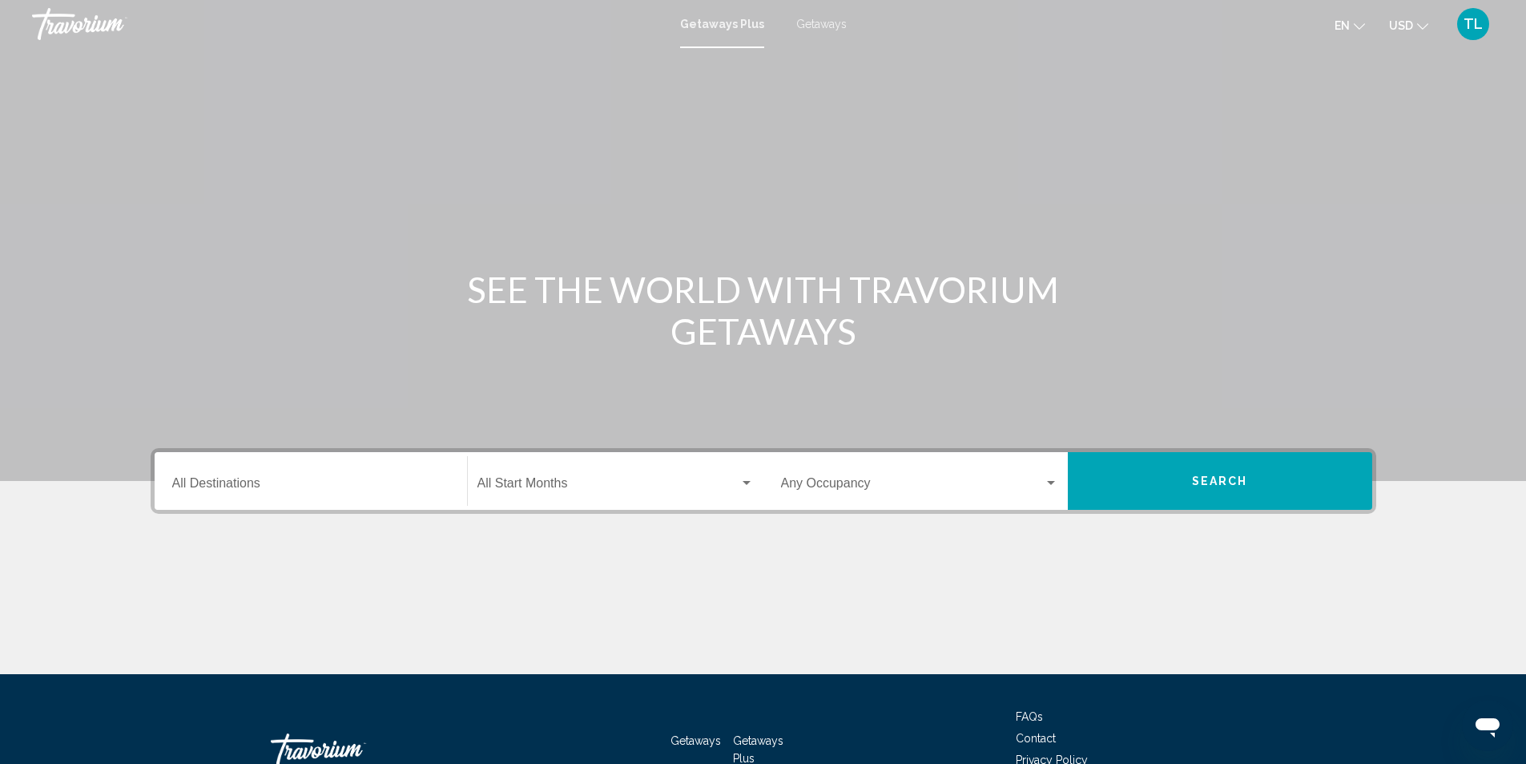
click at [831, 23] on span "Getaways" at bounding box center [821, 24] width 50 height 13
click at [343, 477] on div "Destination All Destinations" at bounding box center [310, 481] width 277 height 50
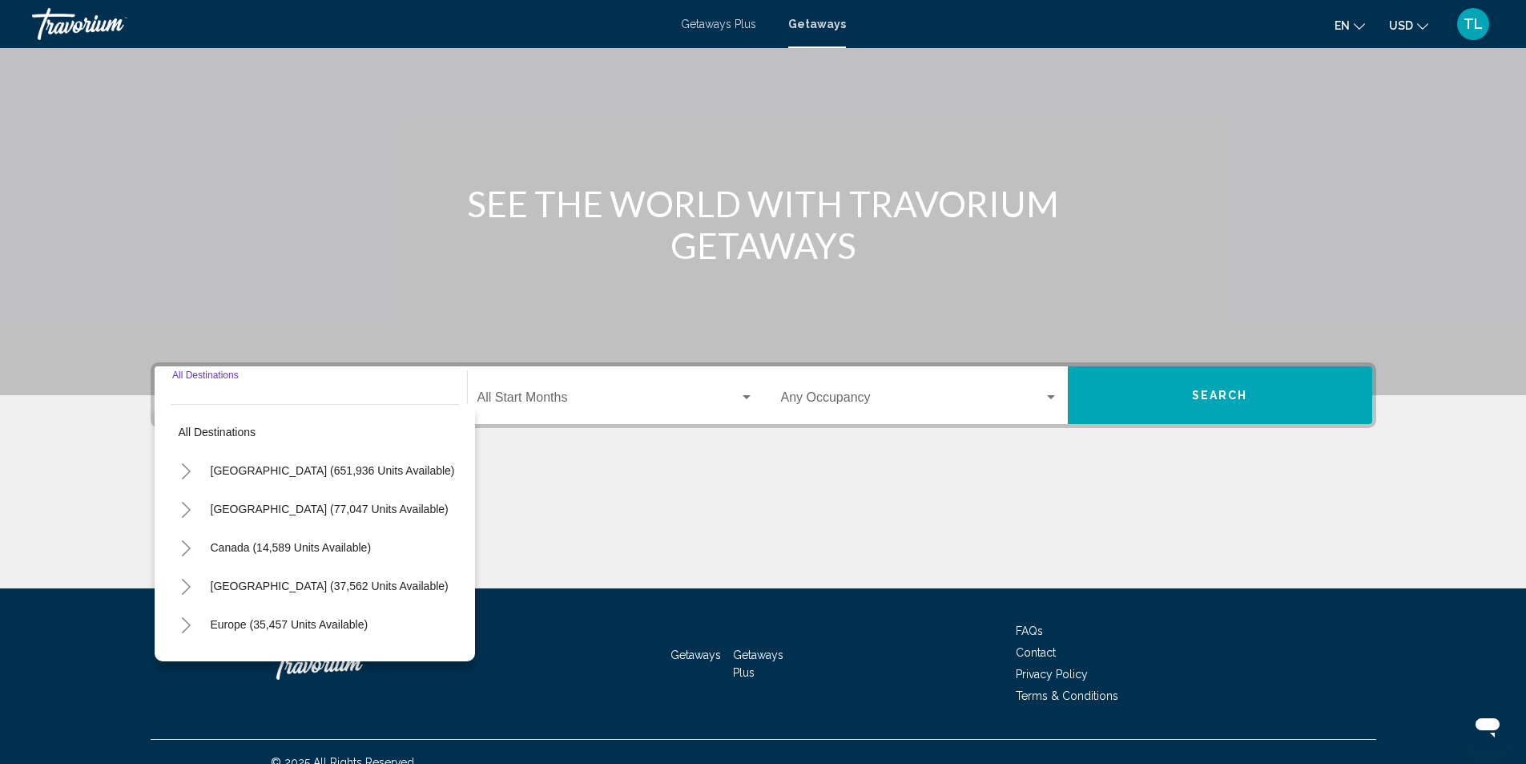
scroll to position [107, 0]
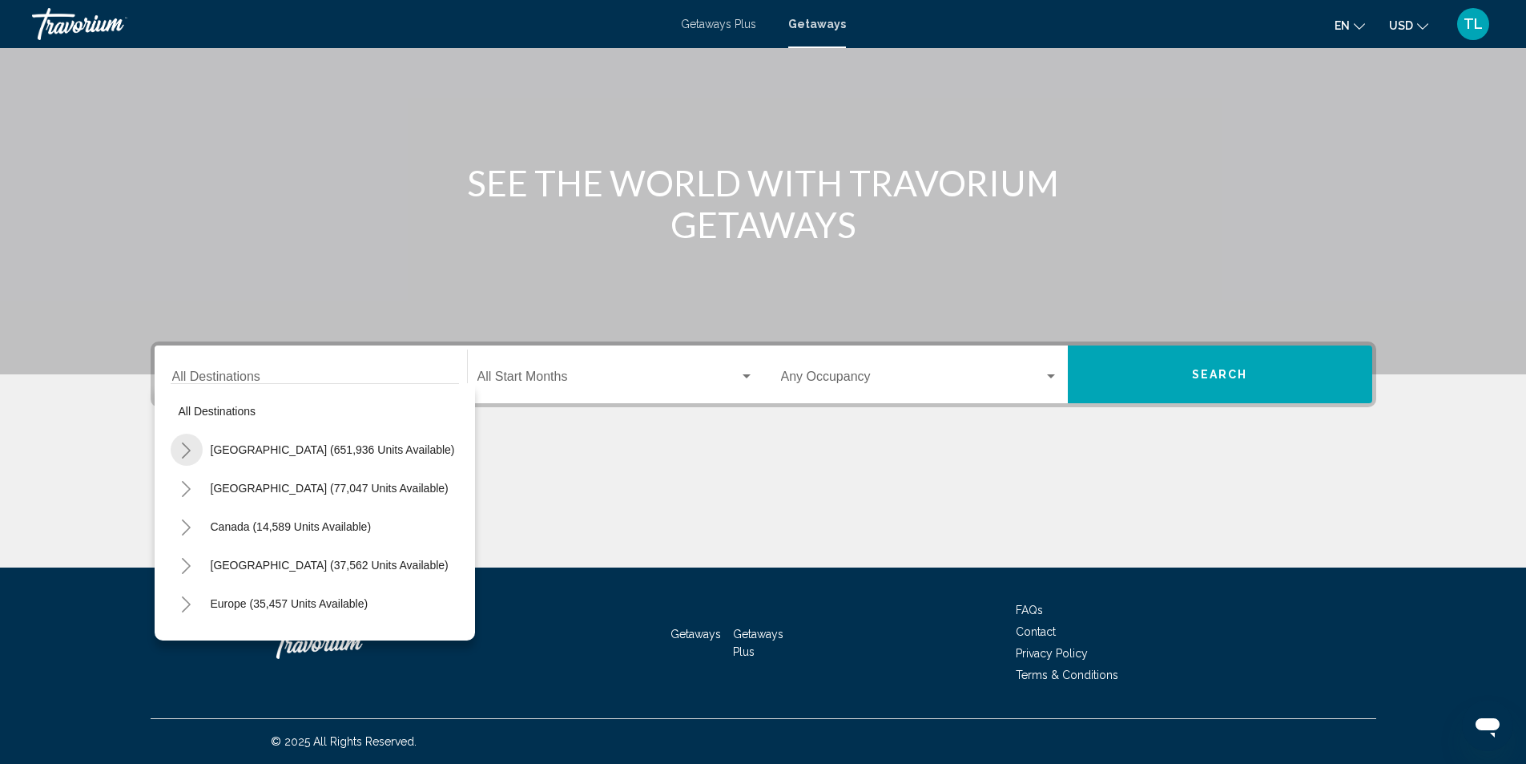
click at [190, 442] on icon "Toggle United States (651,936 units available)" at bounding box center [186, 450] width 12 height 16
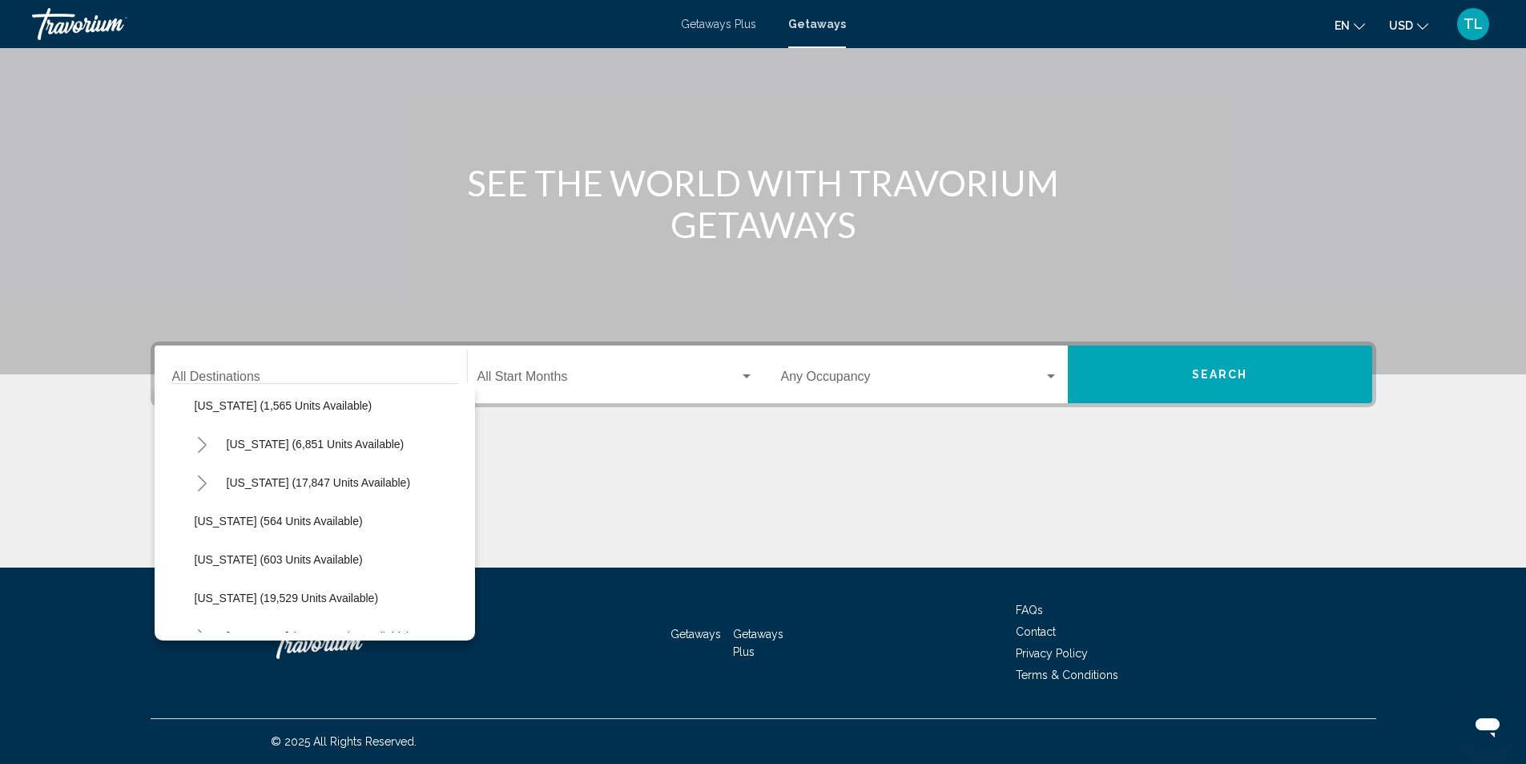
scroll to position [1228, 0]
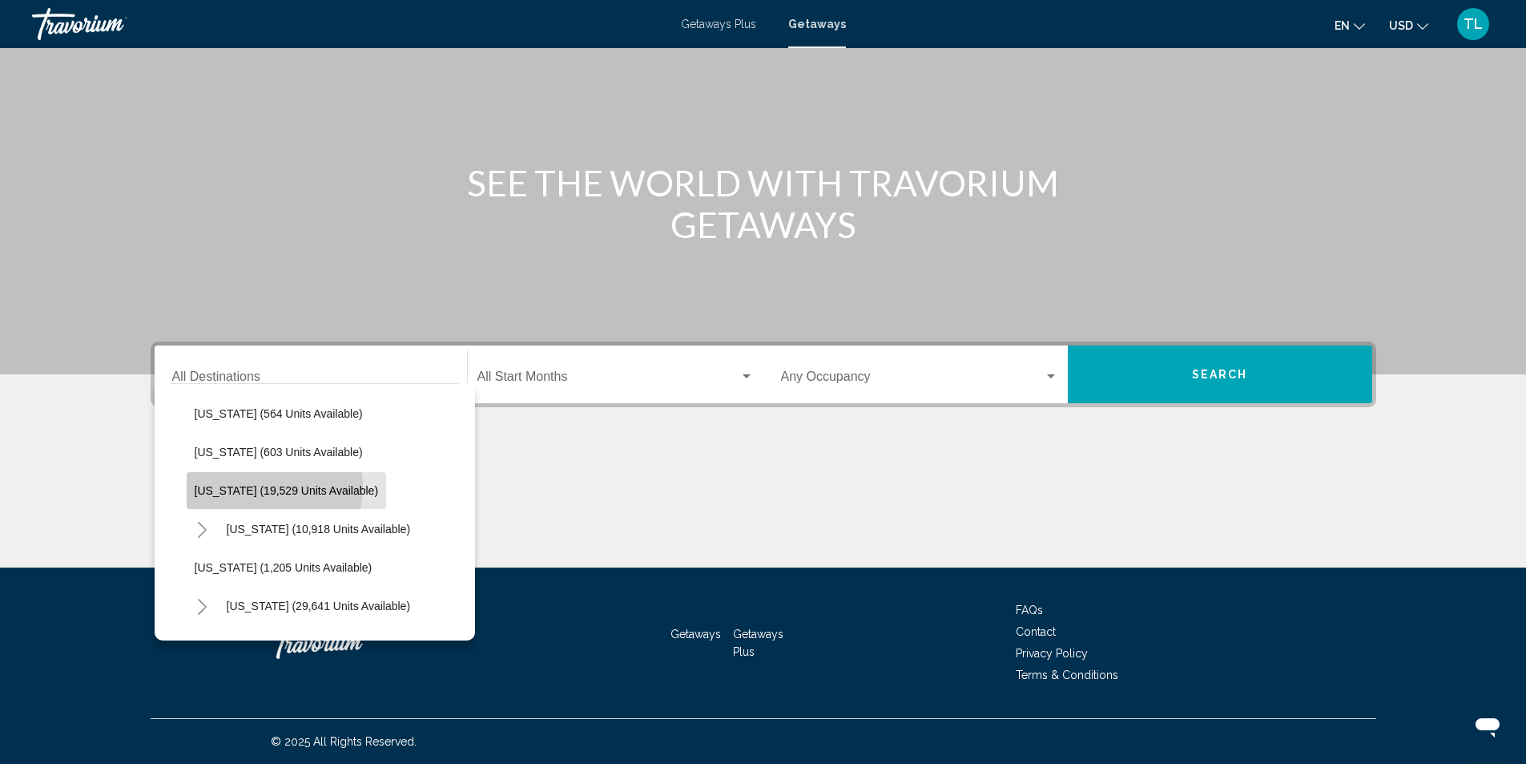
click at [248, 486] on span "[US_STATE] (19,529 units available)" at bounding box center [287, 490] width 184 height 13
type input "**********"
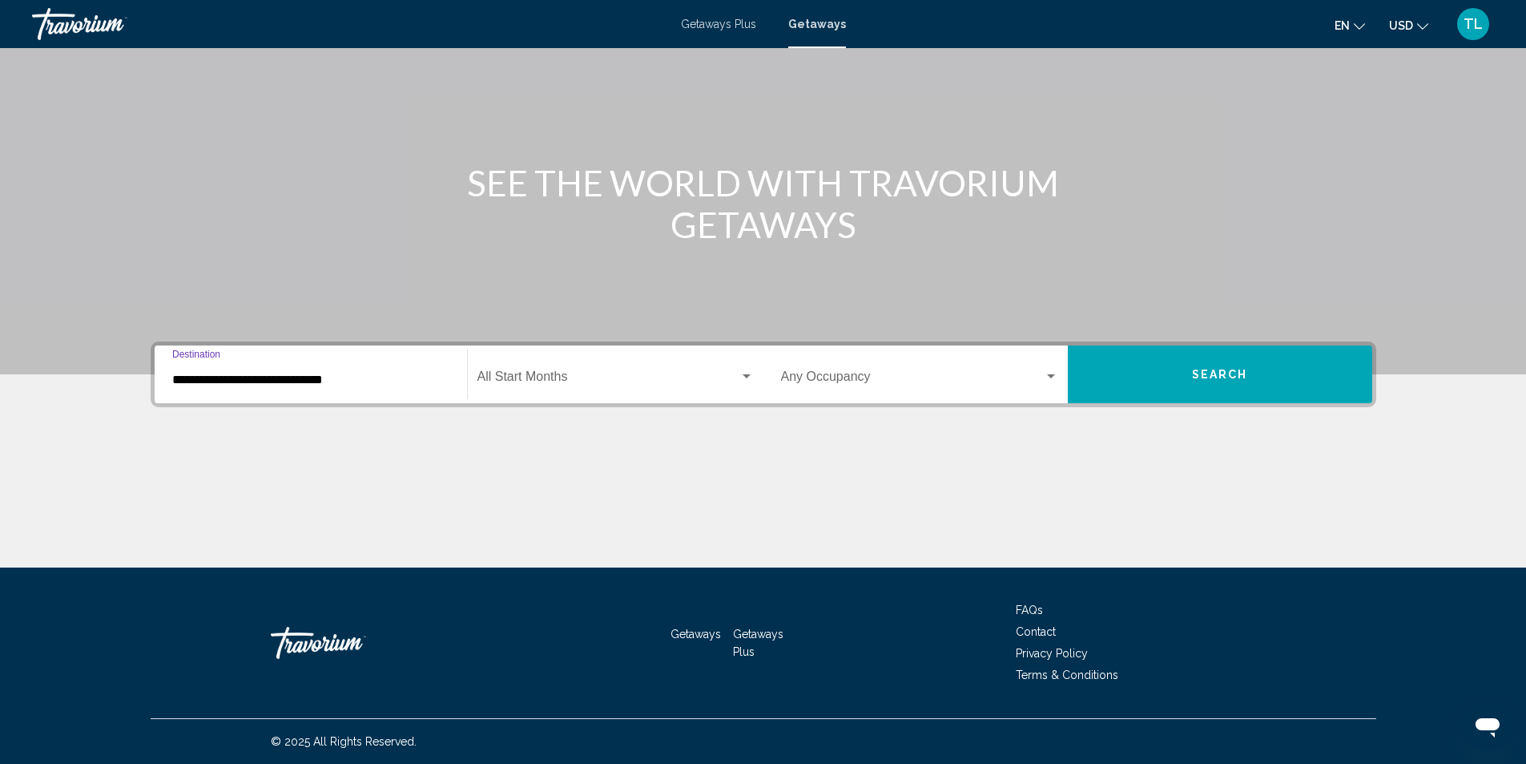
click at [608, 369] on div "Start Month All Start Months" at bounding box center [616, 374] width 276 height 50
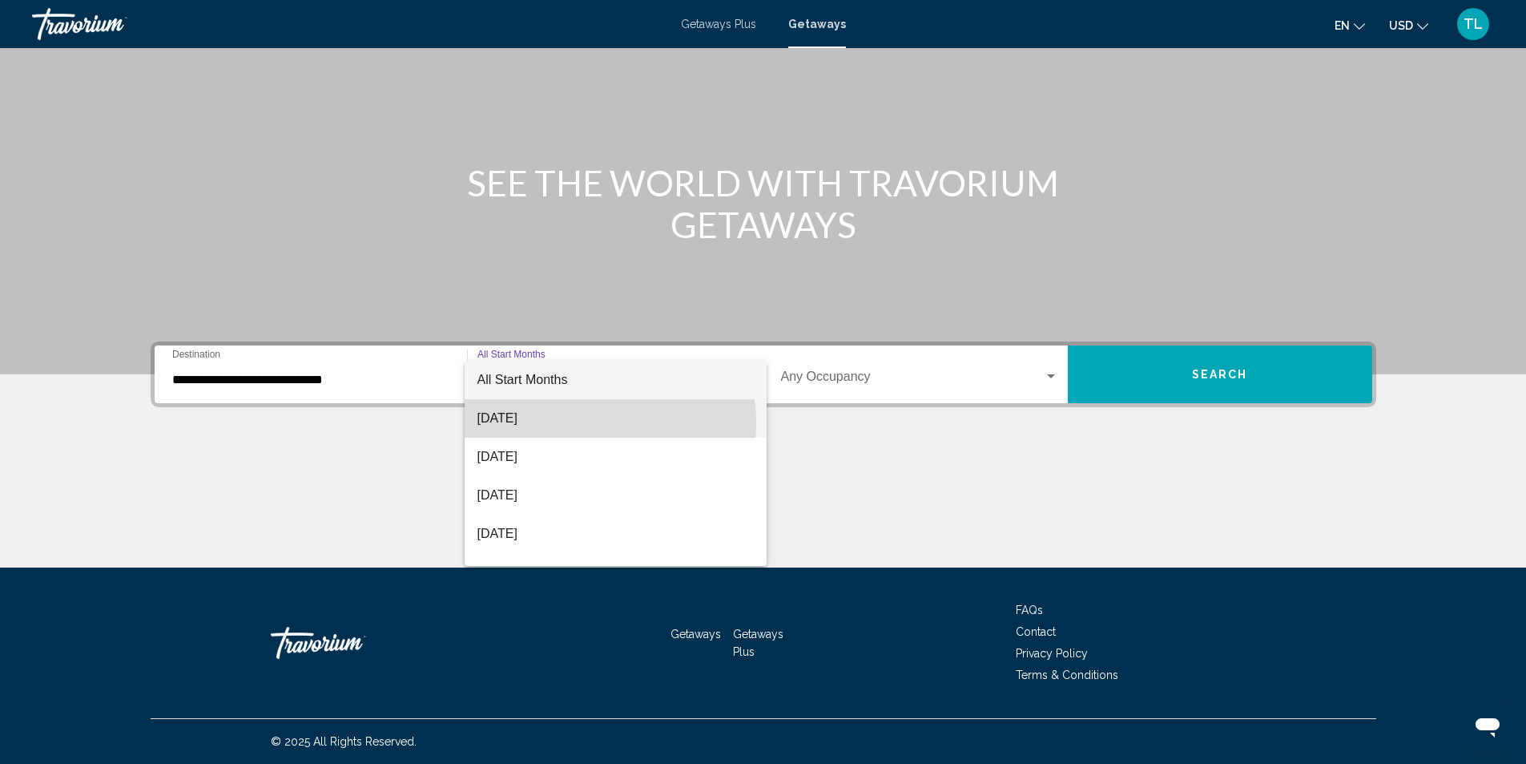
click at [584, 422] on span "[DATE]" at bounding box center [616, 418] width 276 height 38
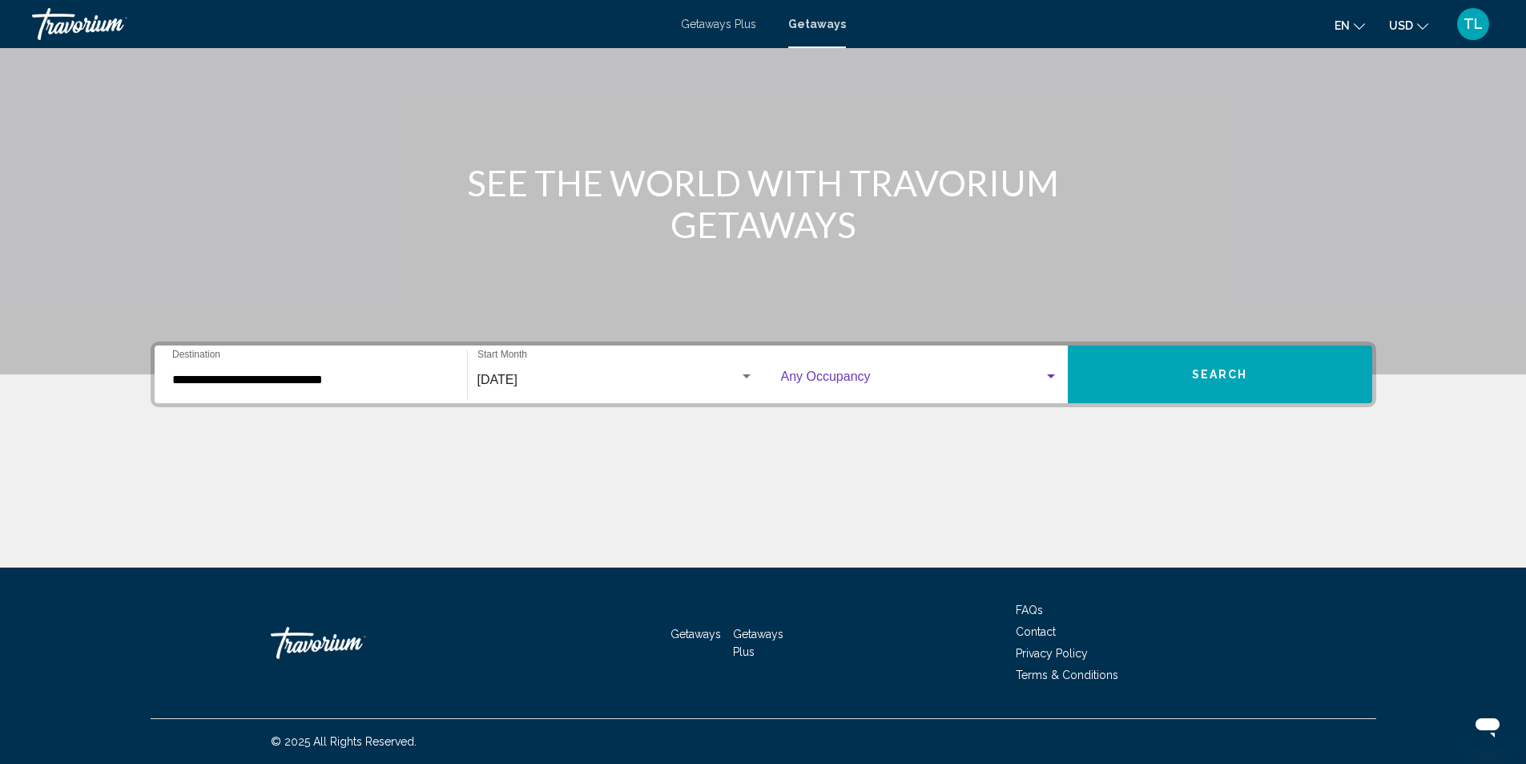
click at [1014, 382] on span "Search widget" at bounding box center [912, 380] width 263 height 14
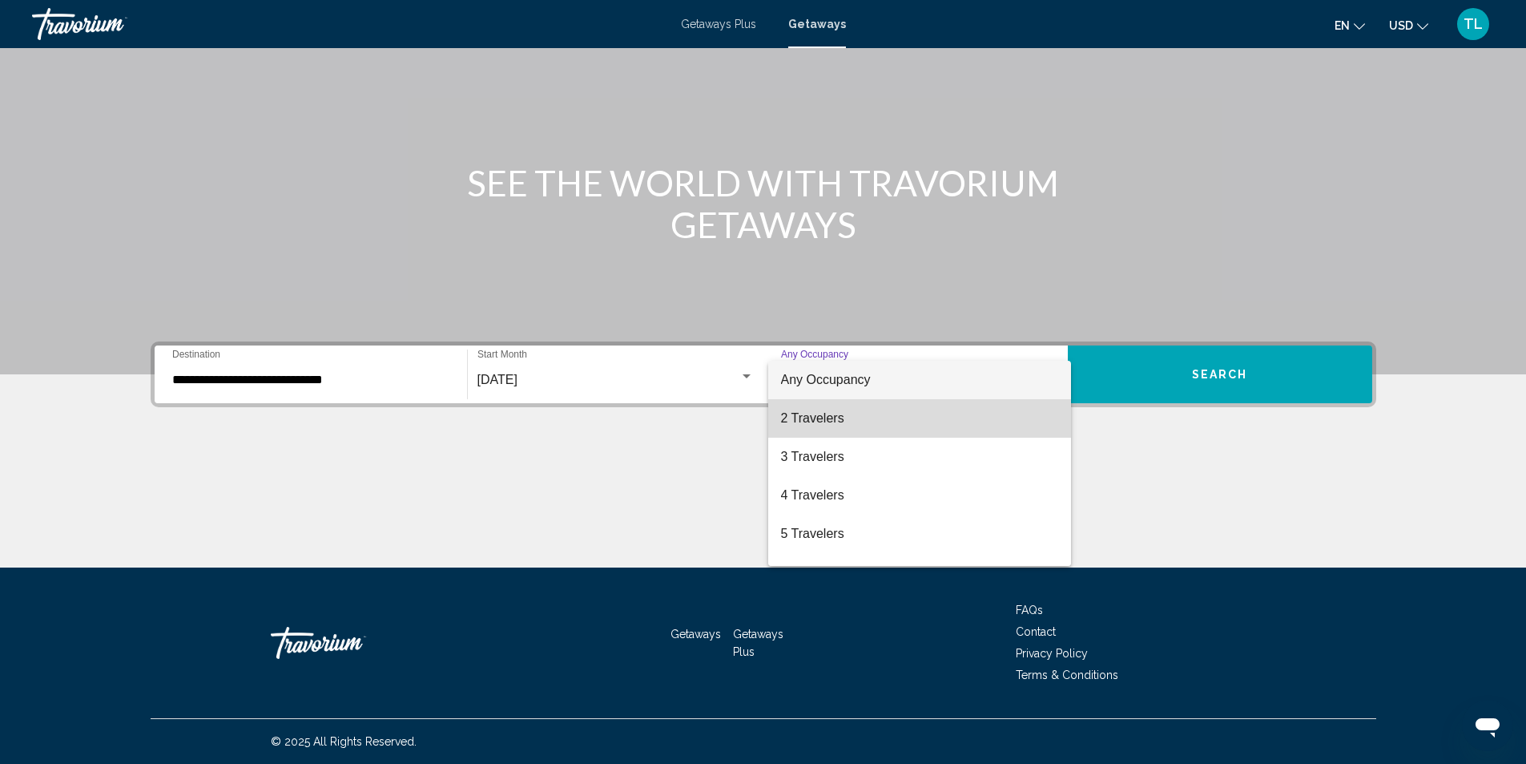
click at [985, 421] on span "2 Travelers" at bounding box center [919, 418] width 277 height 38
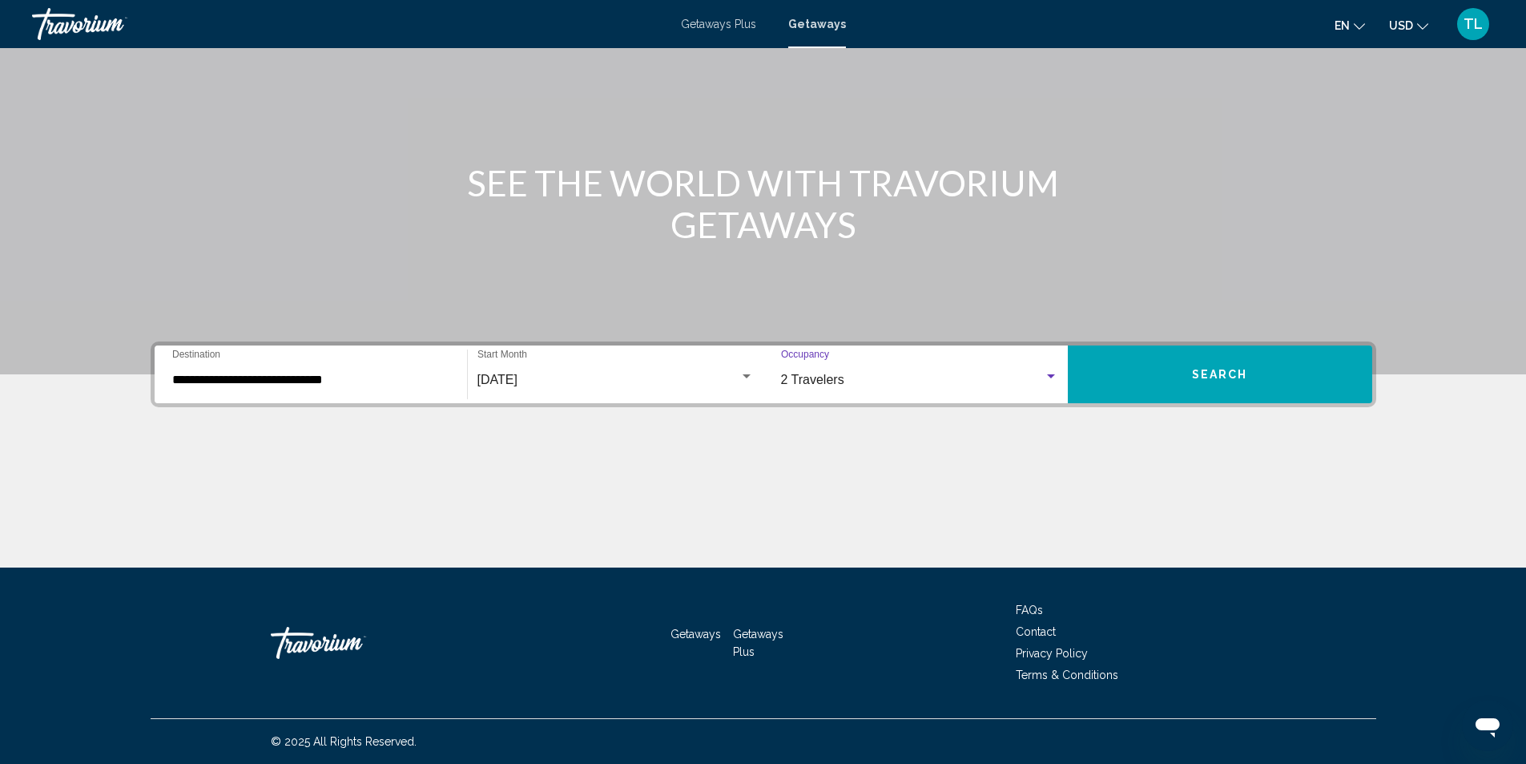
click at [1208, 377] on span "Search" at bounding box center [1220, 375] width 56 height 13
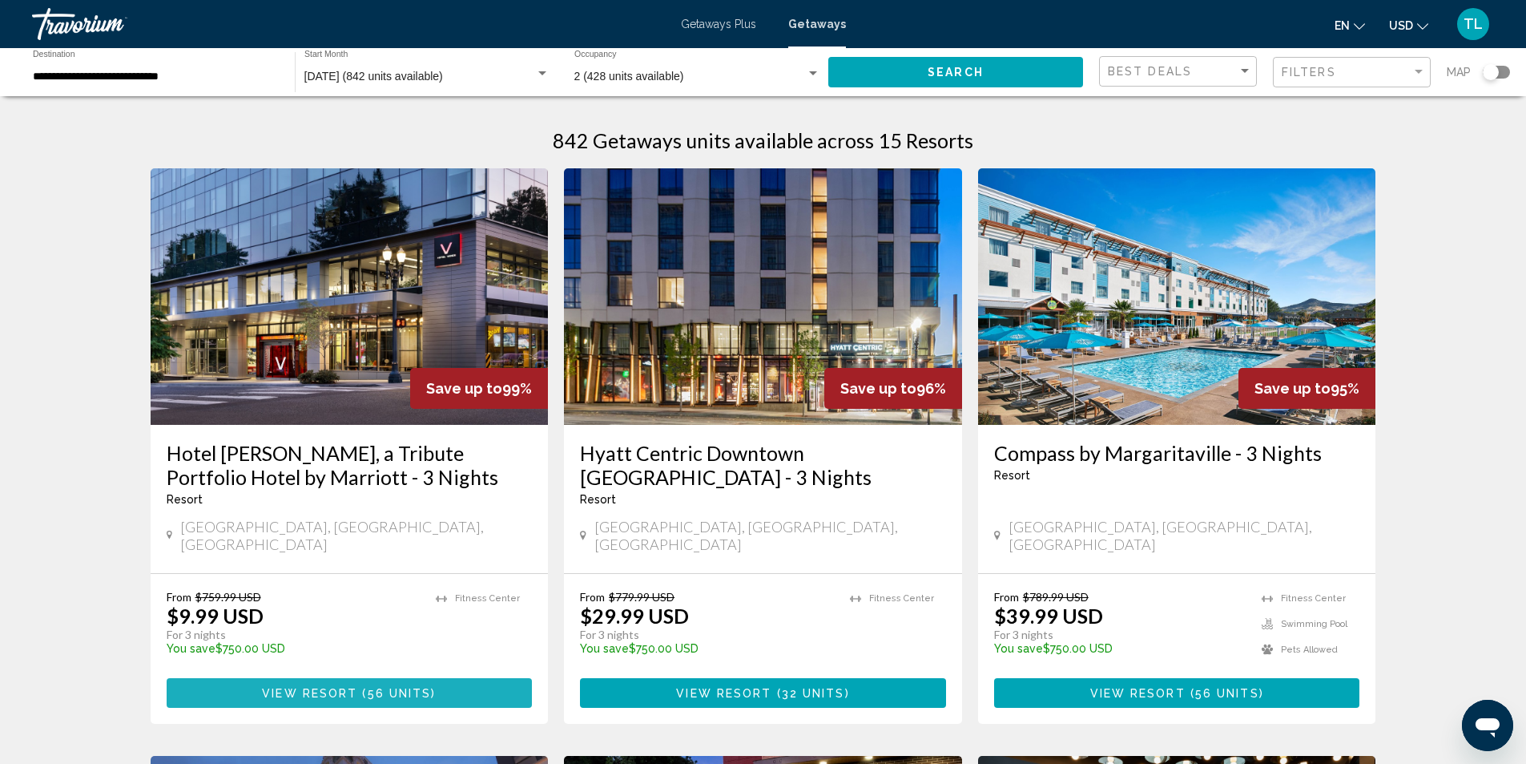
click at [446, 678] on button "View Resort ( 56 units )" at bounding box center [350, 693] width 366 height 30
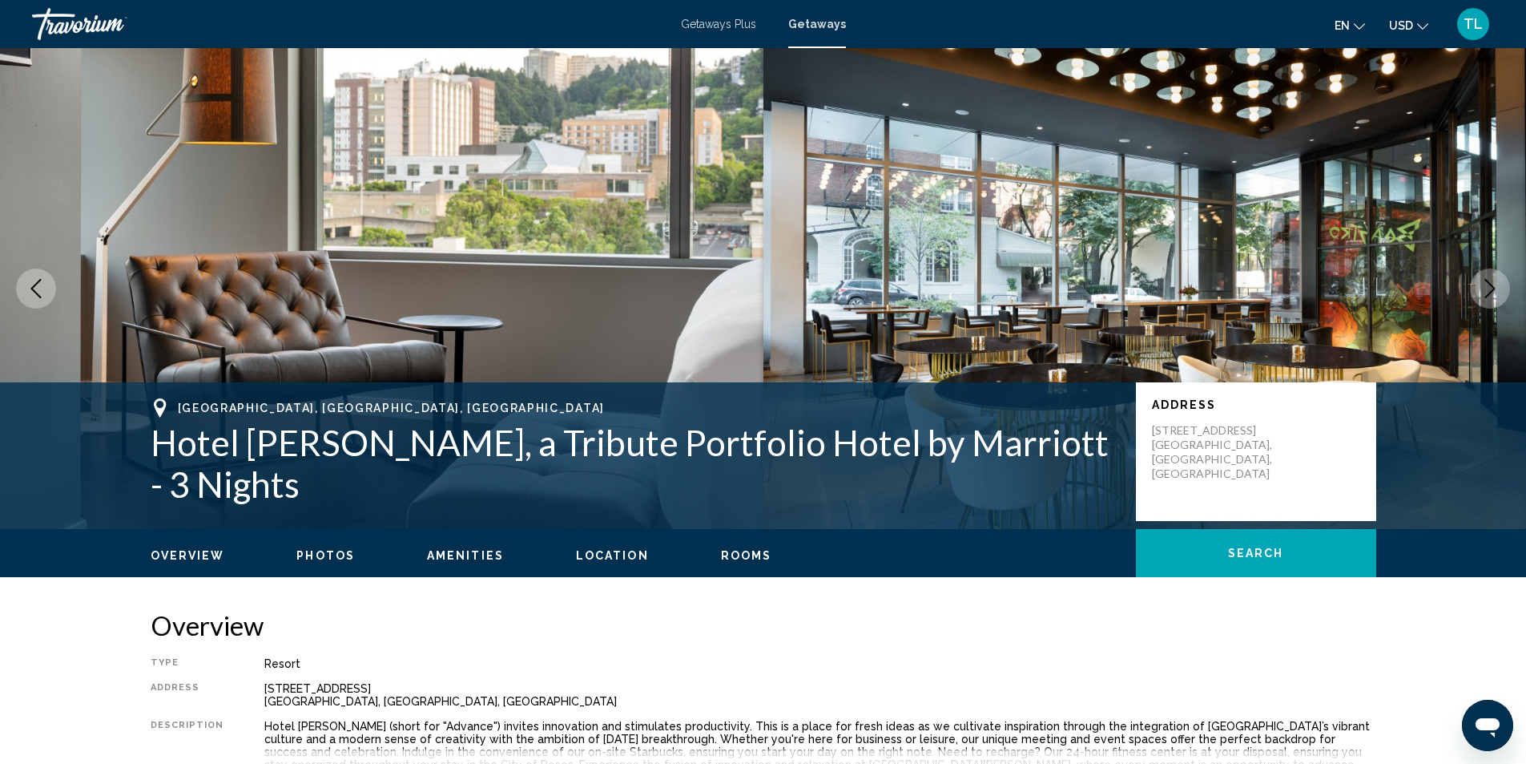
click at [595, 558] on span "Location" at bounding box center [612, 555] width 73 height 13
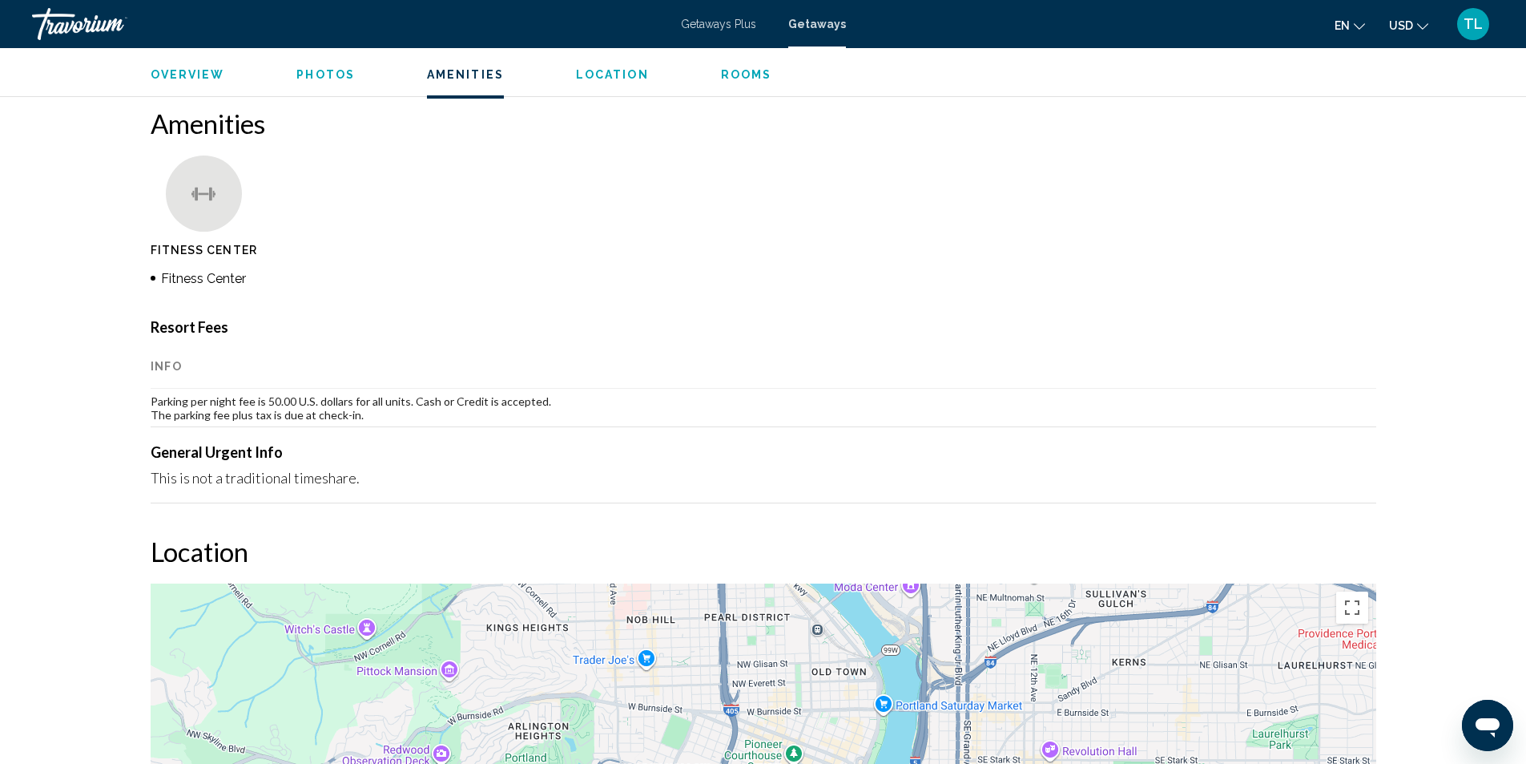
scroll to position [1648, 0]
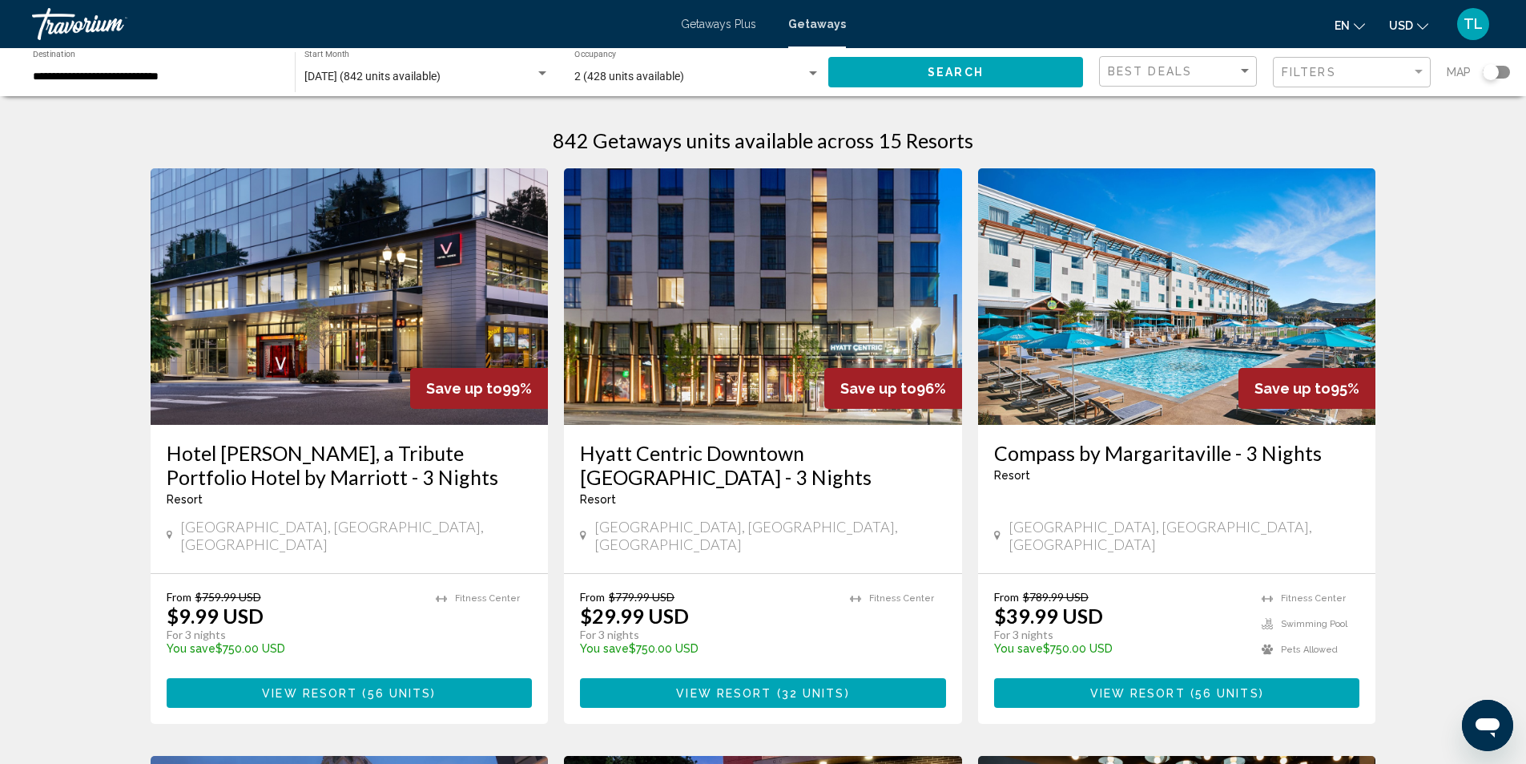
click at [734, 687] on span "View Resort" at bounding box center [723, 693] width 95 height 13
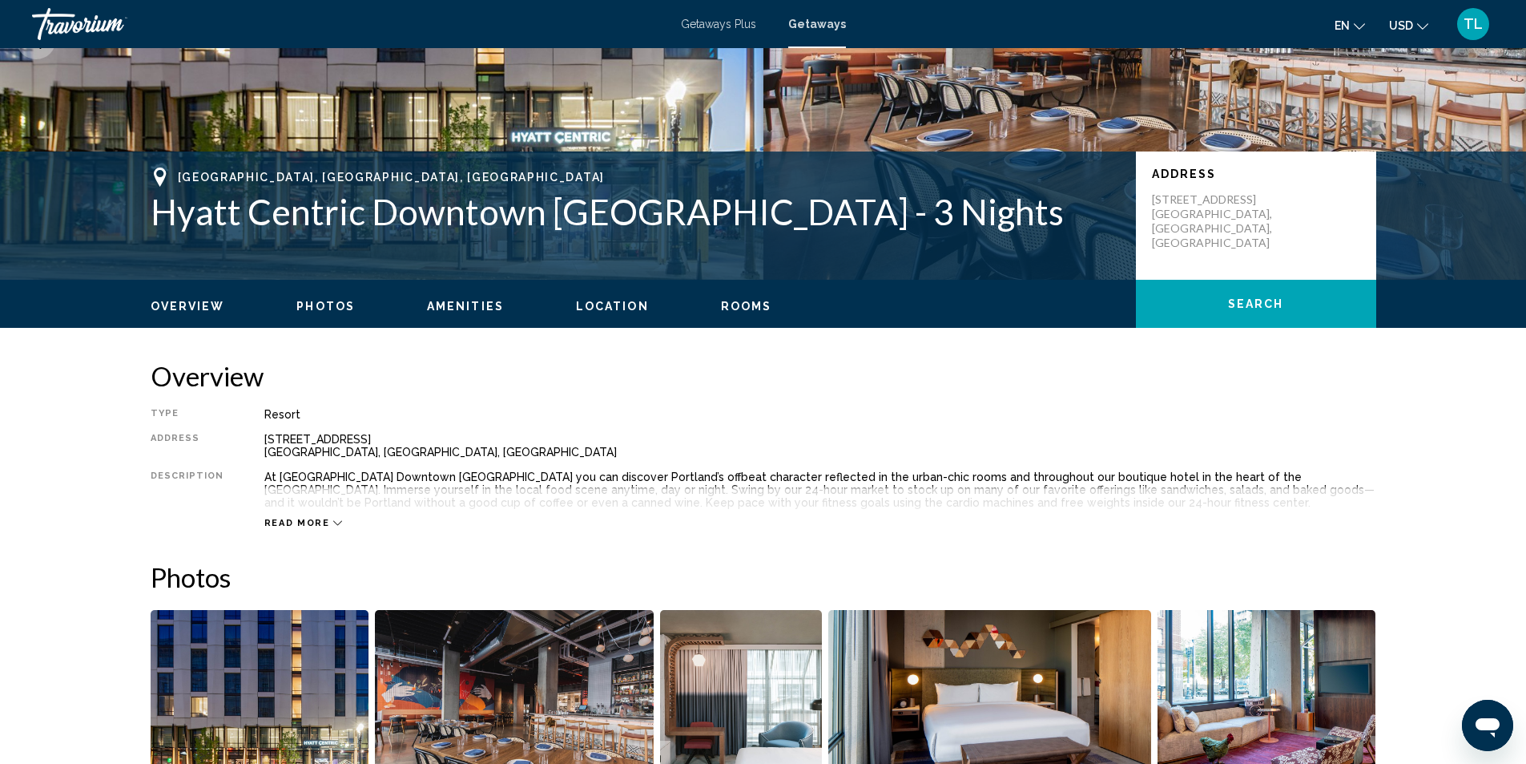
scroll to position [267, 0]
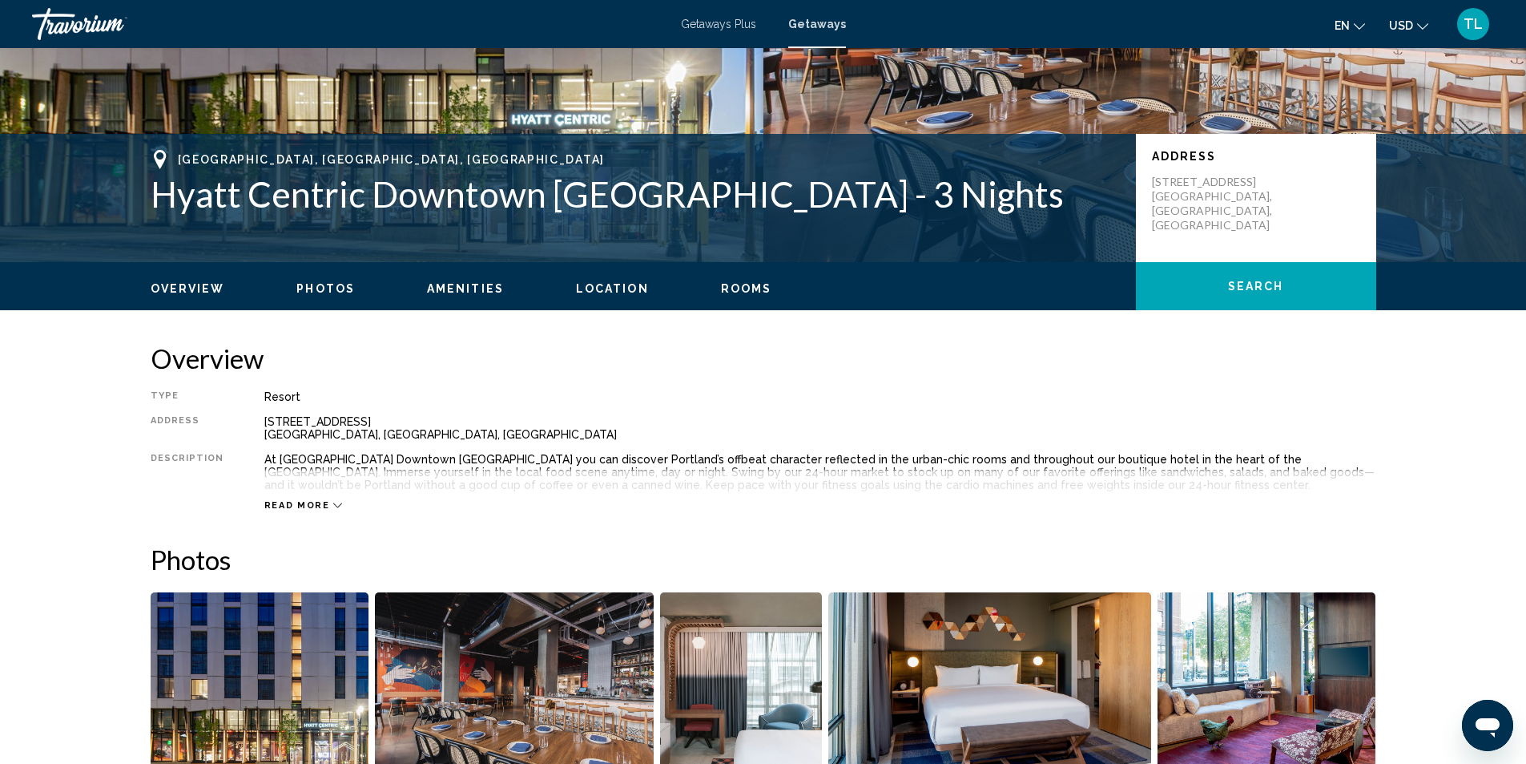
click at [304, 500] on span "Read more" at bounding box center [297, 505] width 66 height 10
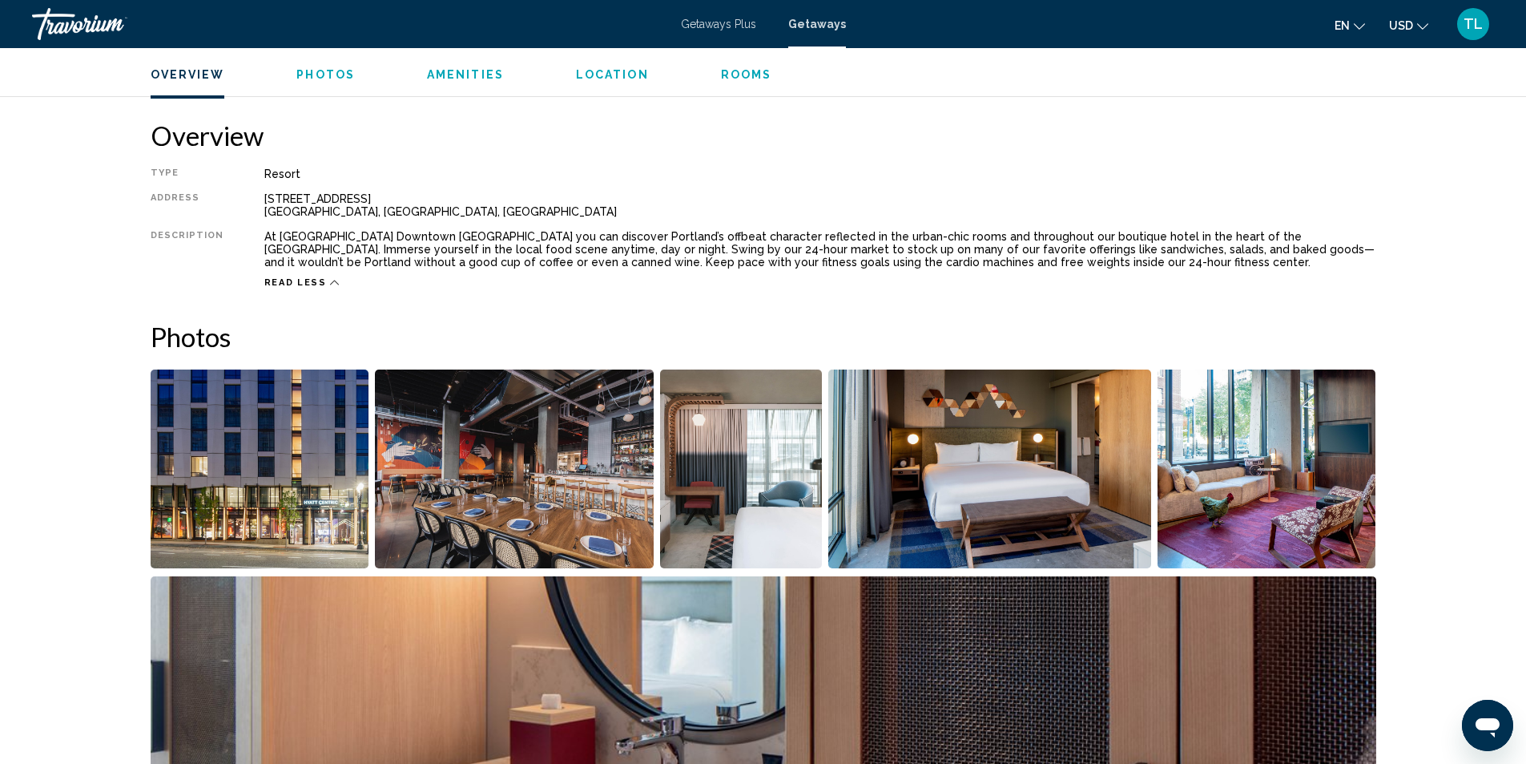
scroll to position [481, 0]
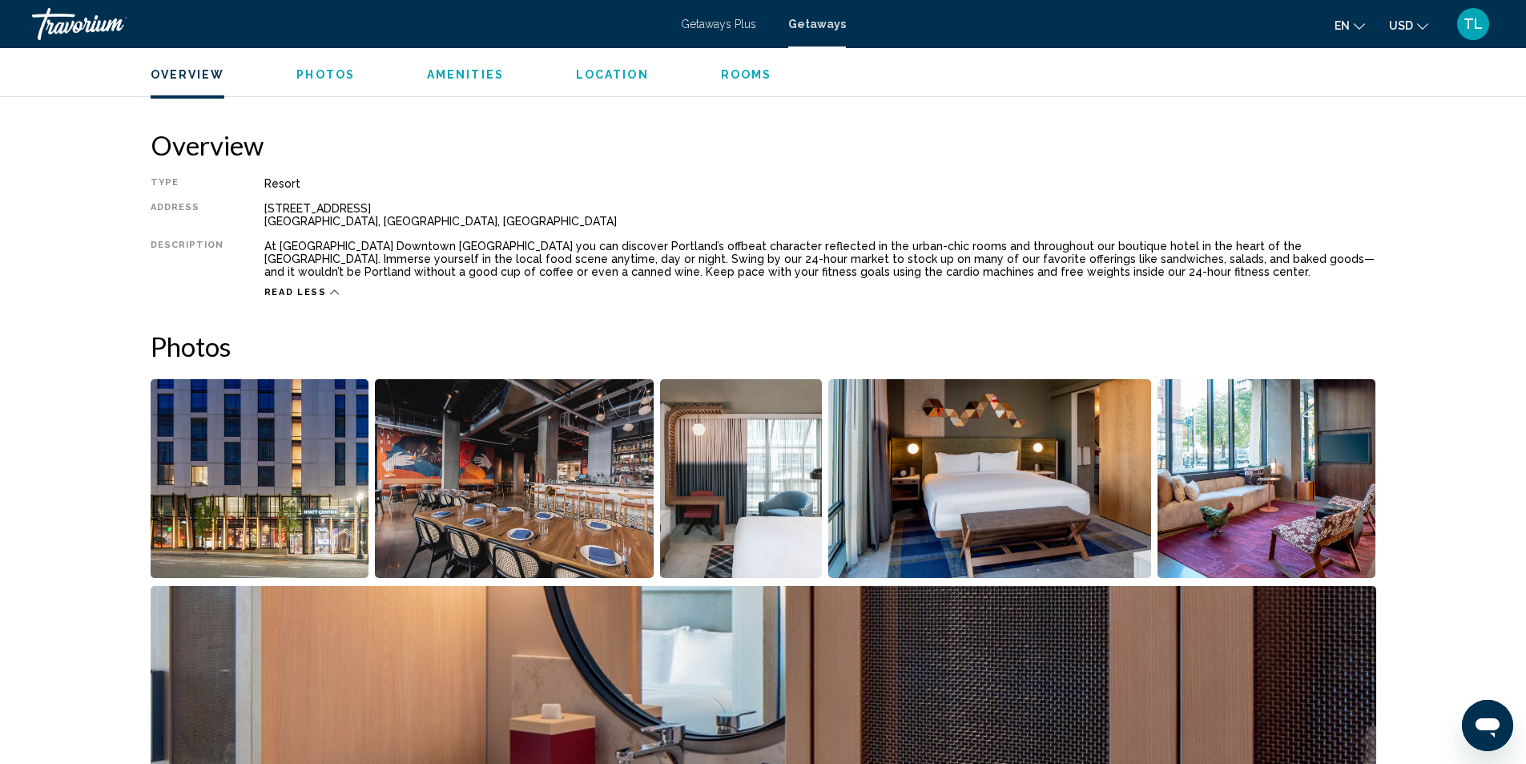
click at [495, 477] on img "Open full-screen image slider" at bounding box center [514, 478] width 279 height 199
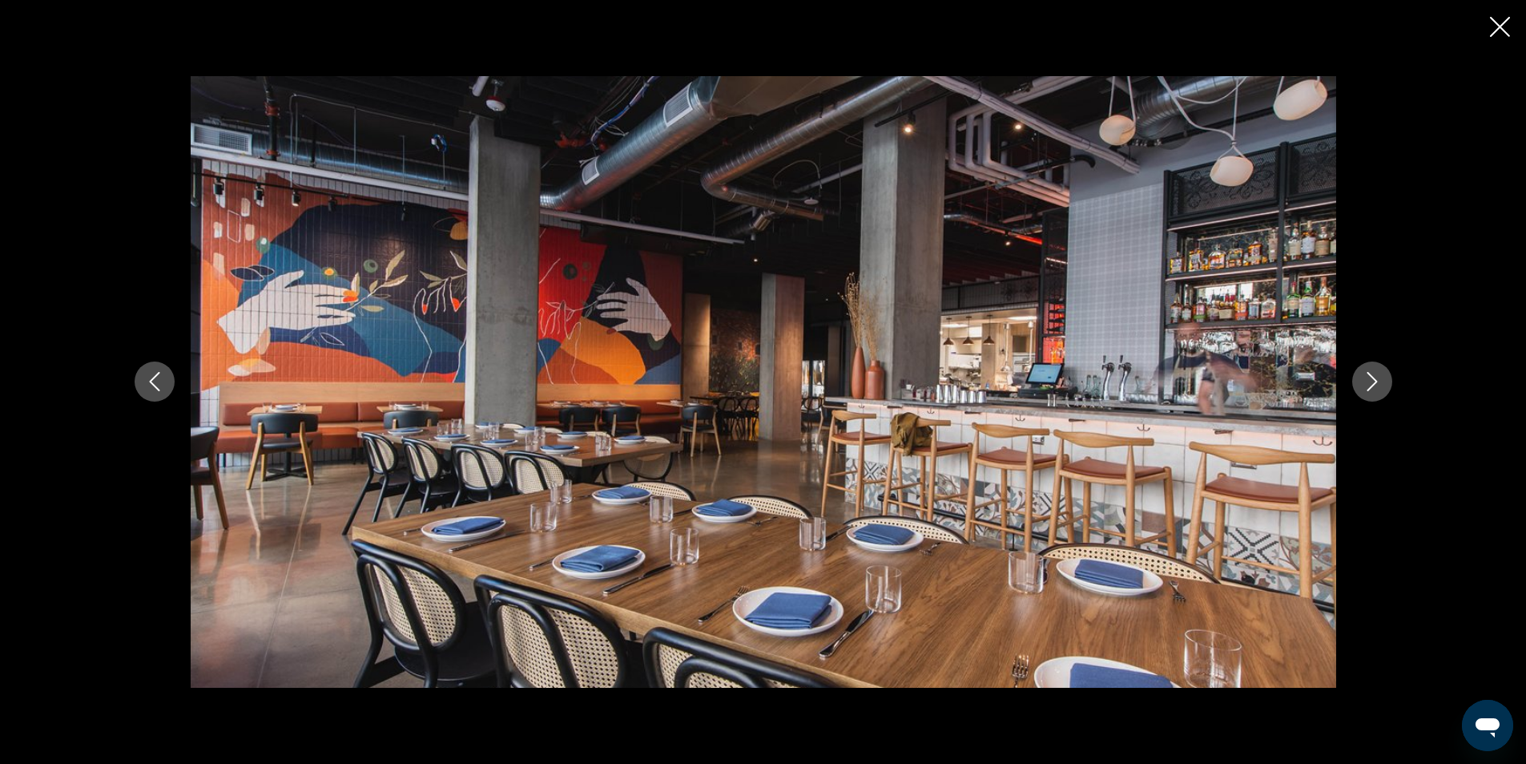
click at [1370, 388] on icon "Next image" at bounding box center [1372, 382] width 10 height 19
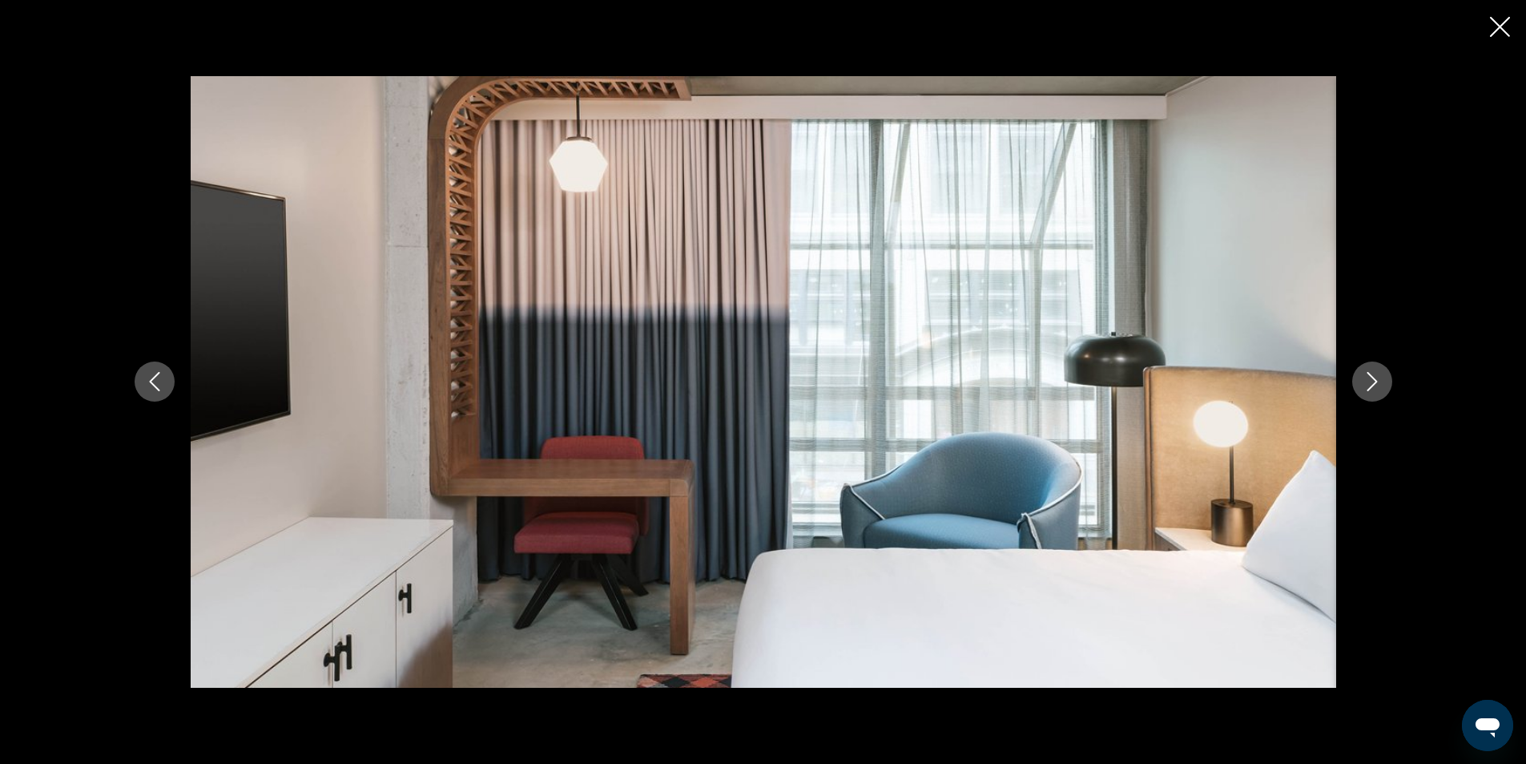
click at [1370, 388] on icon "Next image" at bounding box center [1372, 382] width 10 height 19
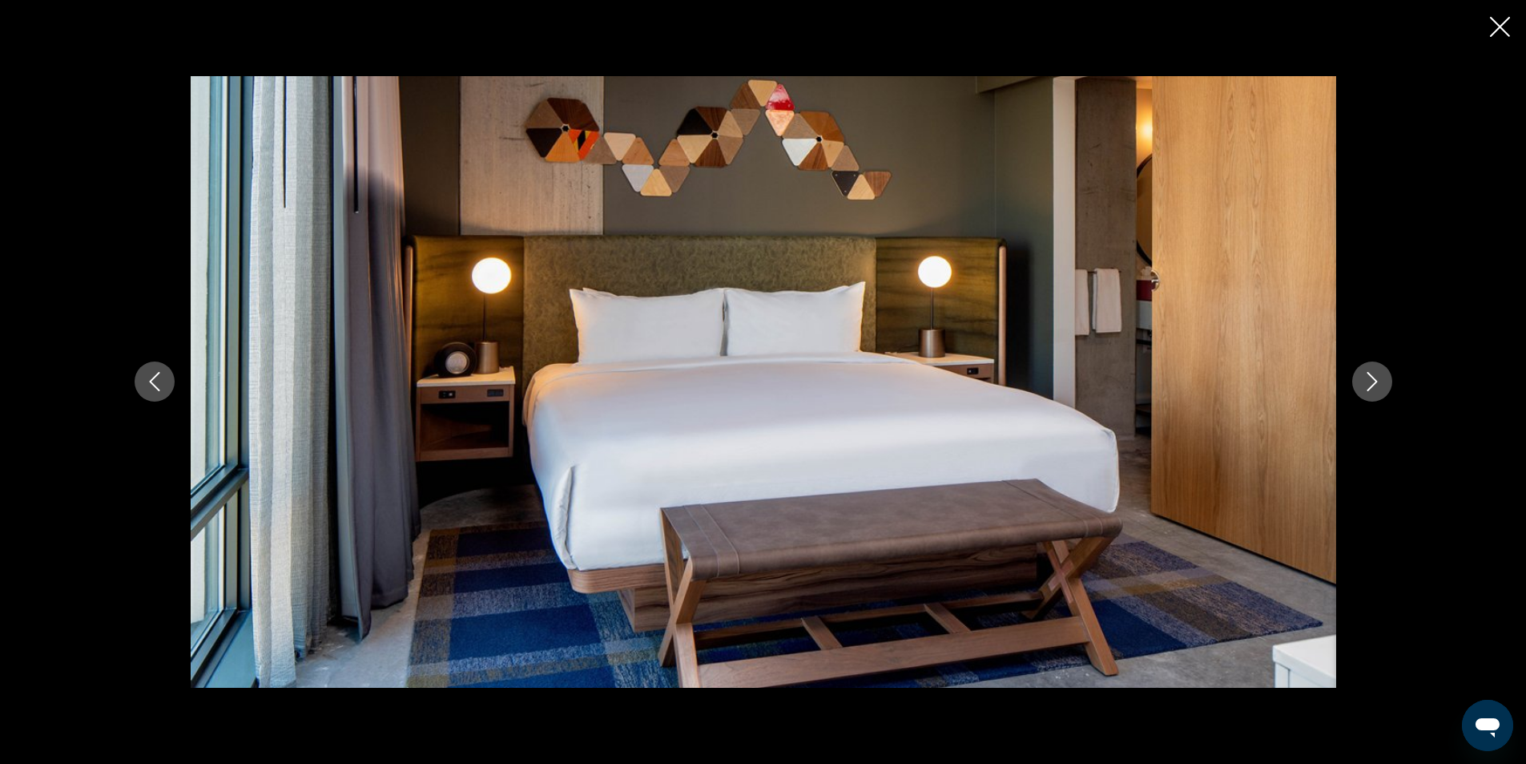
click at [1370, 388] on icon "Next image" at bounding box center [1372, 382] width 10 height 19
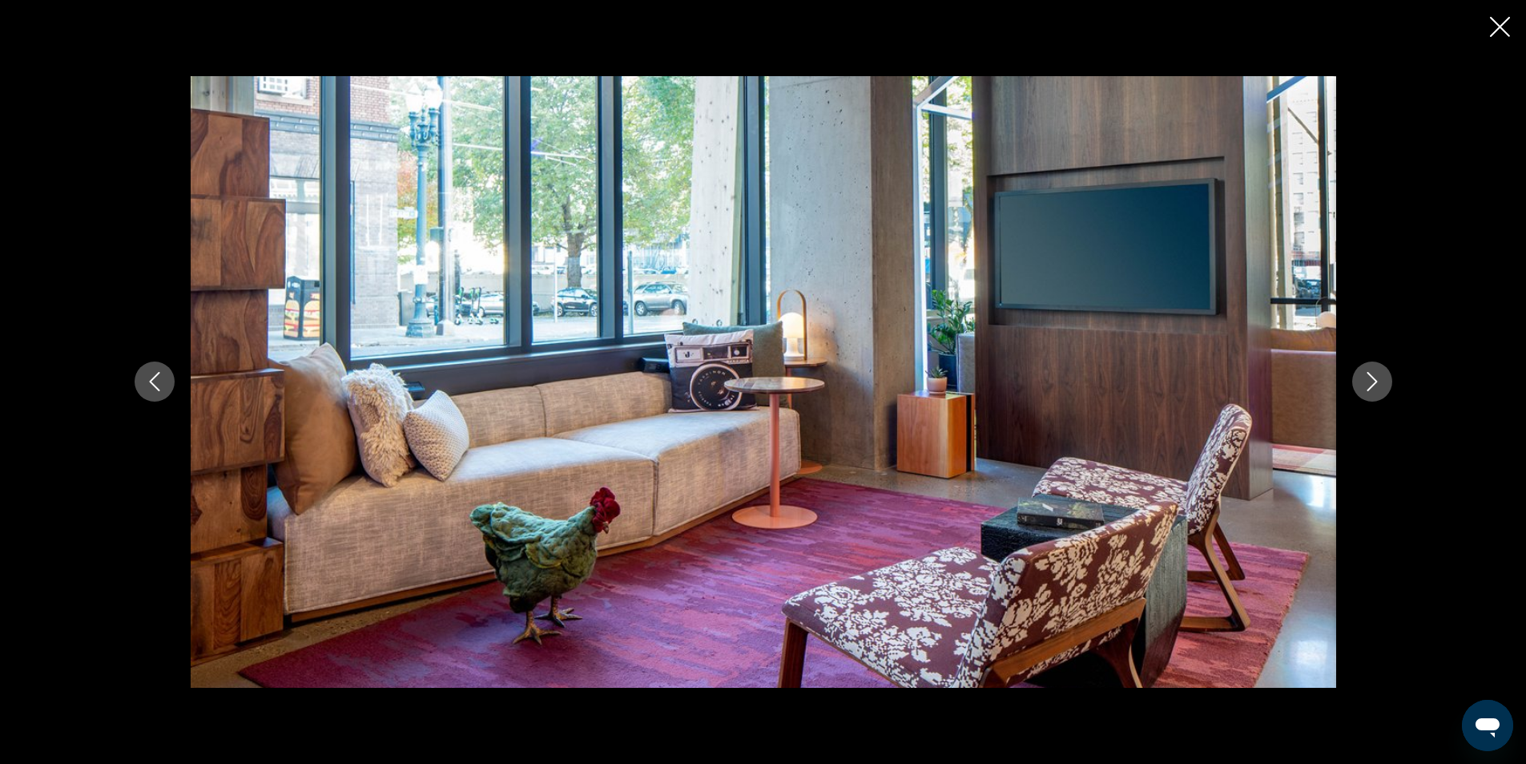
click at [1370, 388] on icon "Next image" at bounding box center [1372, 382] width 10 height 19
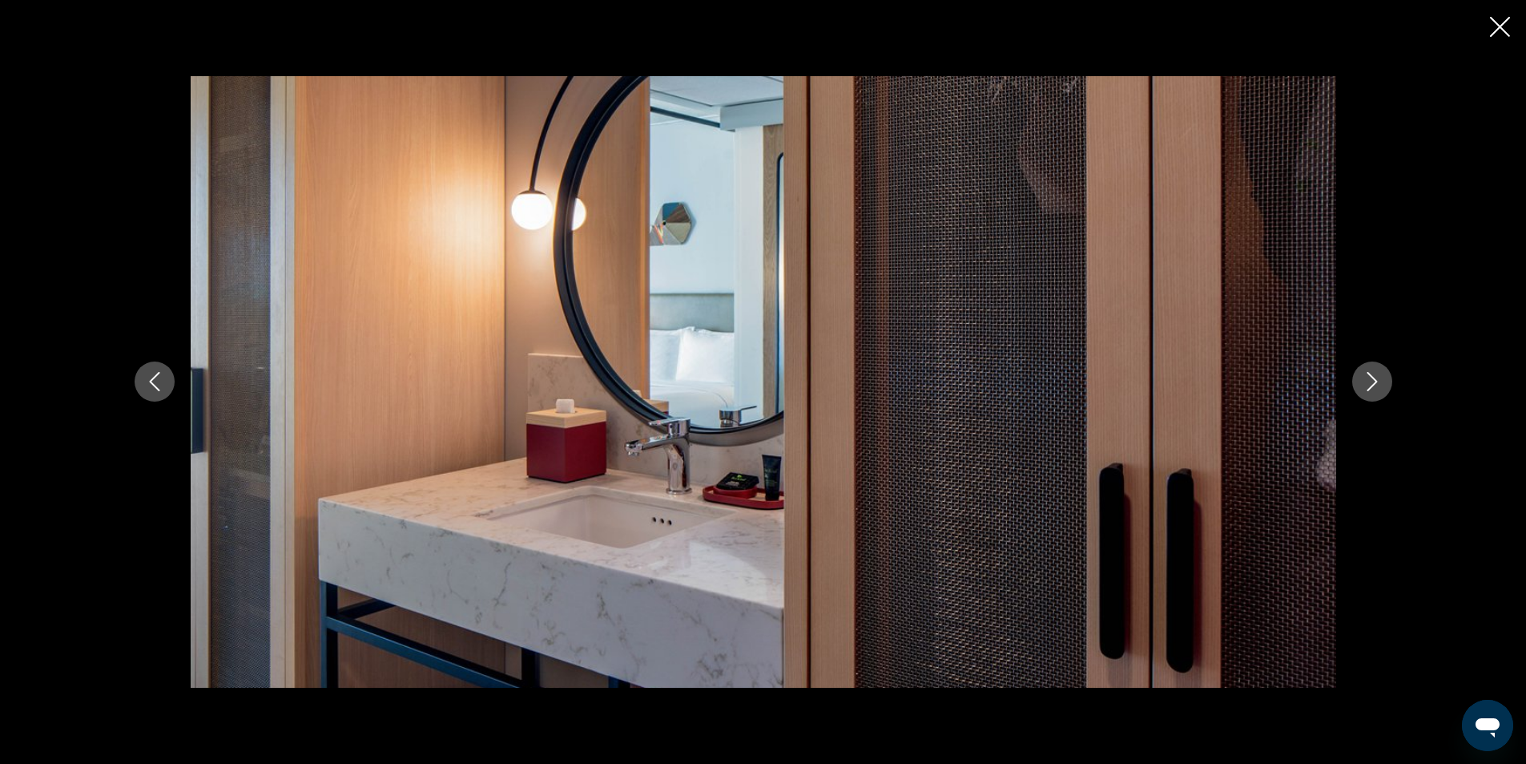
click at [1370, 388] on icon "Next image" at bounding box center [1372, 382] width 10 height 19
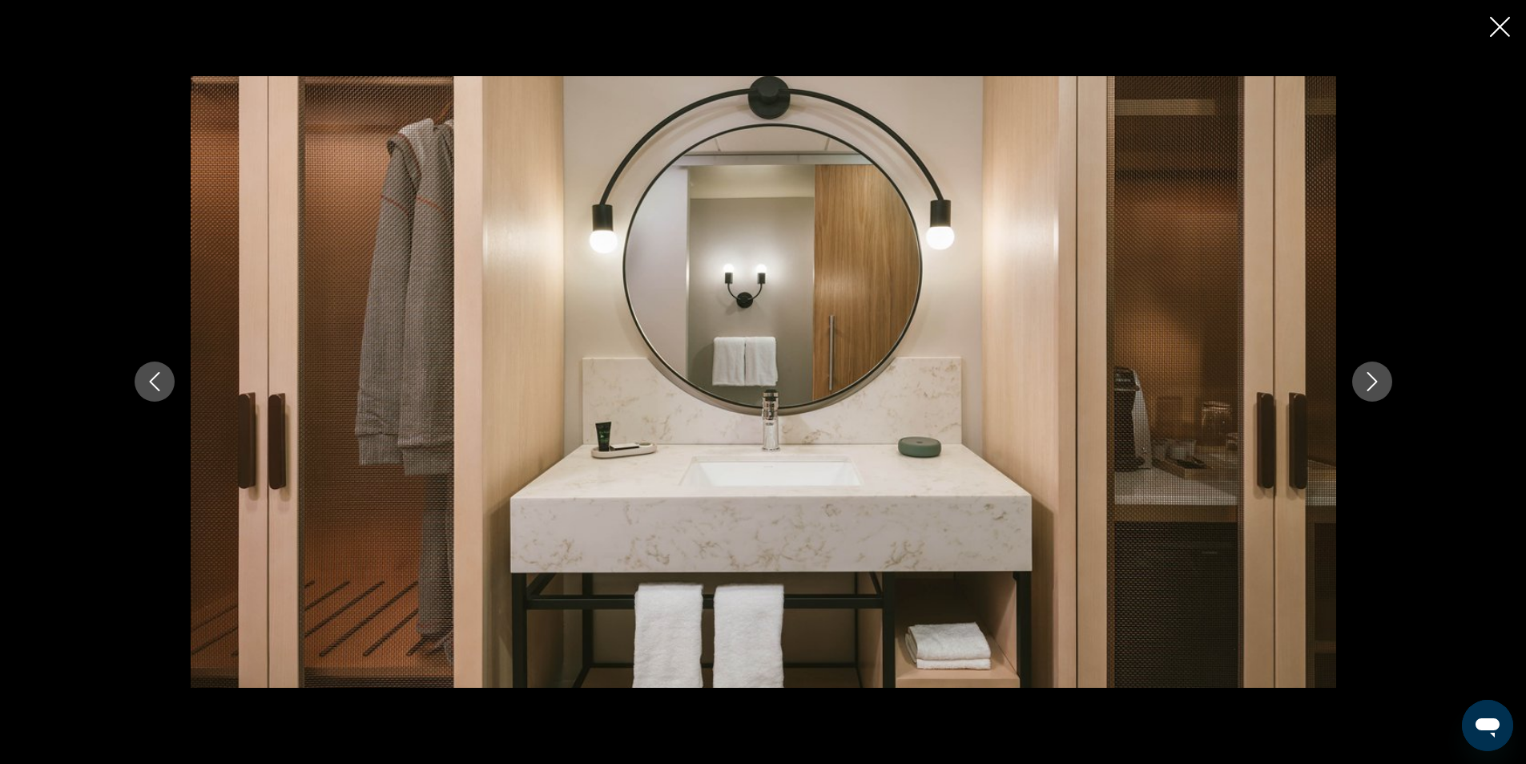
click at [1370, 388] on icon "Next image" at bounding box center [1372, 382] width 10 height 19
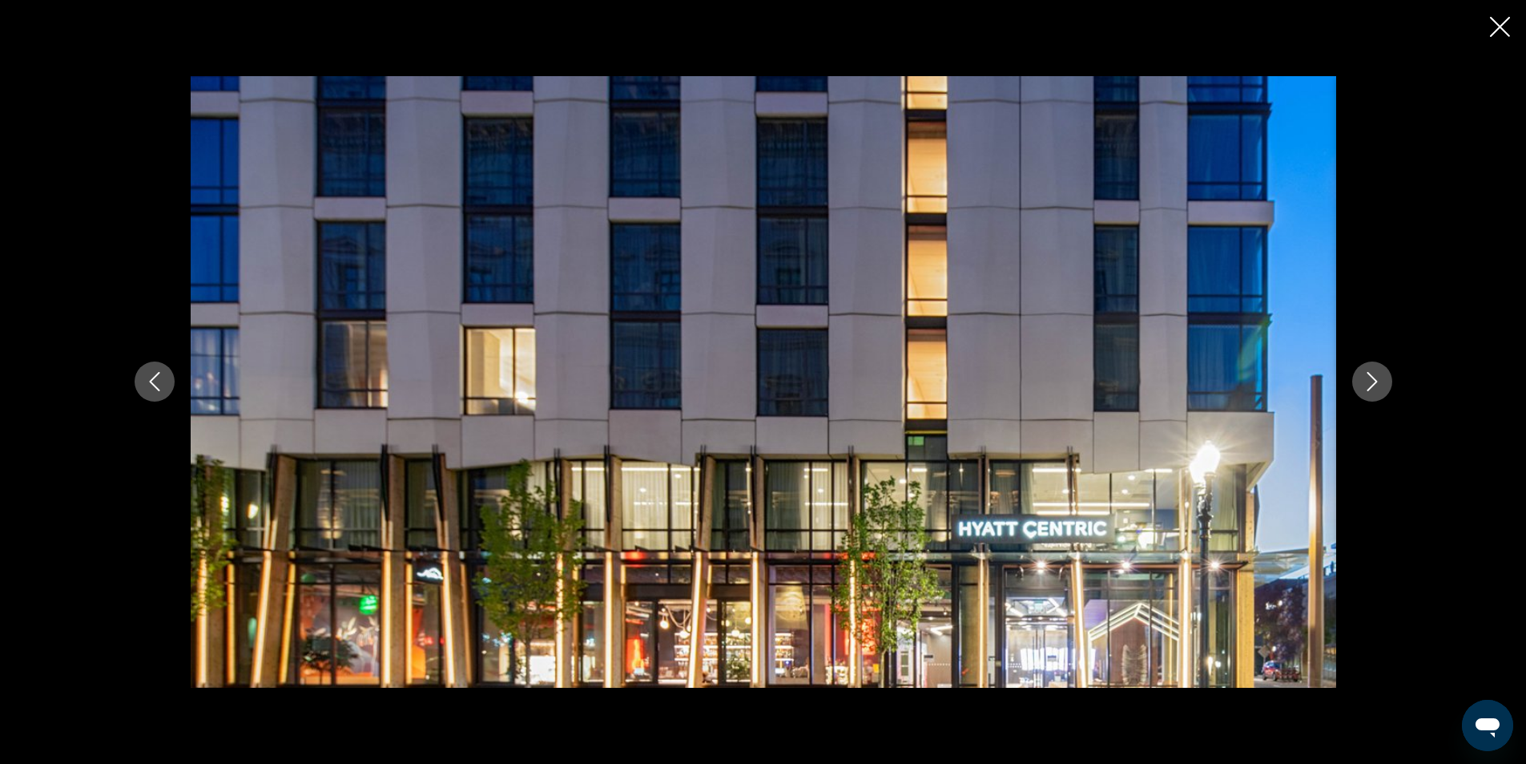
click at [1492, 25] on icon "Close slideshow" at bounding box center [1500, 27] width 20 height 20
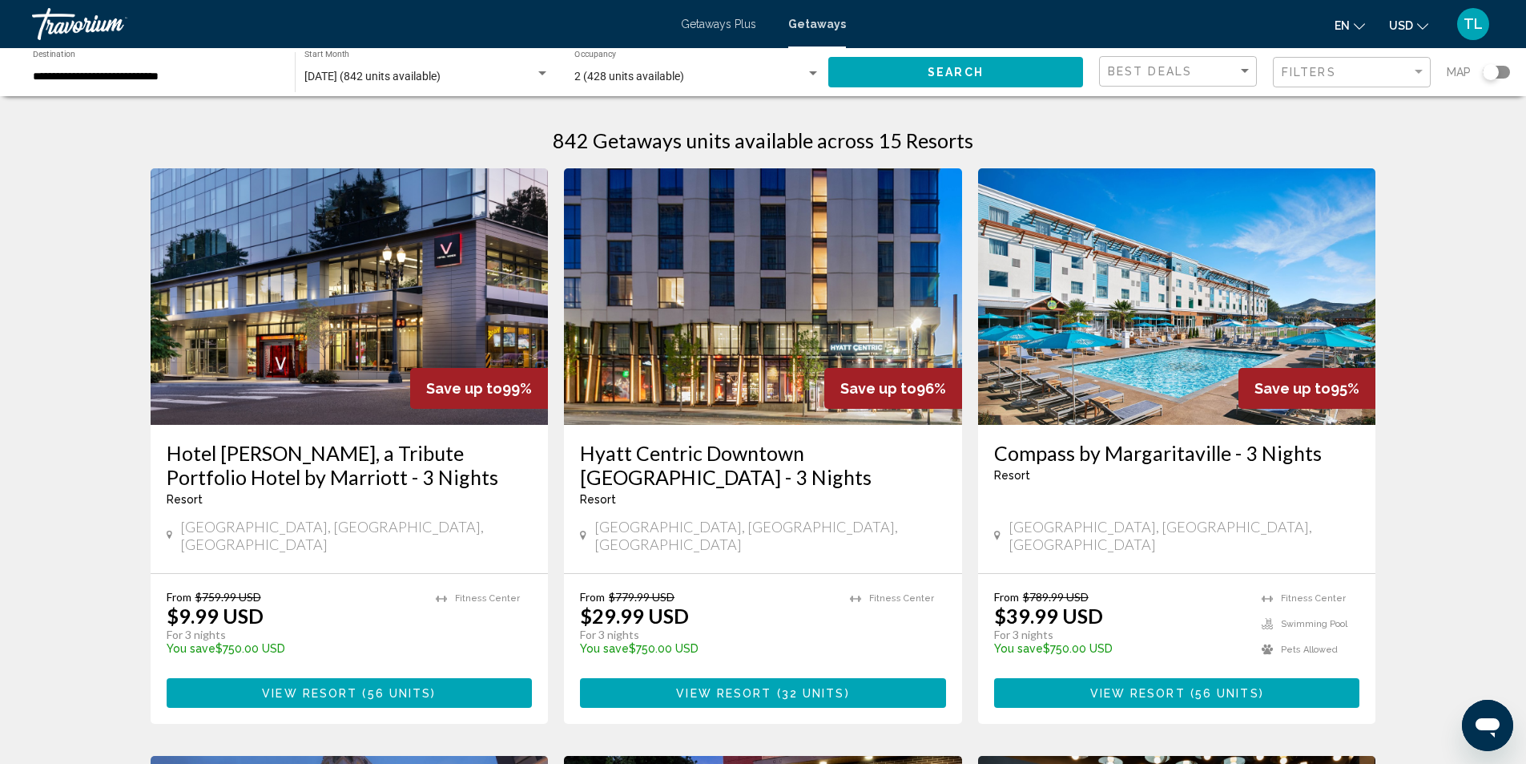
click at [341, 687] on span "View Resort" at bounding box center [309, 693] width 95 height 13
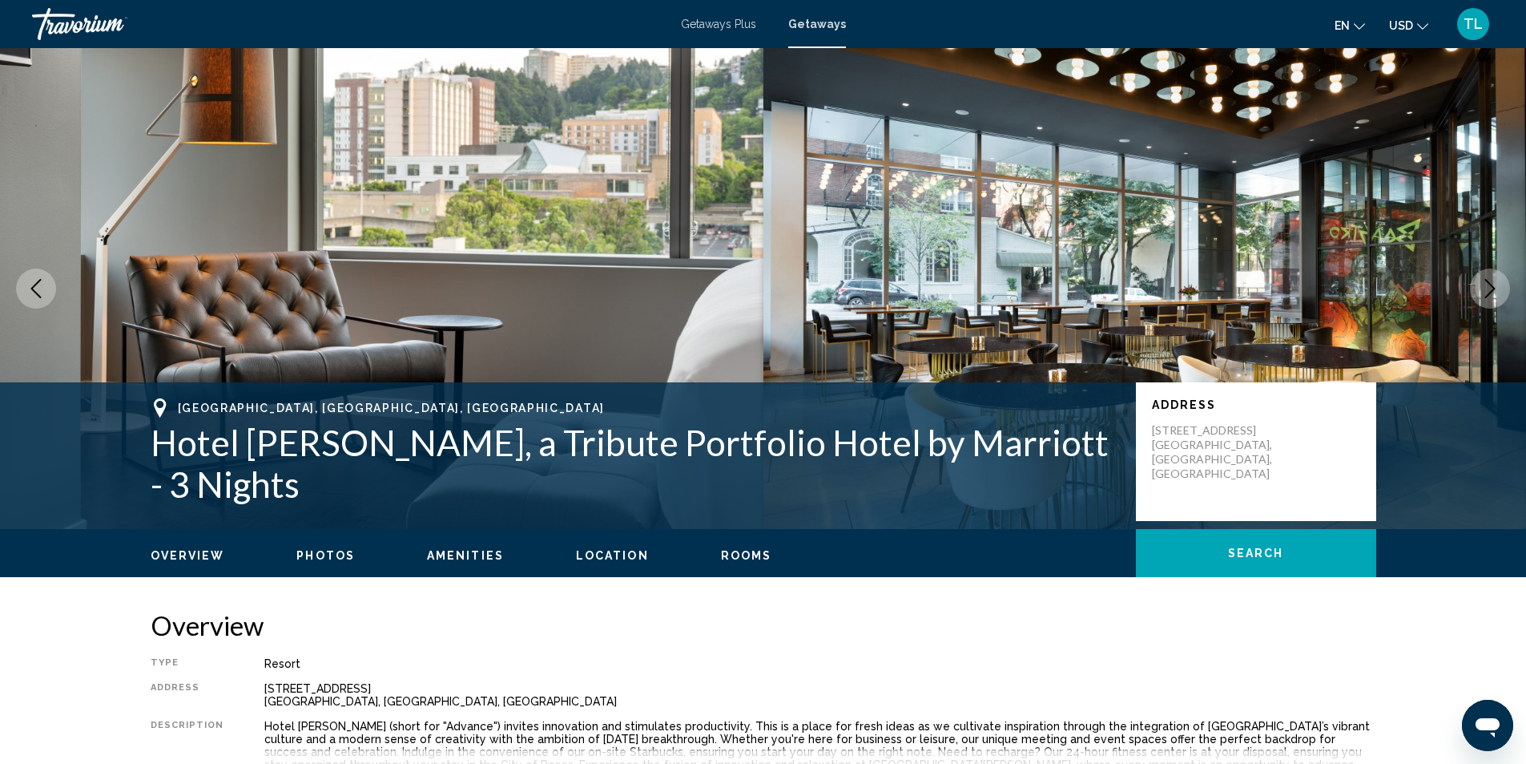
click at [337, 555] on span "Photos" at bounding box center [325, 555] width 58 height 13
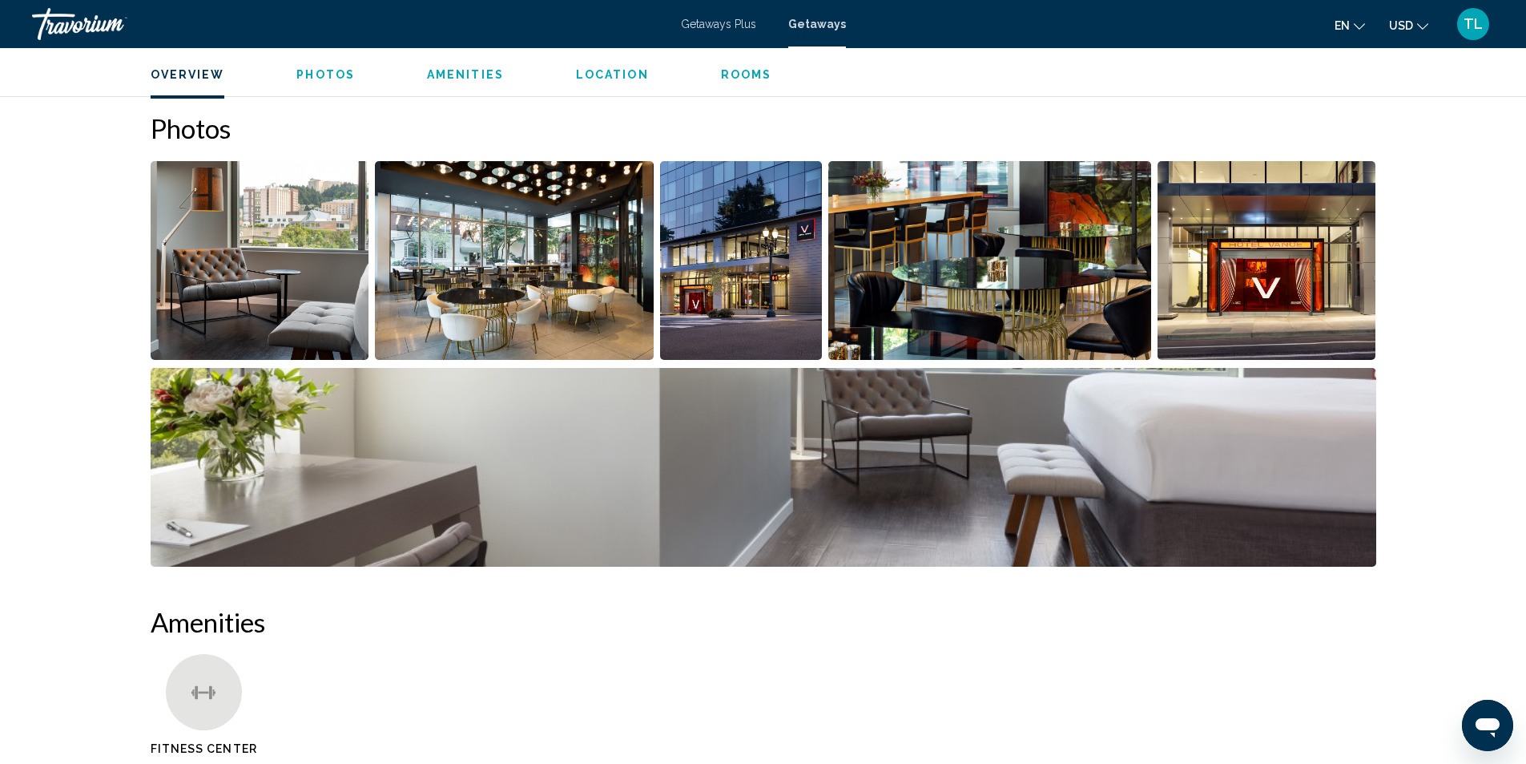
scroll to position [727, 0]
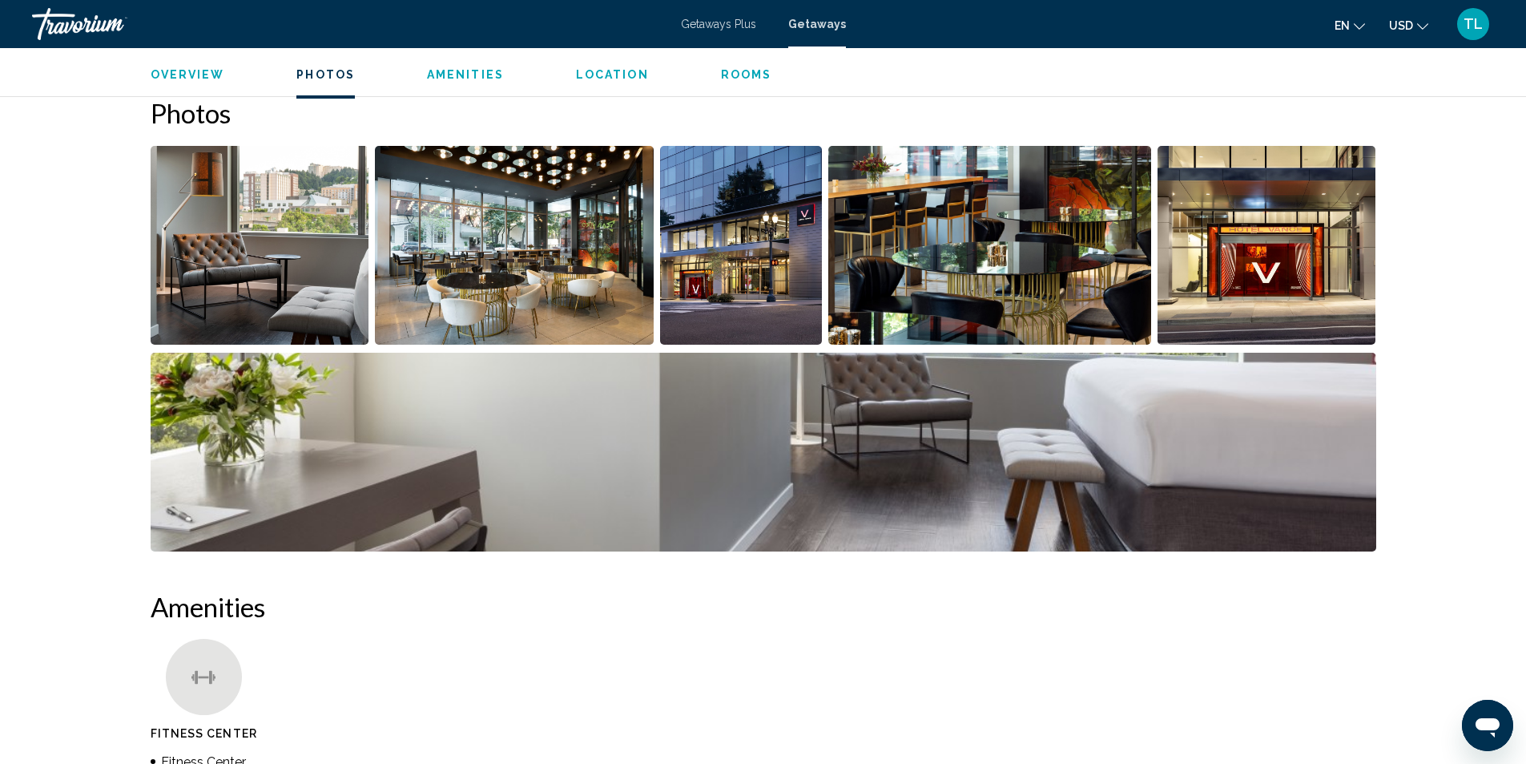
click at [266, 260] on img "Open full-screen image slider" at bounding box center [260, 245] width 219 height 199
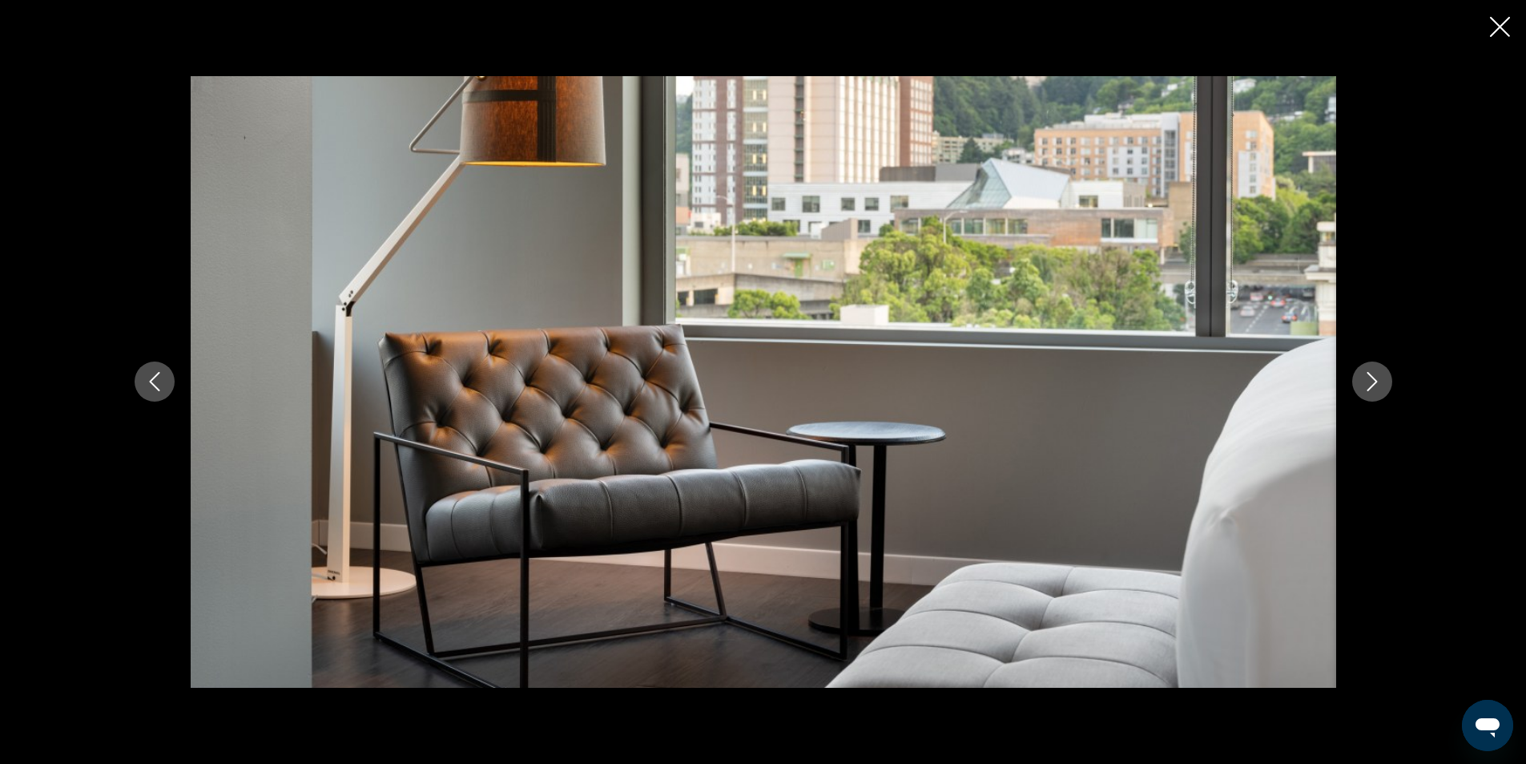
click at [1368, 381] on icon "Next image" at bounding box center [1372, 381] width 19 height 19
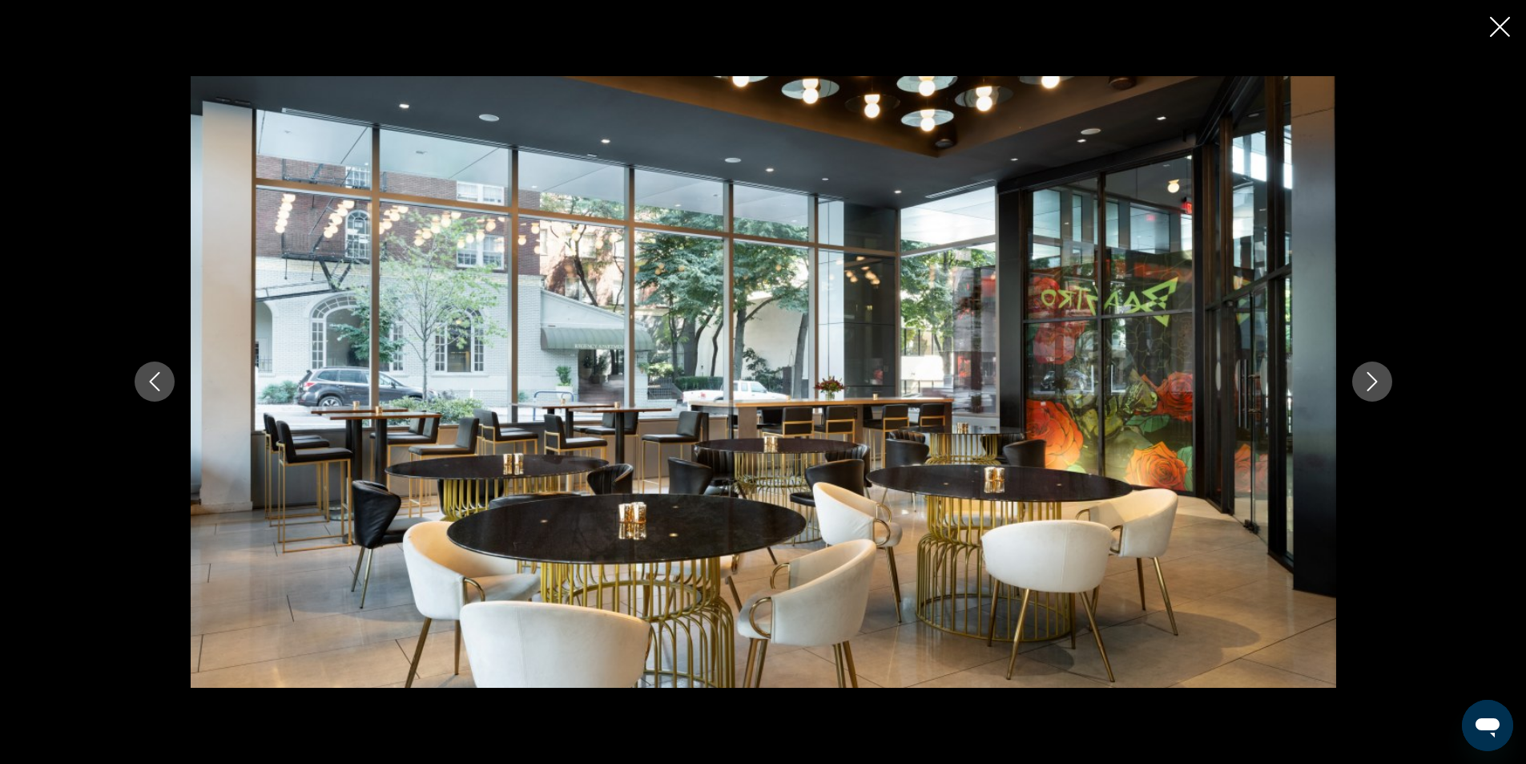
click at [1347, 378] on div "Main content" at bounding box center [764, 381] width 1290 height 611
click at [1367, 381] on icon "Next image" at bounding box center [1372, 381] width 19 height 19
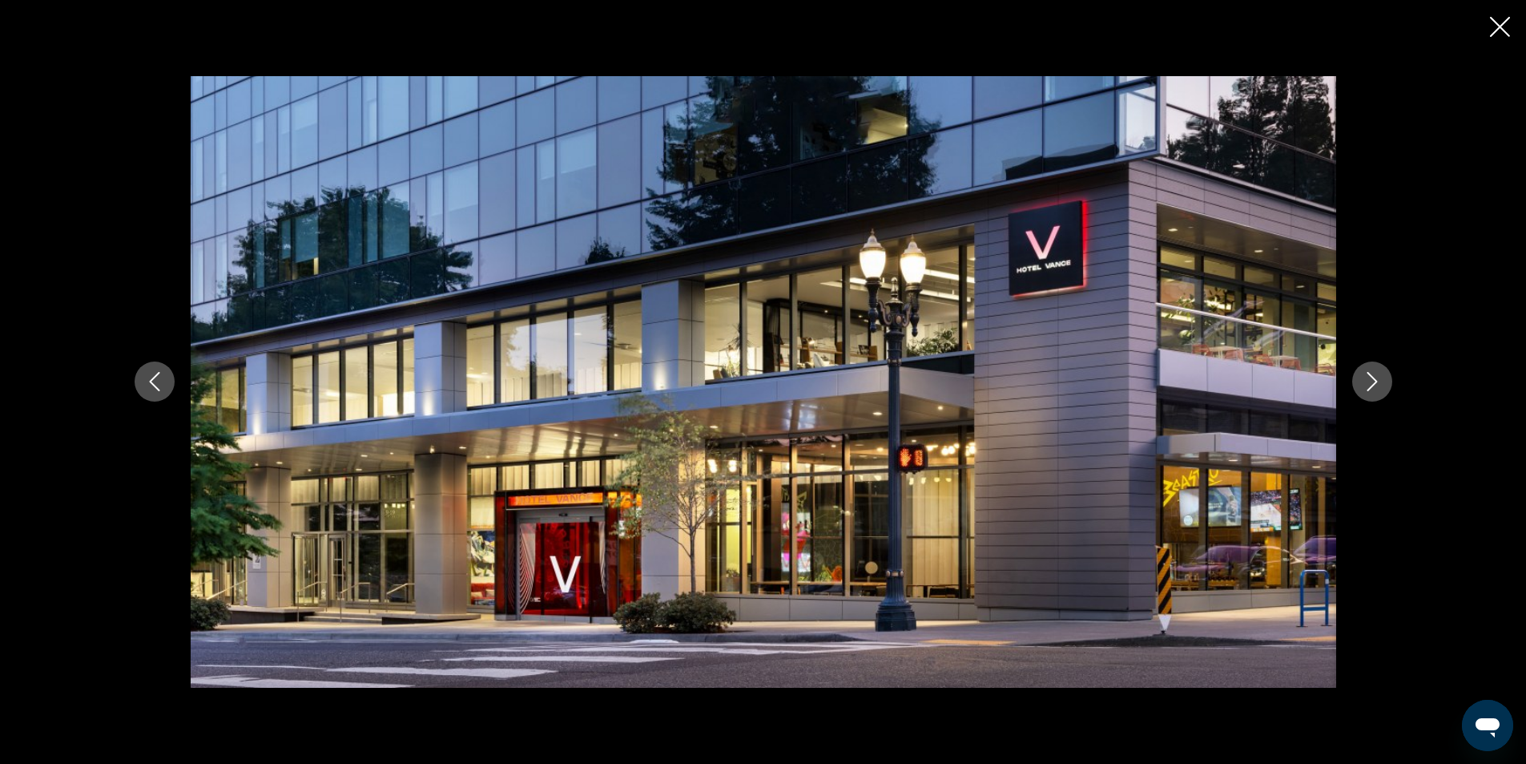
click at [1367, 381] on icon "Next image" at bounding box center [1372, 381] width 19 height 19
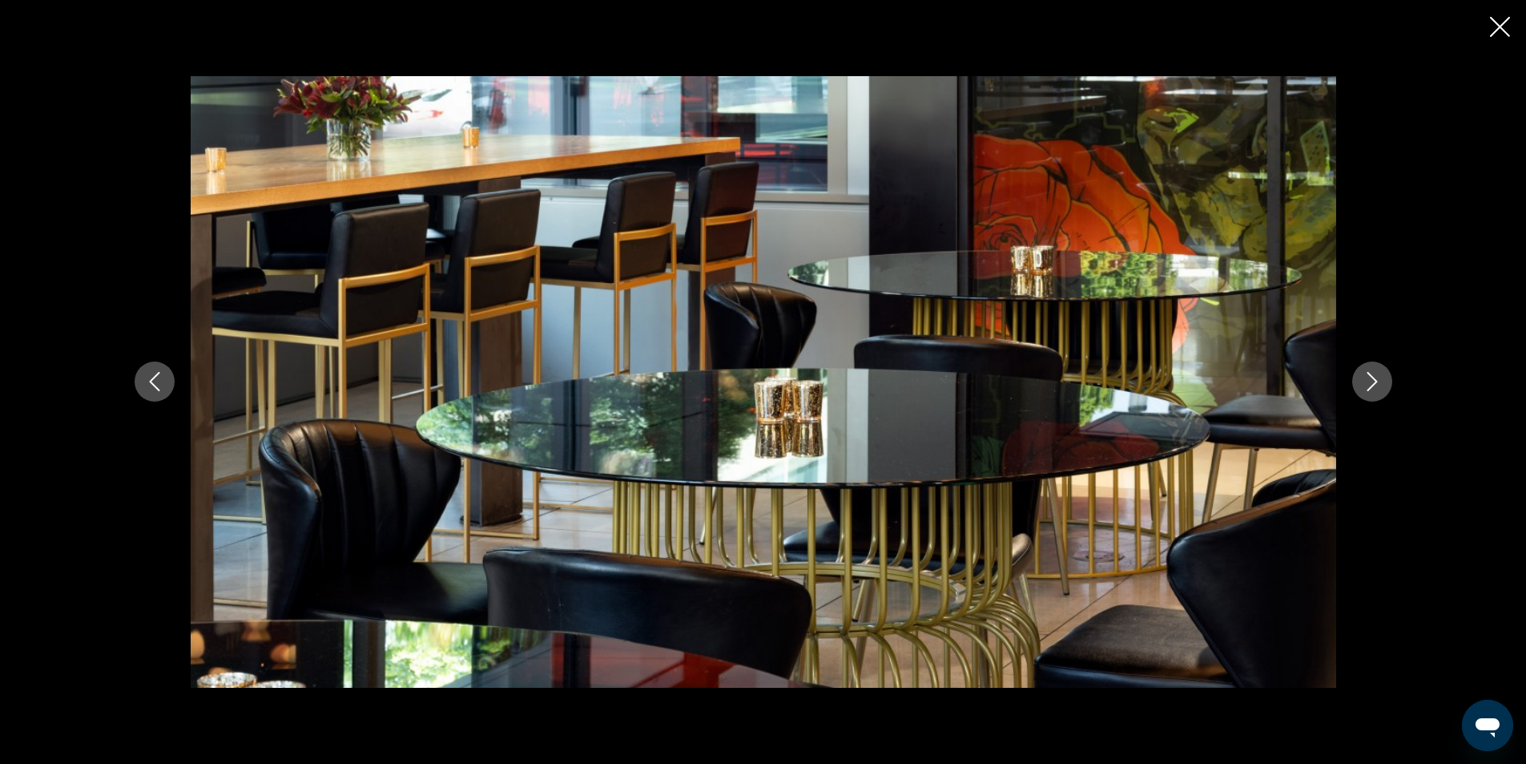
click at [1367, 381] on icon "Next image" at bounding box center [1372, 381] width 19 height 19
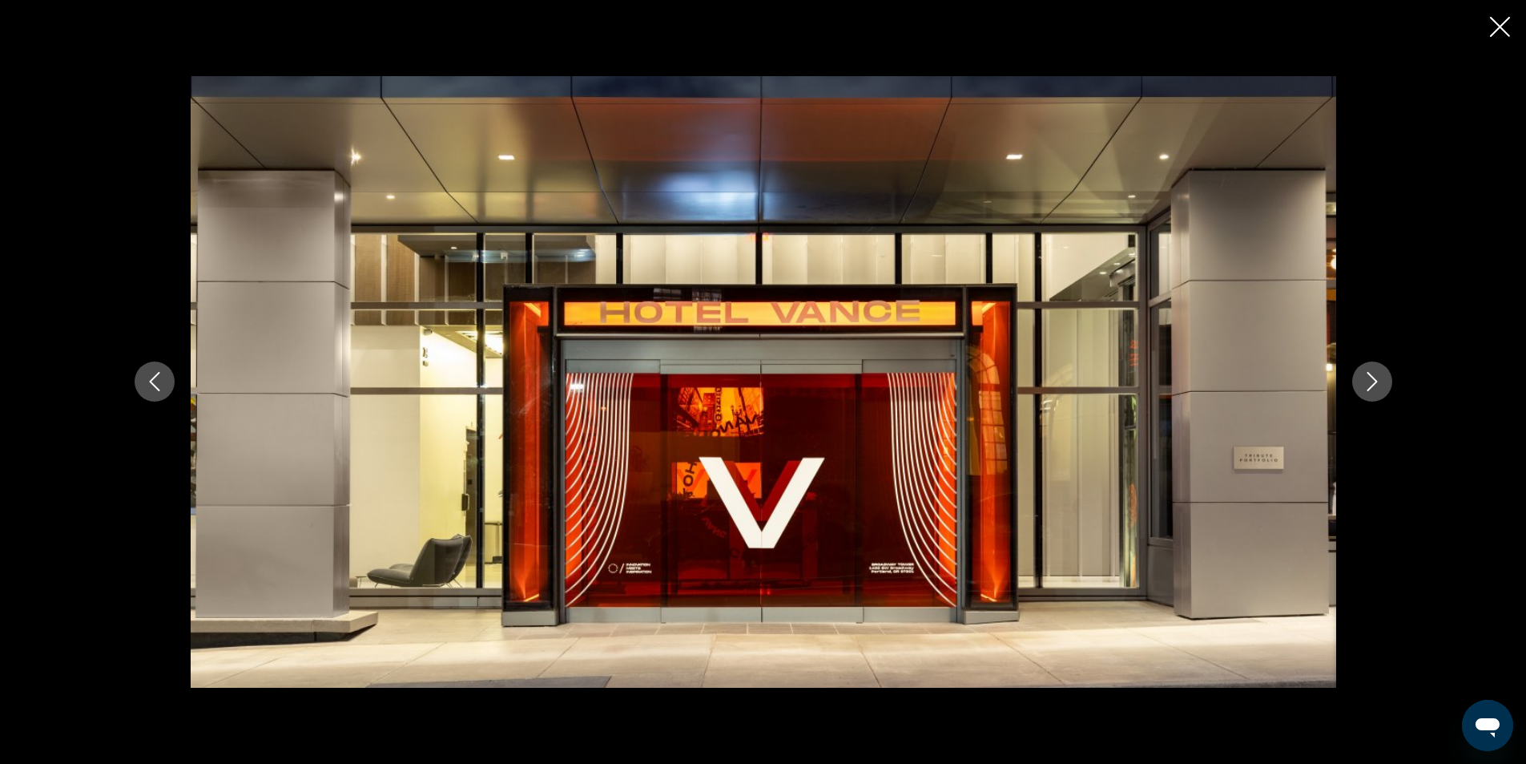
click at [1367, 381] on icon "Next image" at bounding box center [1372, 381] width 19 height 19
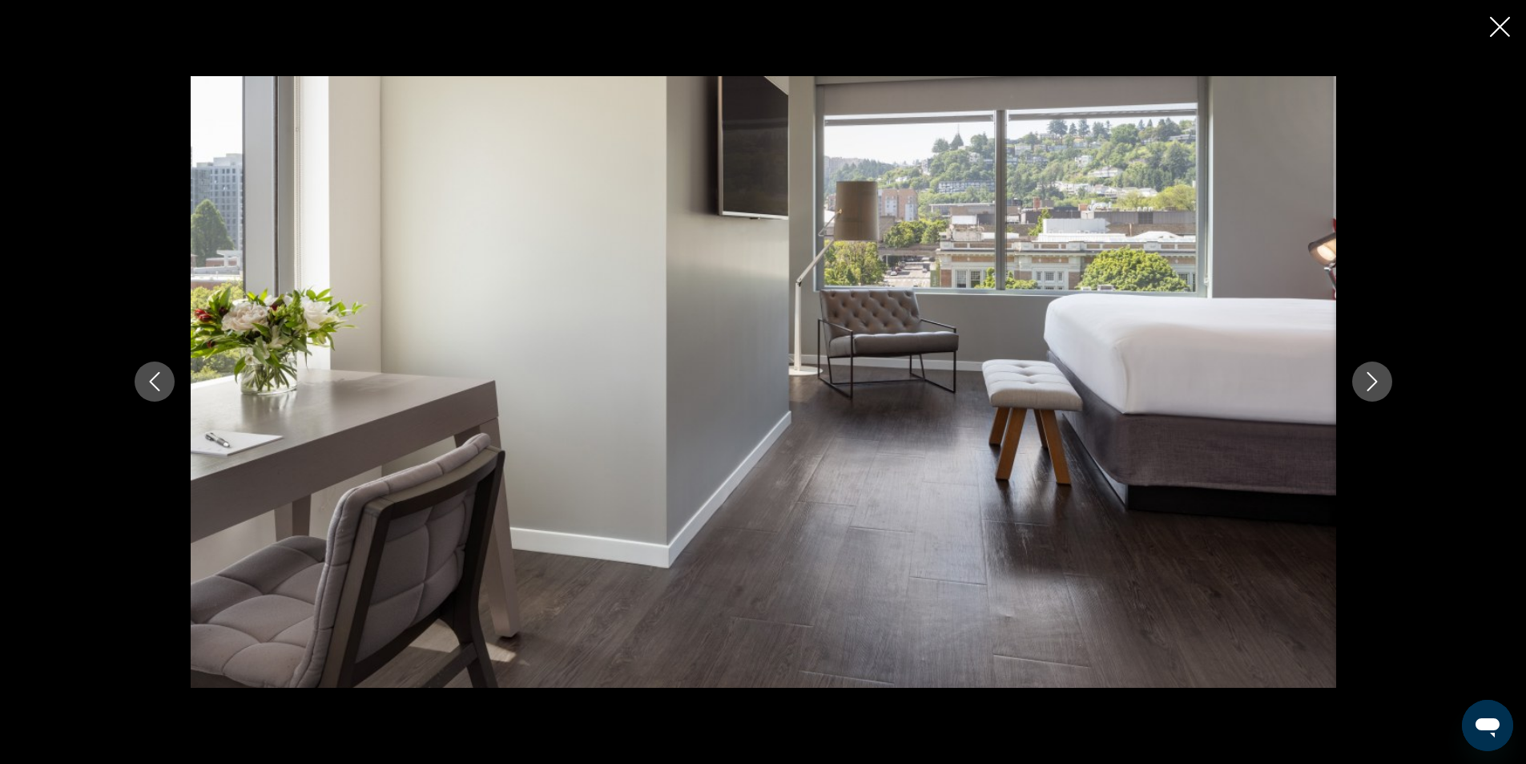
click at [1367, 381] on icon "Next image" at bounding box center [1372, 381] width 19 height 19
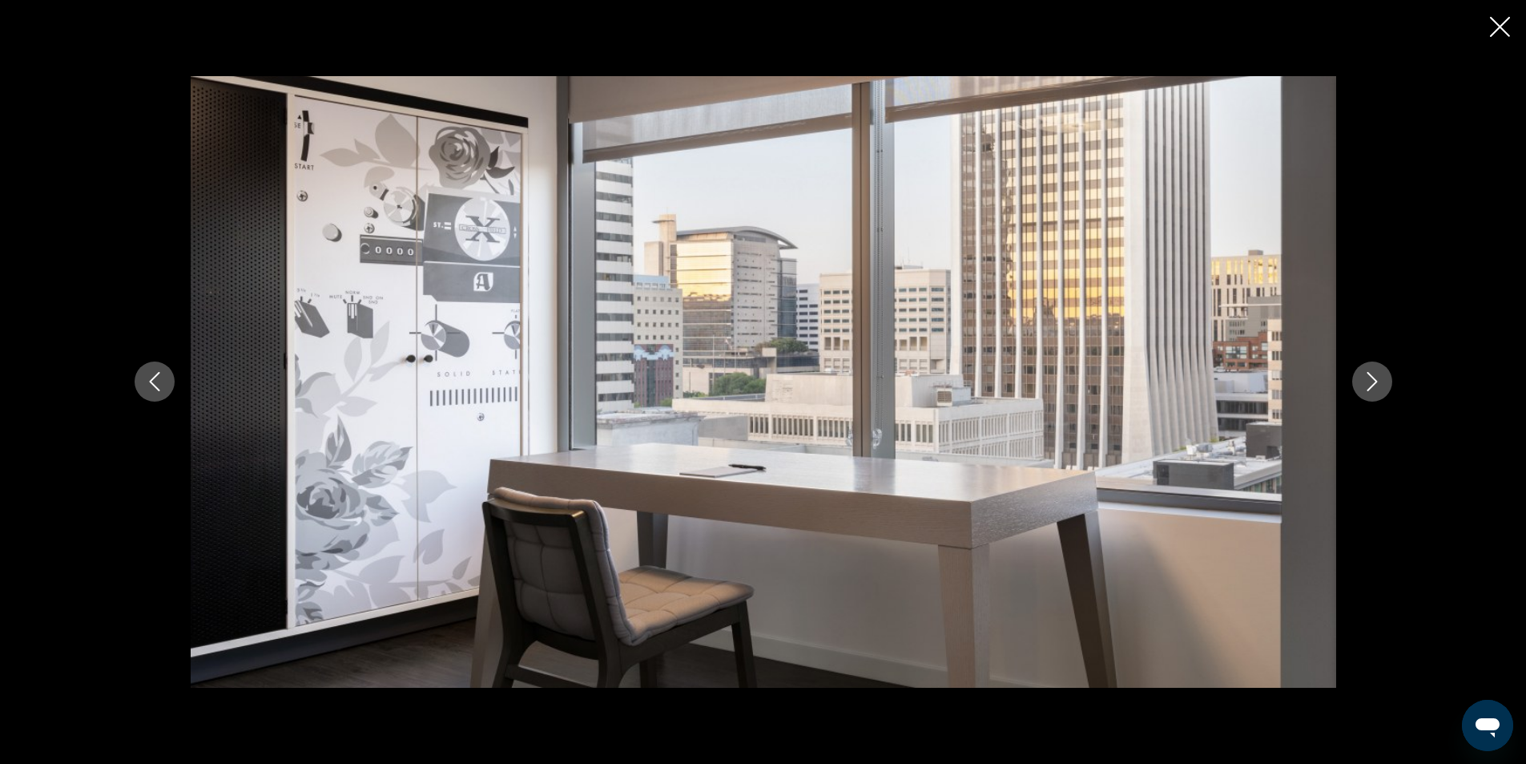
click at [1367, 381] on icon "Next image" at bounding box center [1372, 381] width 19 height 19
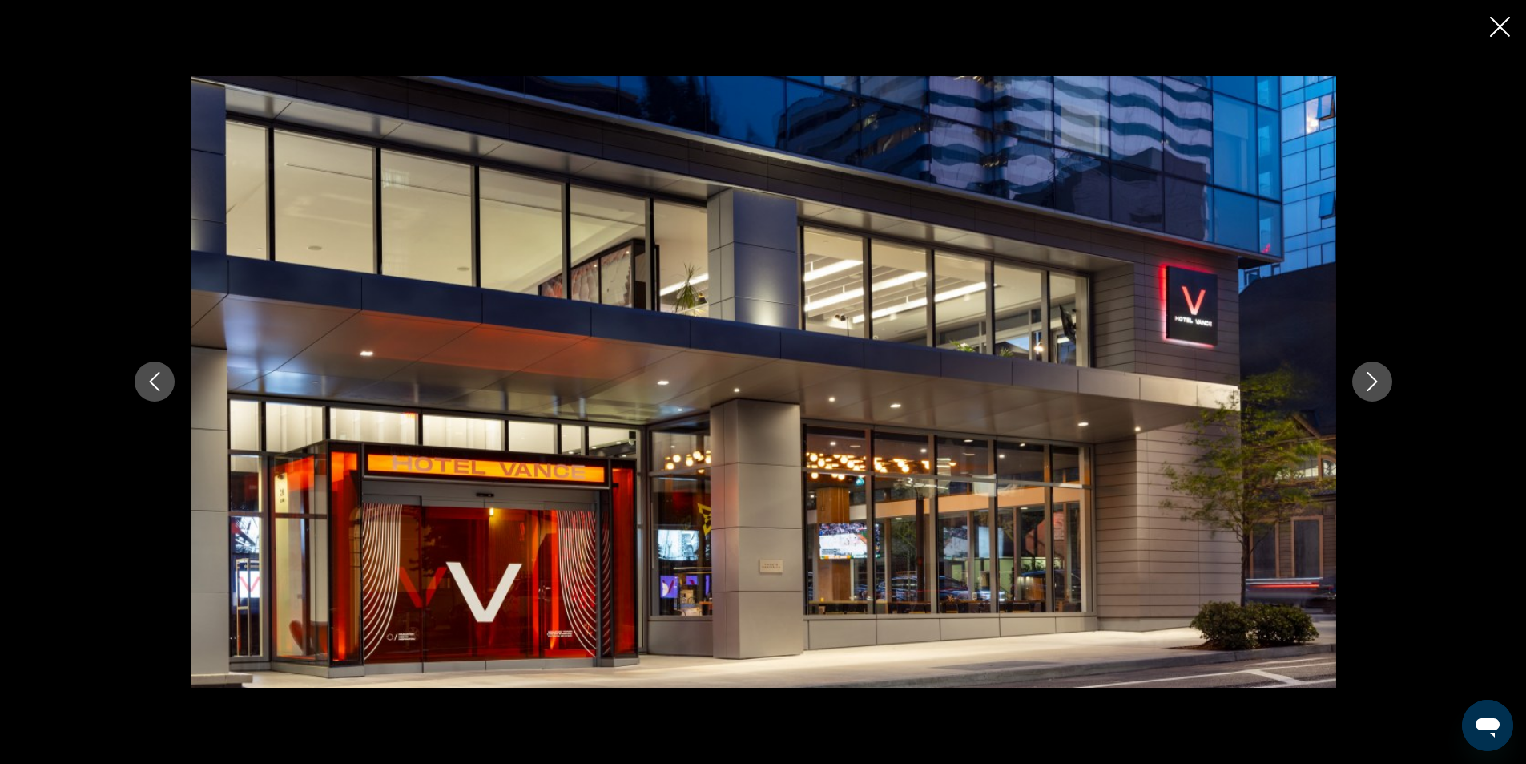
click at [1367, 381] on icon "Next image" at bounding box center [1372, 381] width 19 height 19
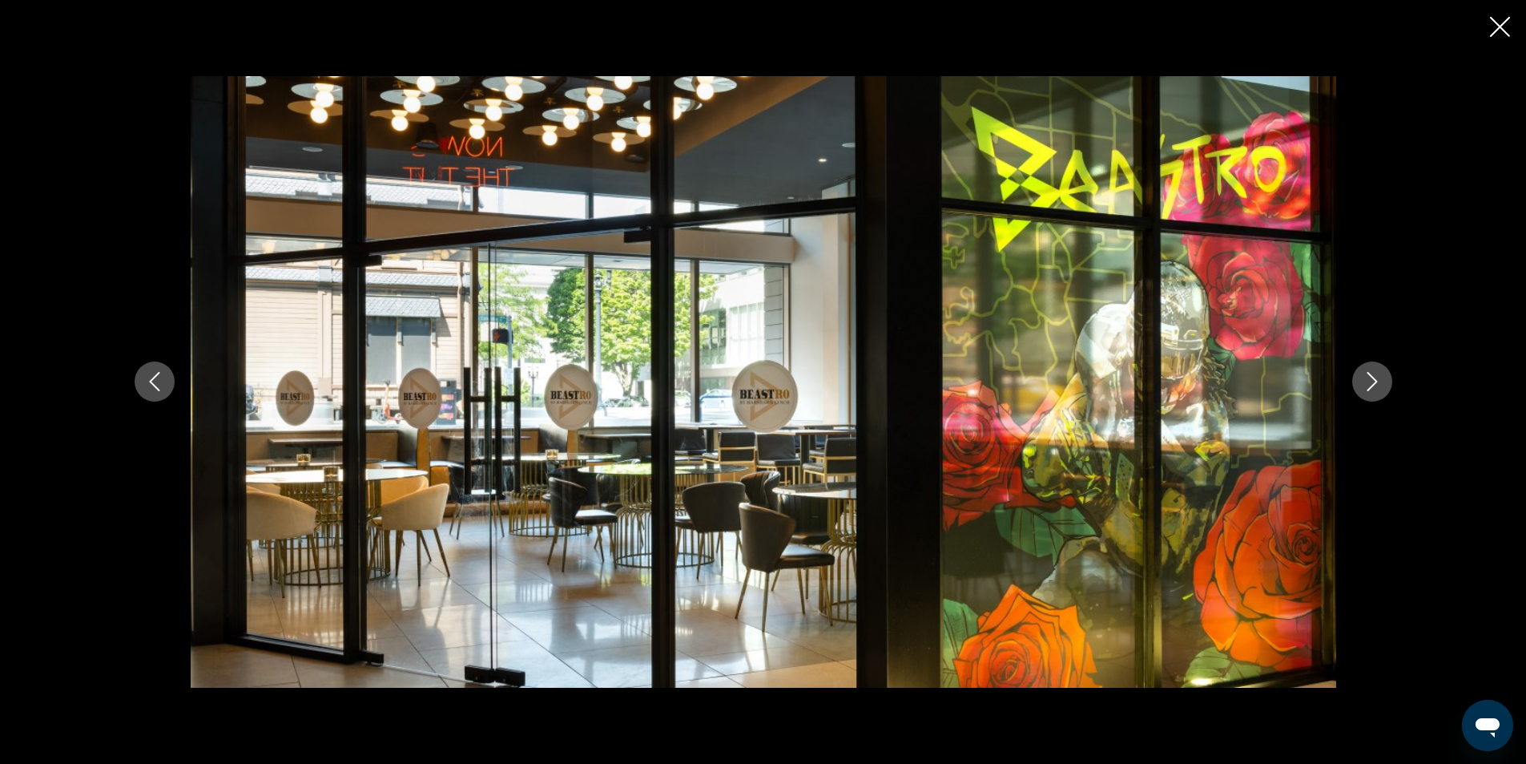
click at [1367, 381] on icon "Next image" at bounding box center [1372, 381] width 19 height 19
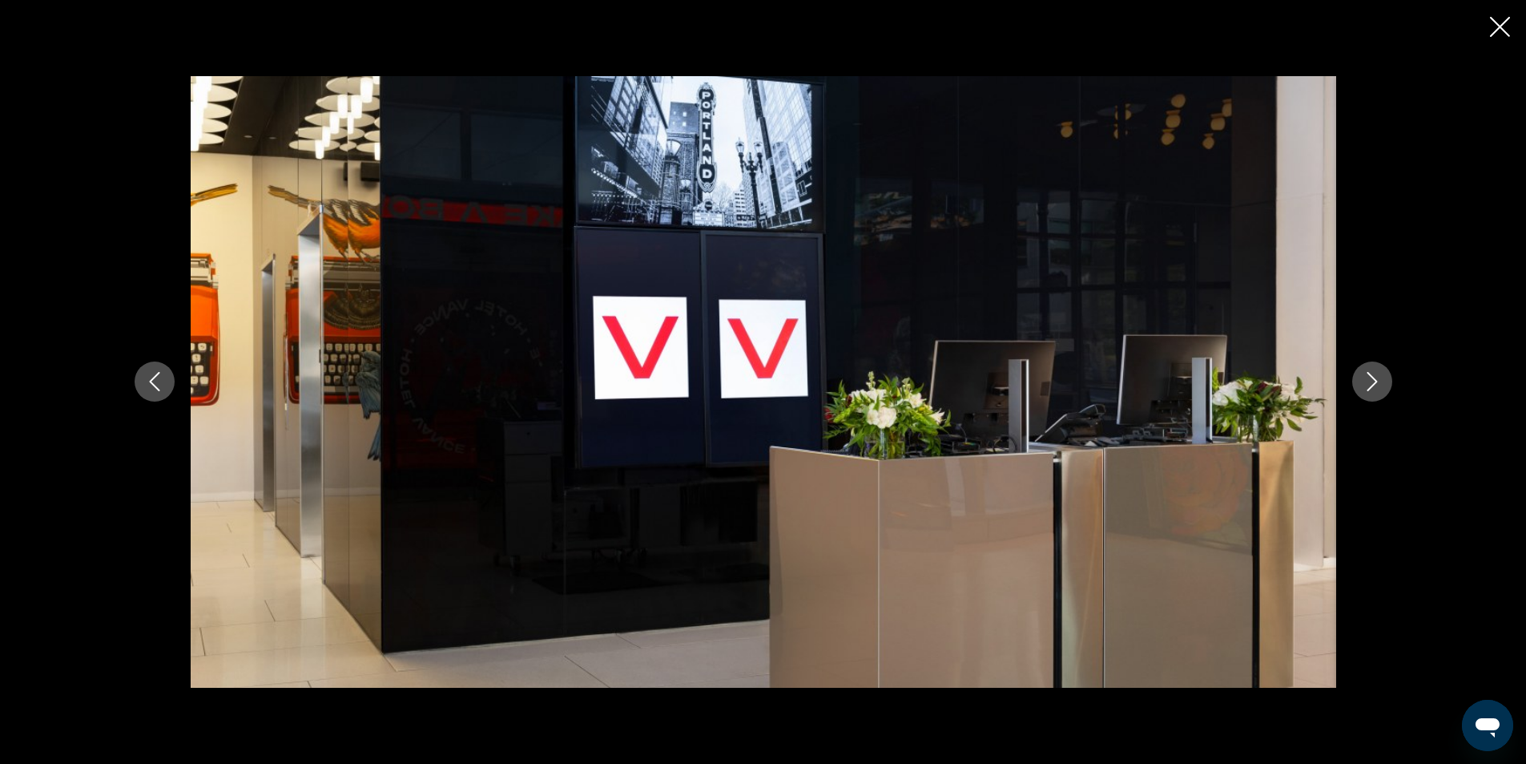
click at [1367, 381] on icon "Next image" at bounding box center [1372, 381] width 19 height 19
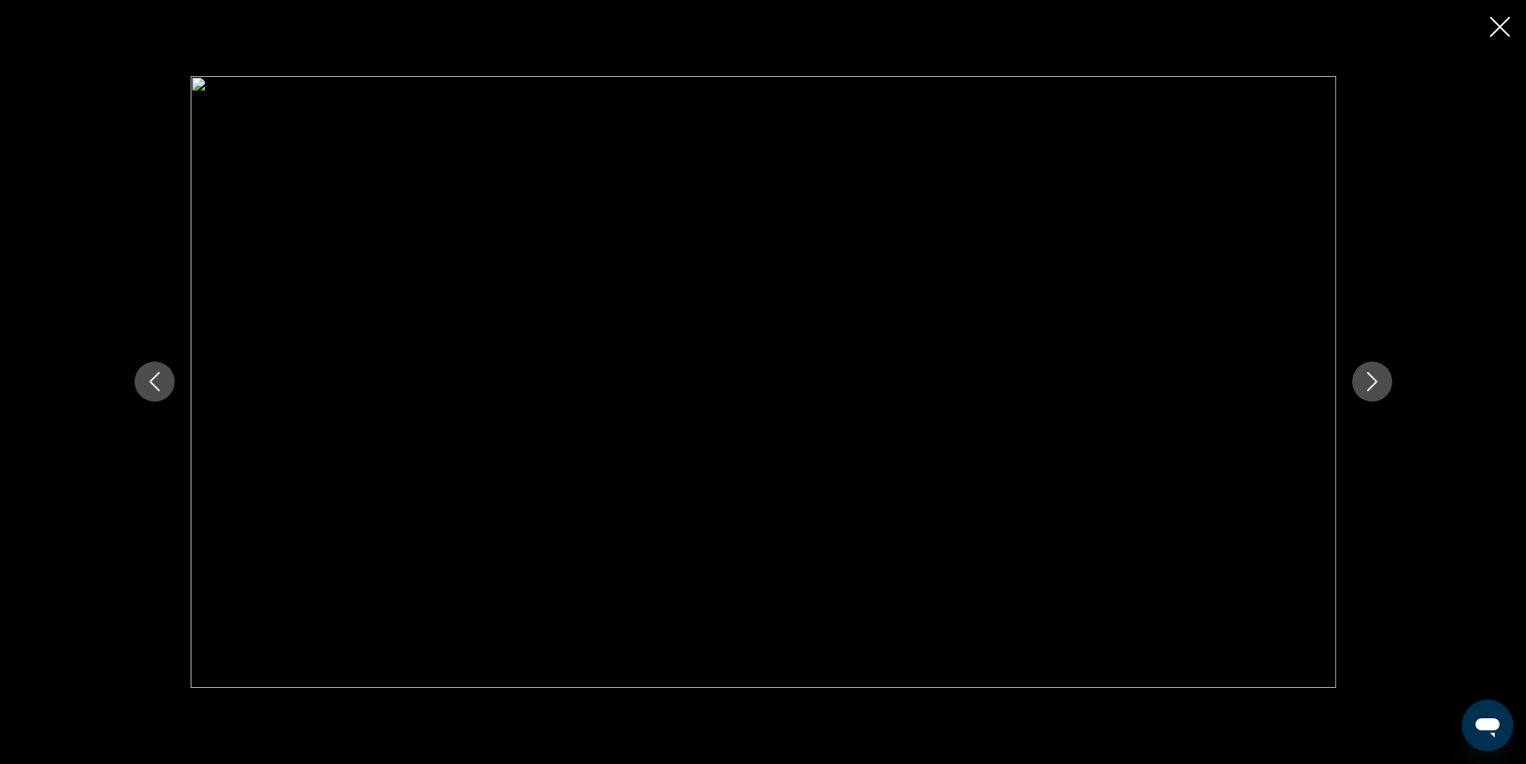
click at [1367, 381] on icon "Next image" at bounding box center [1372, 381] width 19 height 19
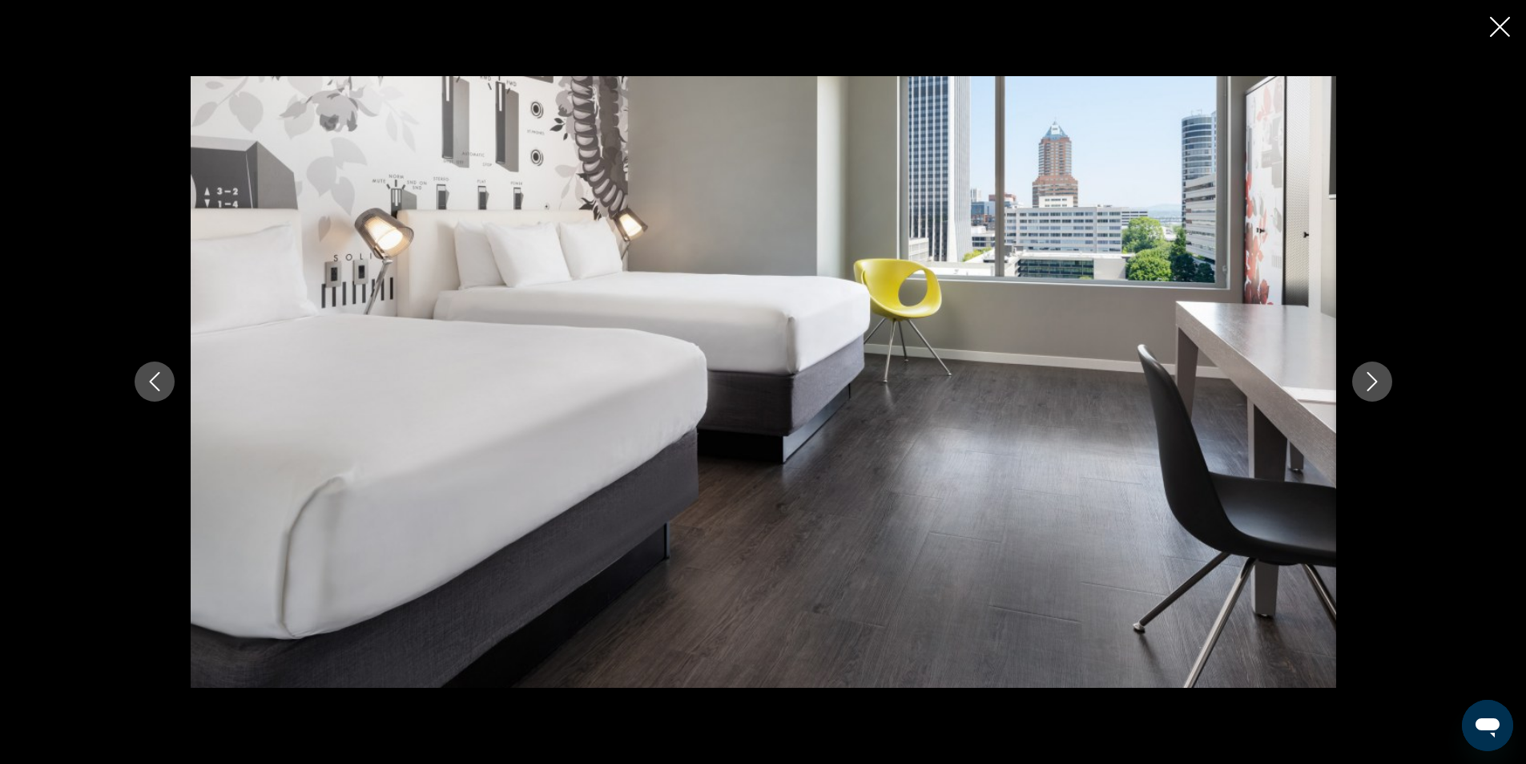
click at [1384, 377] on button "Next image" at bounding box center [1373, 381] width 40 height 40
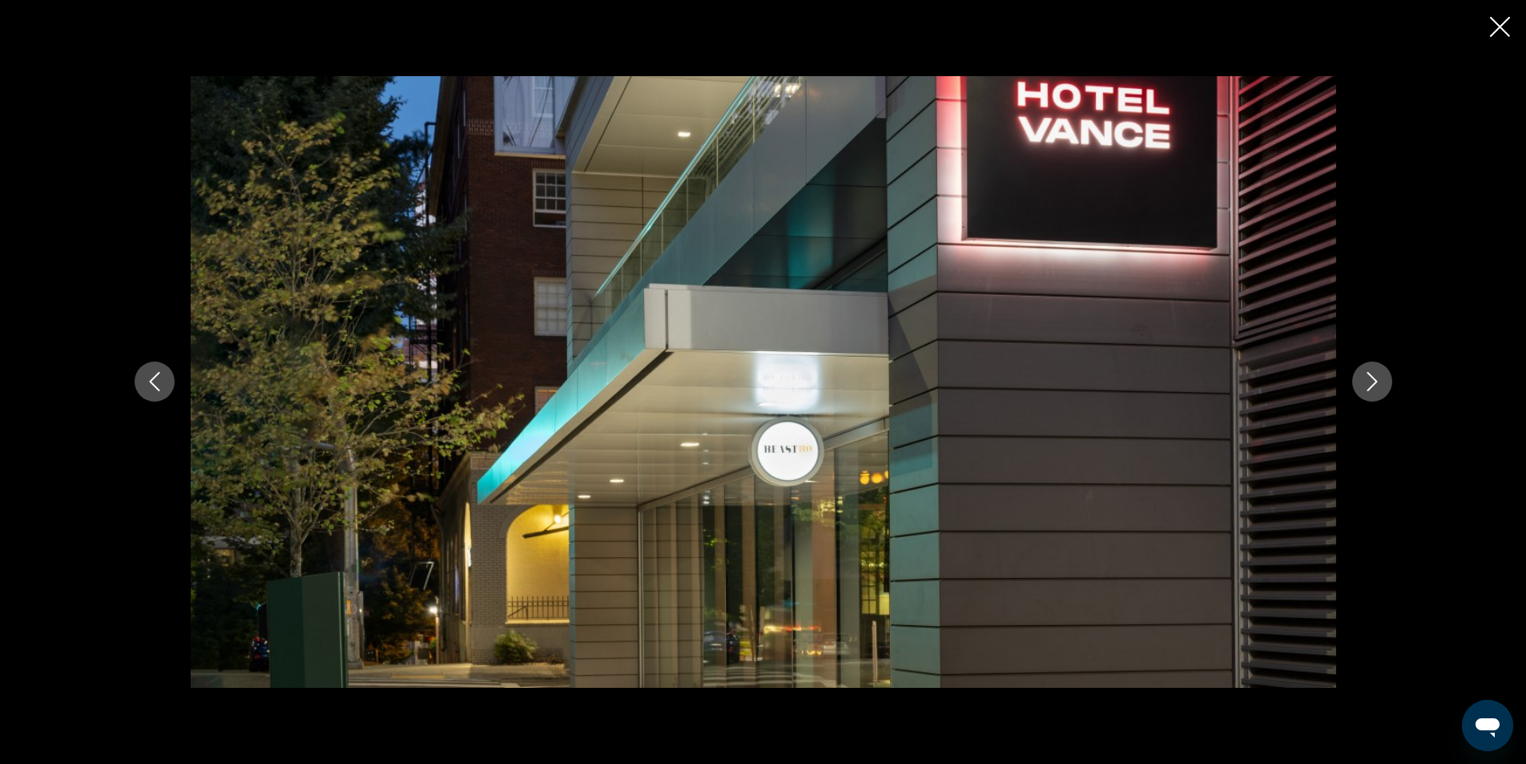
click at [1384, 377] on button "Next image" at bounding box center [1373, 381] width 40 height 40
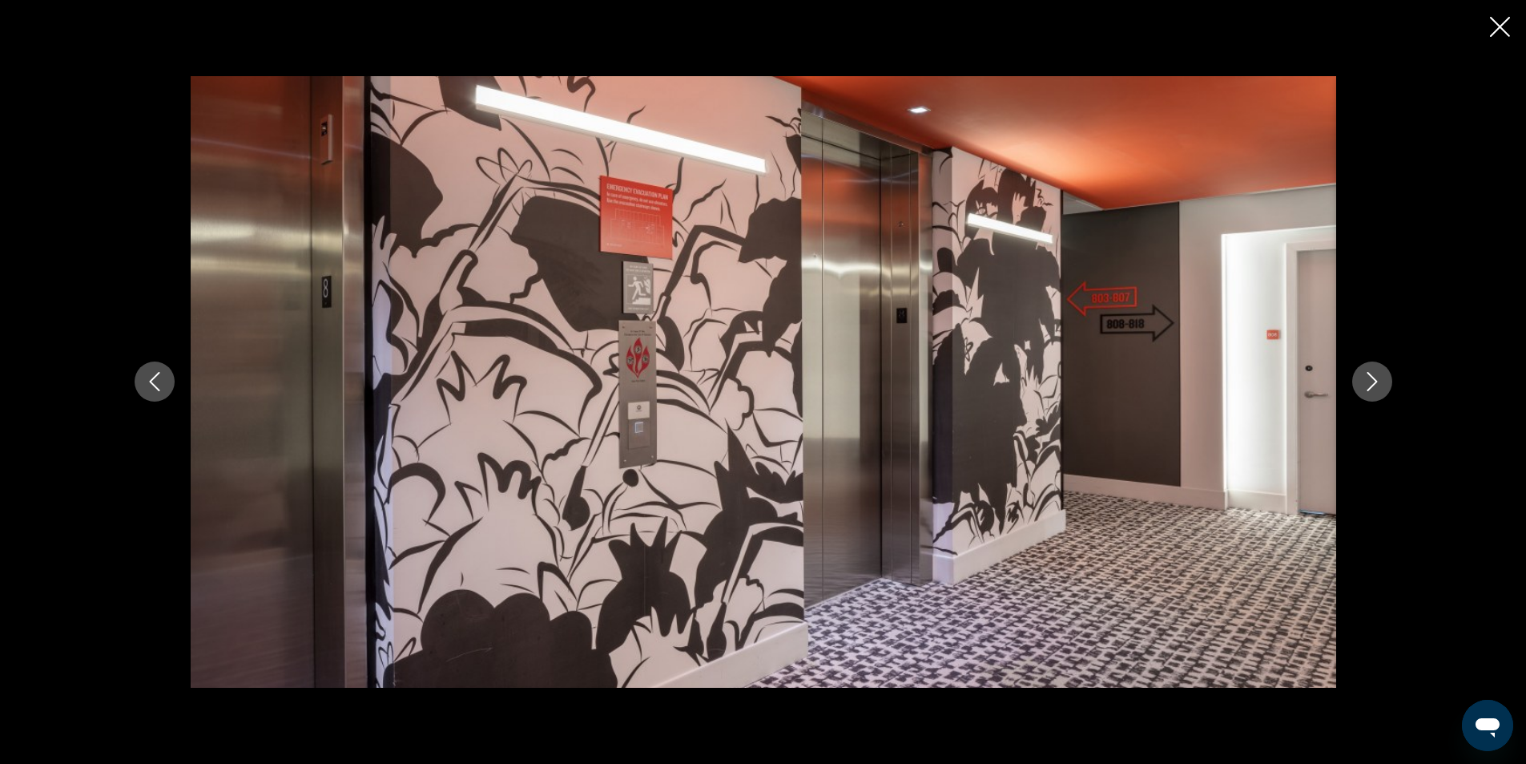
click at [1384, 377] on button "Next image" at bounding box center [1373, 381] width 40 height 40
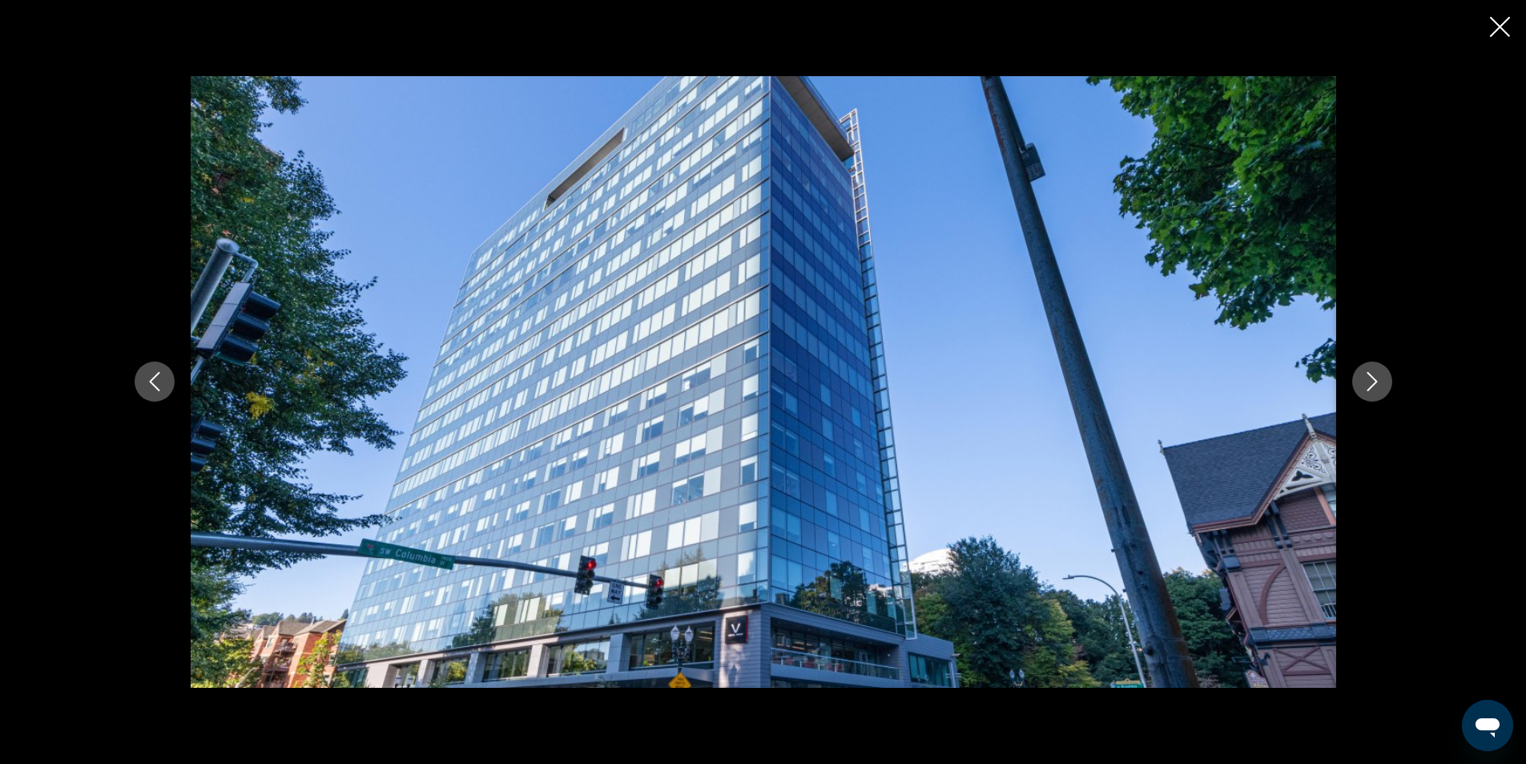
click at [1384, 377] on button "Next image" at bounding box center [1373, 381] width 40 height 40
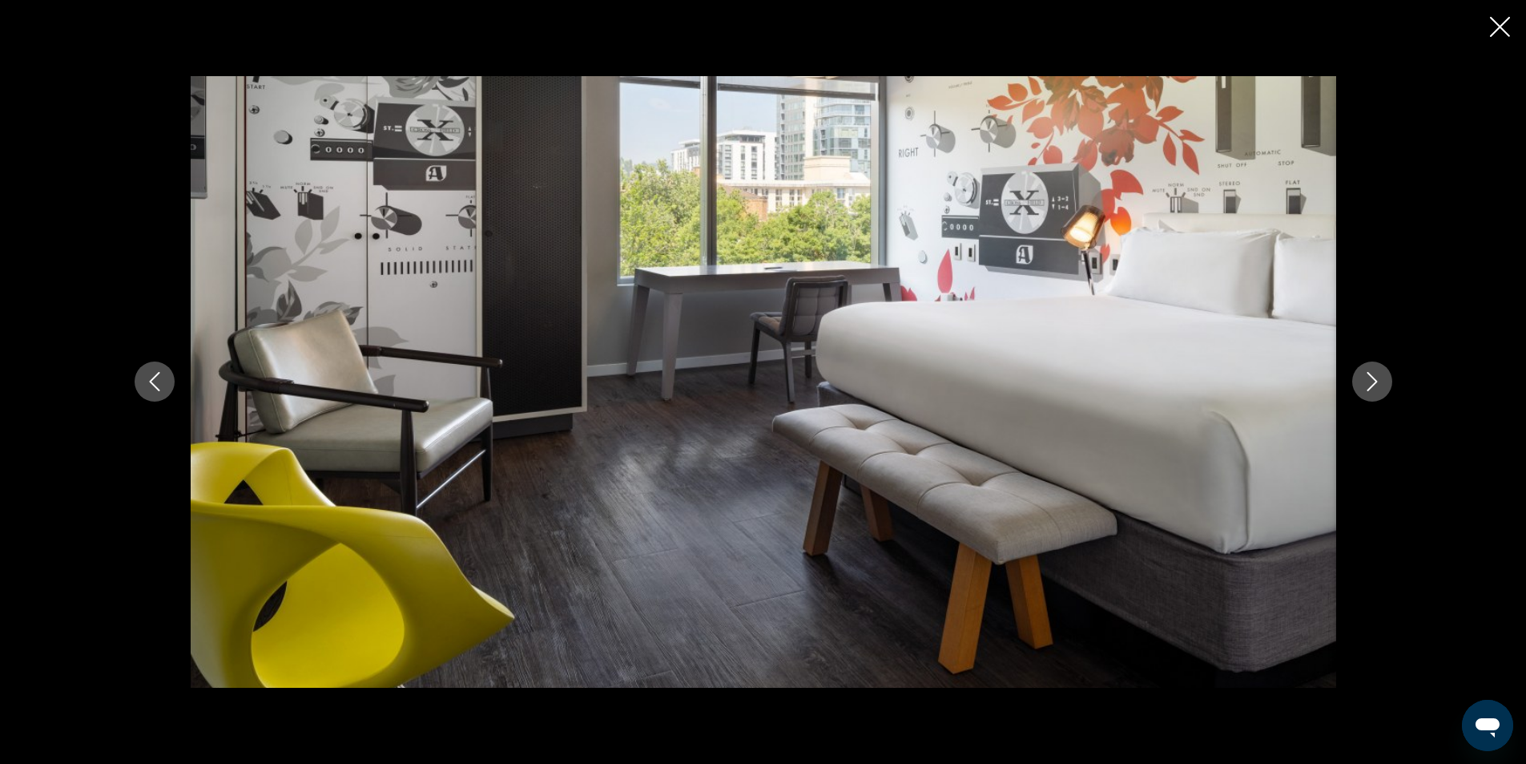
click at [1386, 358] on div "Main content" at bounding box center [764, 381] width 1290 height 611
click at [1369, 395] on button "Next image" at bounding box center [1373, 381] width 40 height 40
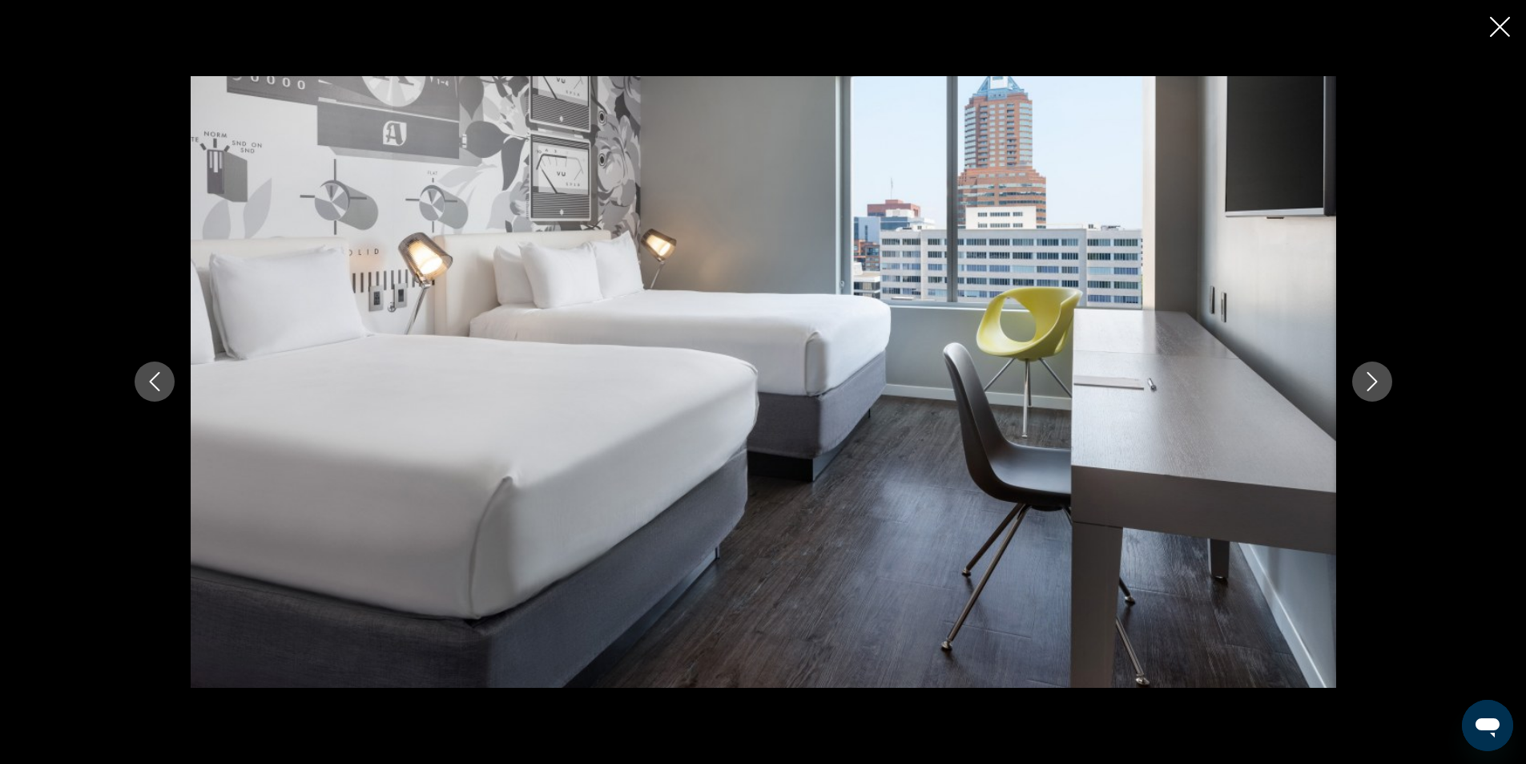
click at [1354, 406] on div "Main content" at bounding box center [764, 381] width 1290 height 611
click at [1381, 374] on icon "Next image" at bounding box center [1372, 381] width 19 height 19
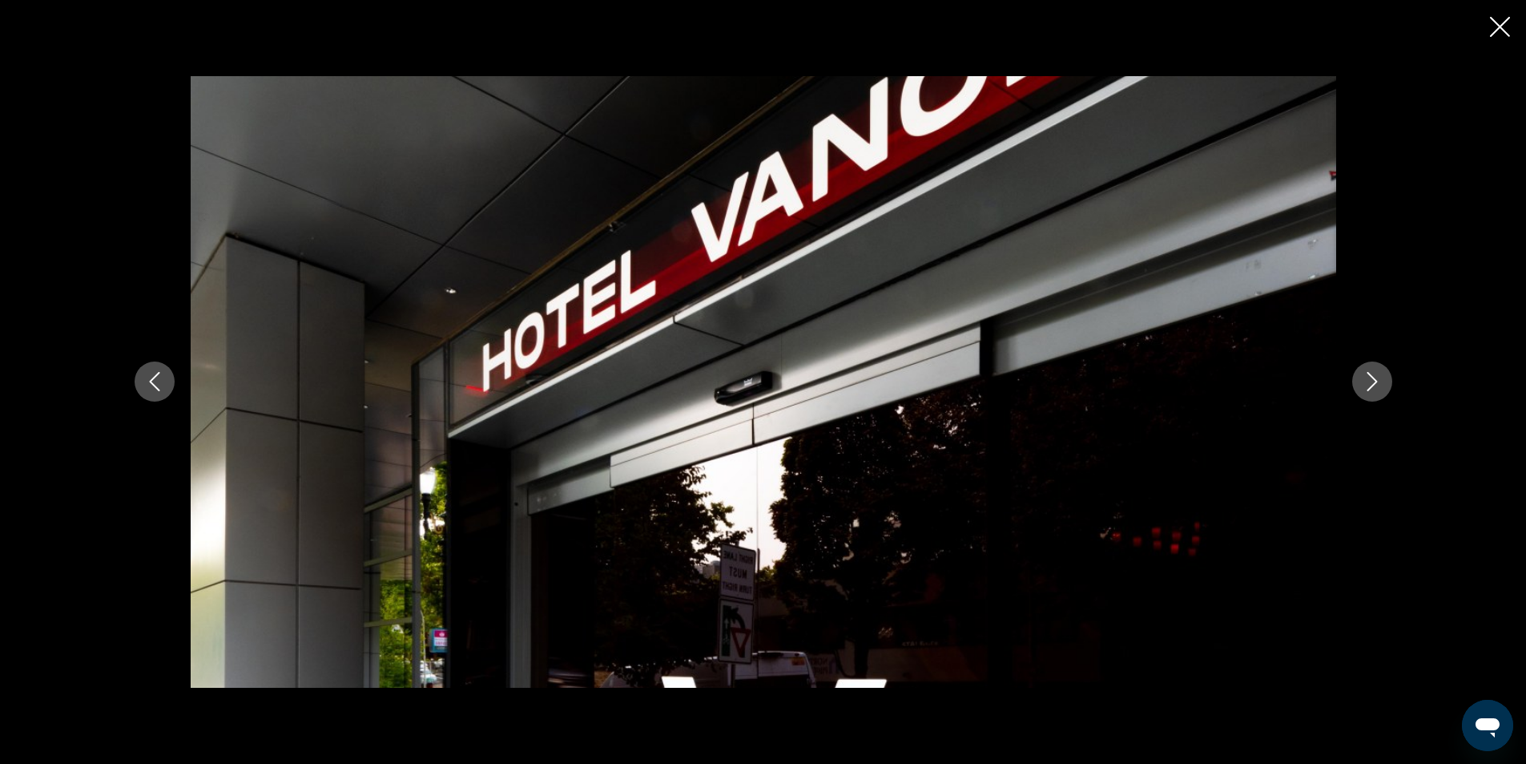
click at [1375, 377] on icon "Next image" at bounding box center [1372, 381] width 19 height 19
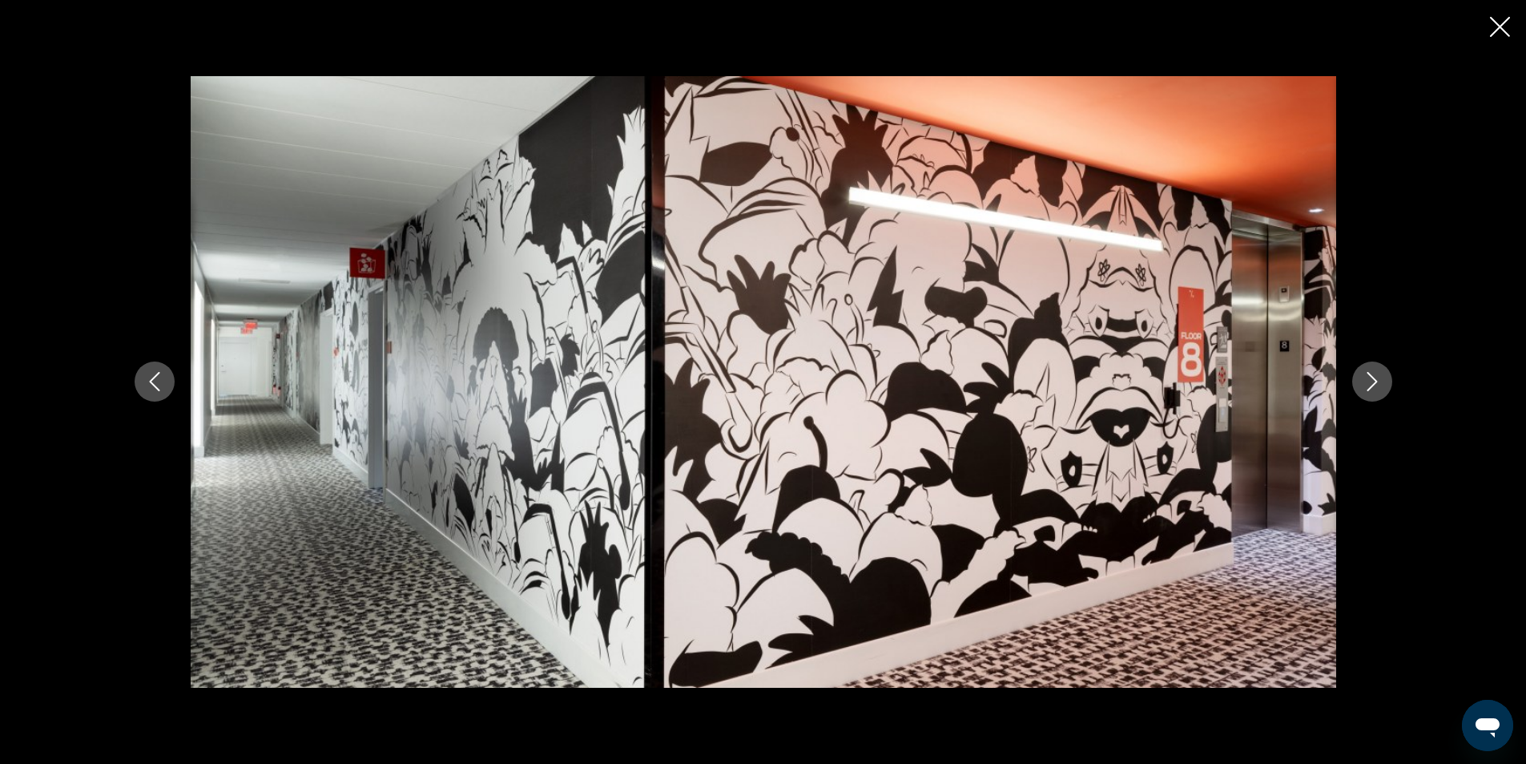
click at [1368, 384] on icon "Next image" at bounding box center [1372, 381] width 19 height 19
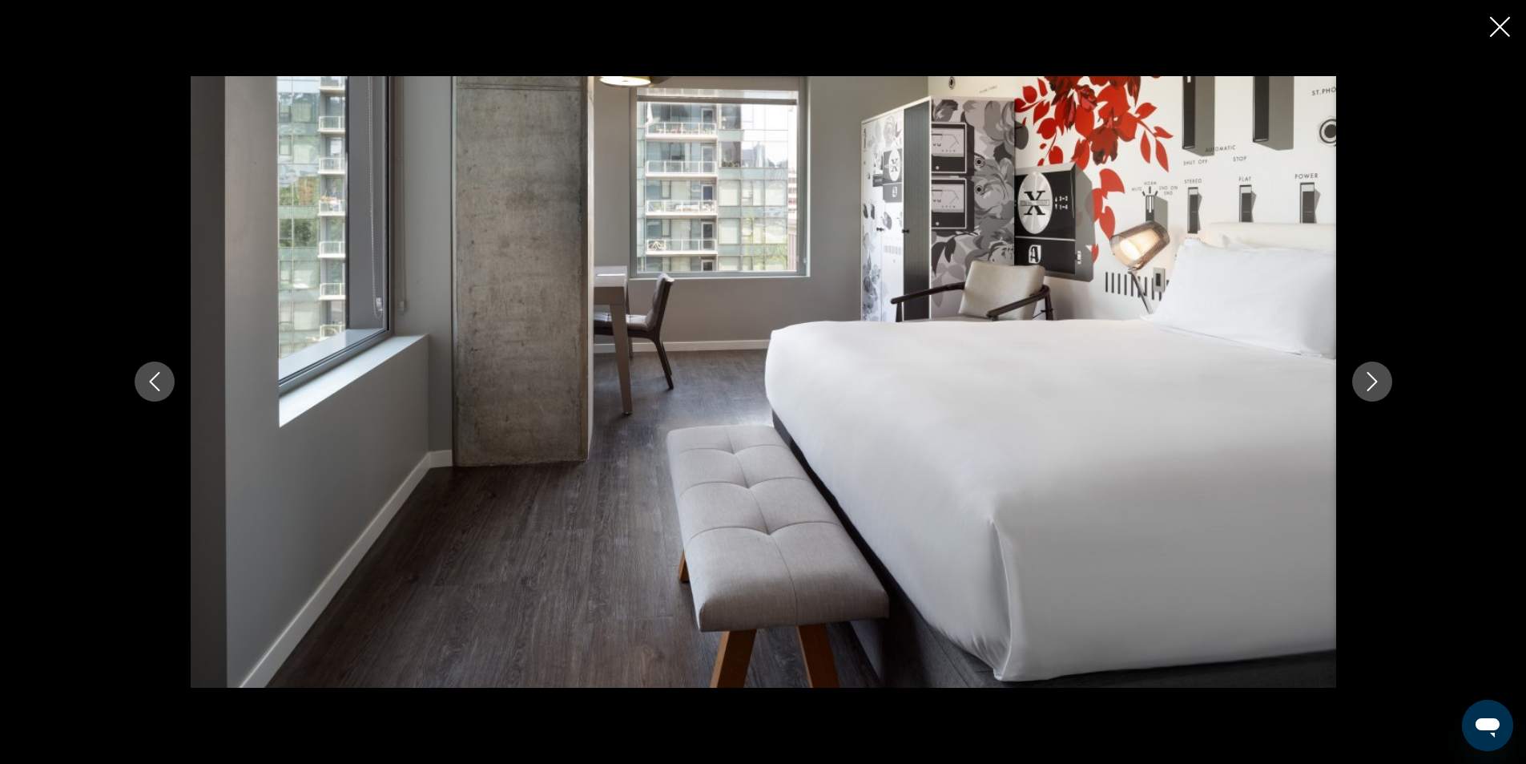
click at [1368, 384] on icon "Next image" at bounding box center [1372, 381] width 19 height 19
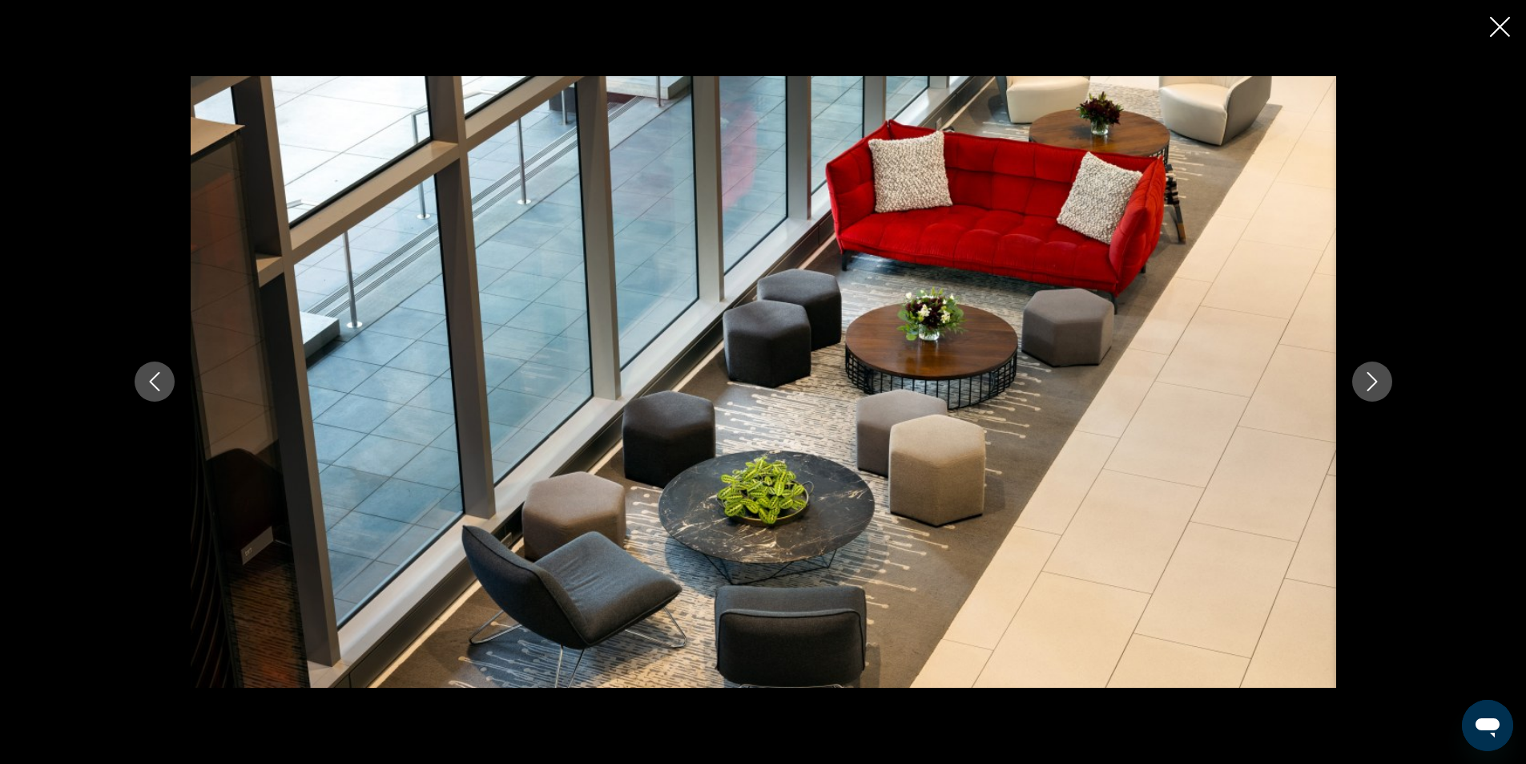
click at [1368, 384] on icon "Next image" at bounding box center [1372, 381] width 19 height 19
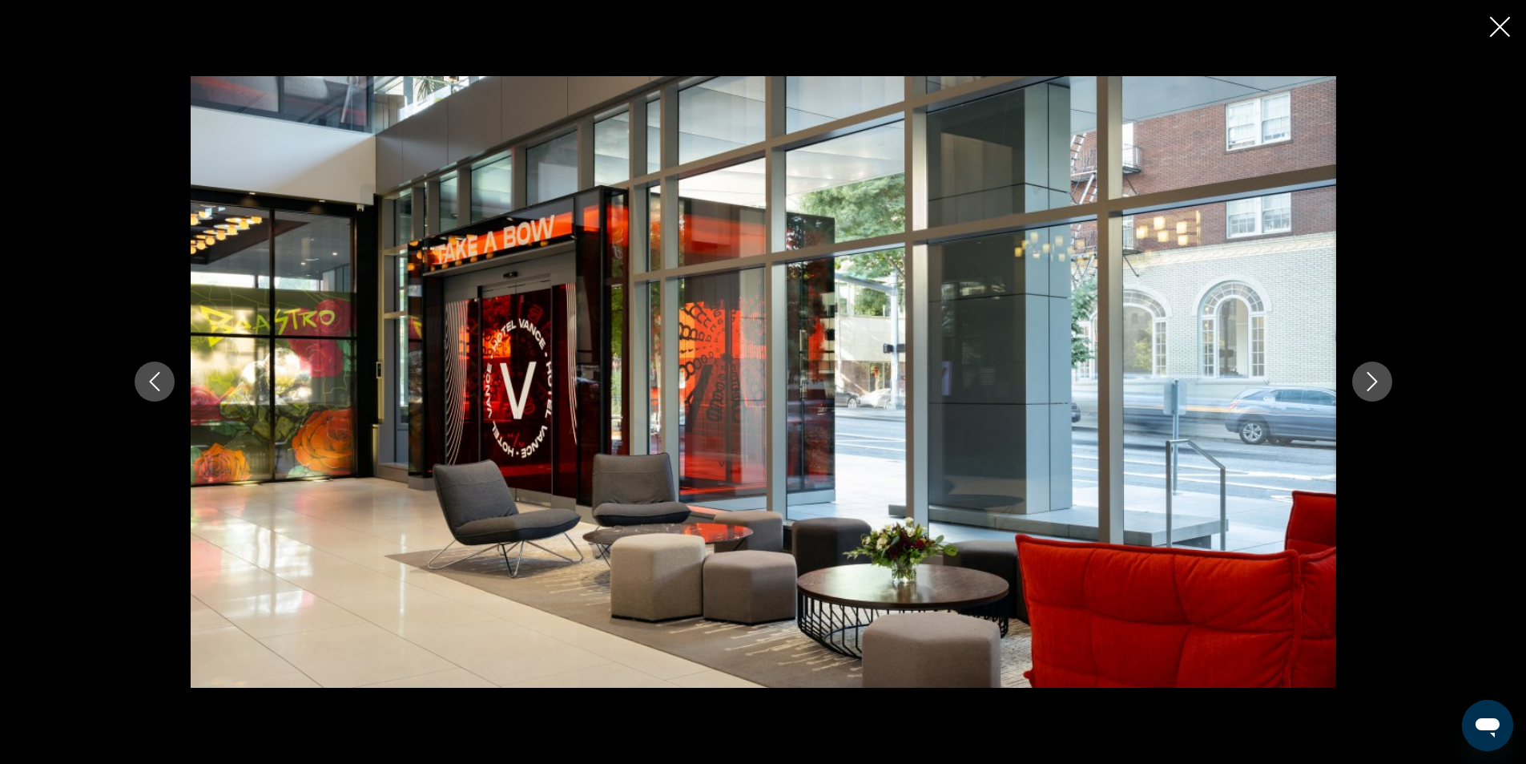
click at [1368, 384] on icon "Next image" at bounding box center [1372, 381] width 19 height 19
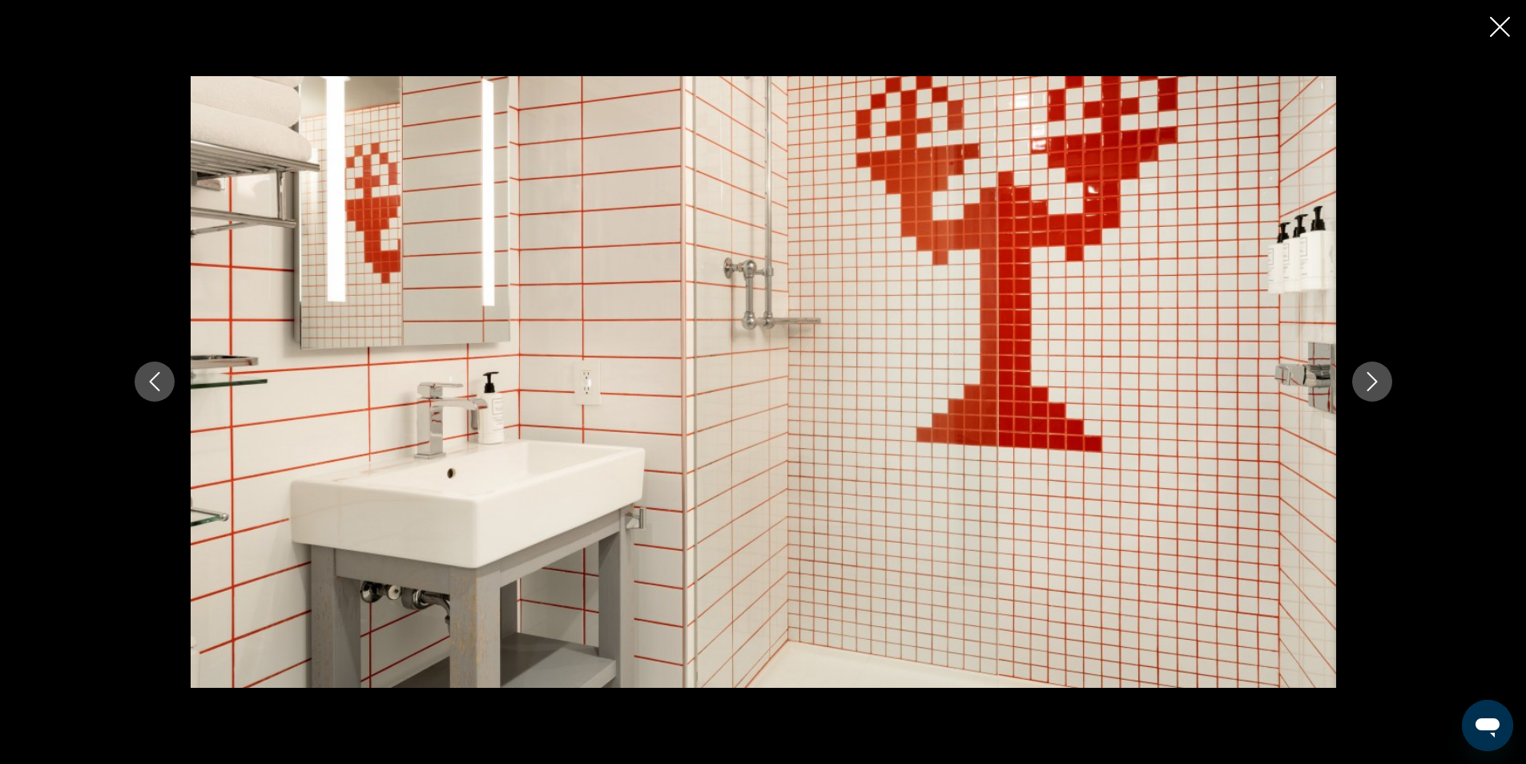
click at [1366, 387] on icon "Next image" at bounding box center [1372, 381] width 19 height 19
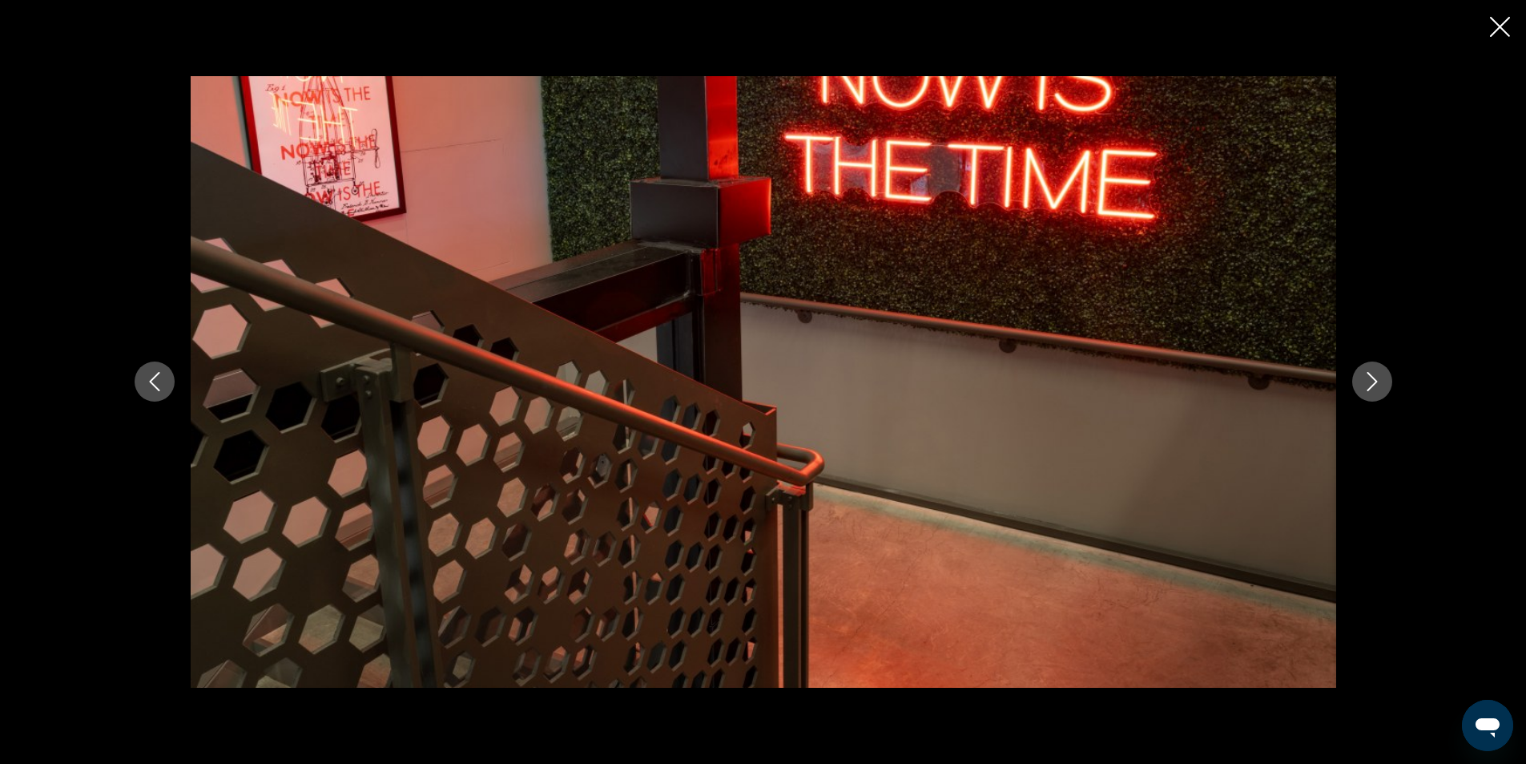
click at [1366, 387] on icon "Next image" at bounding box center [1372, 381] width 19 height 19
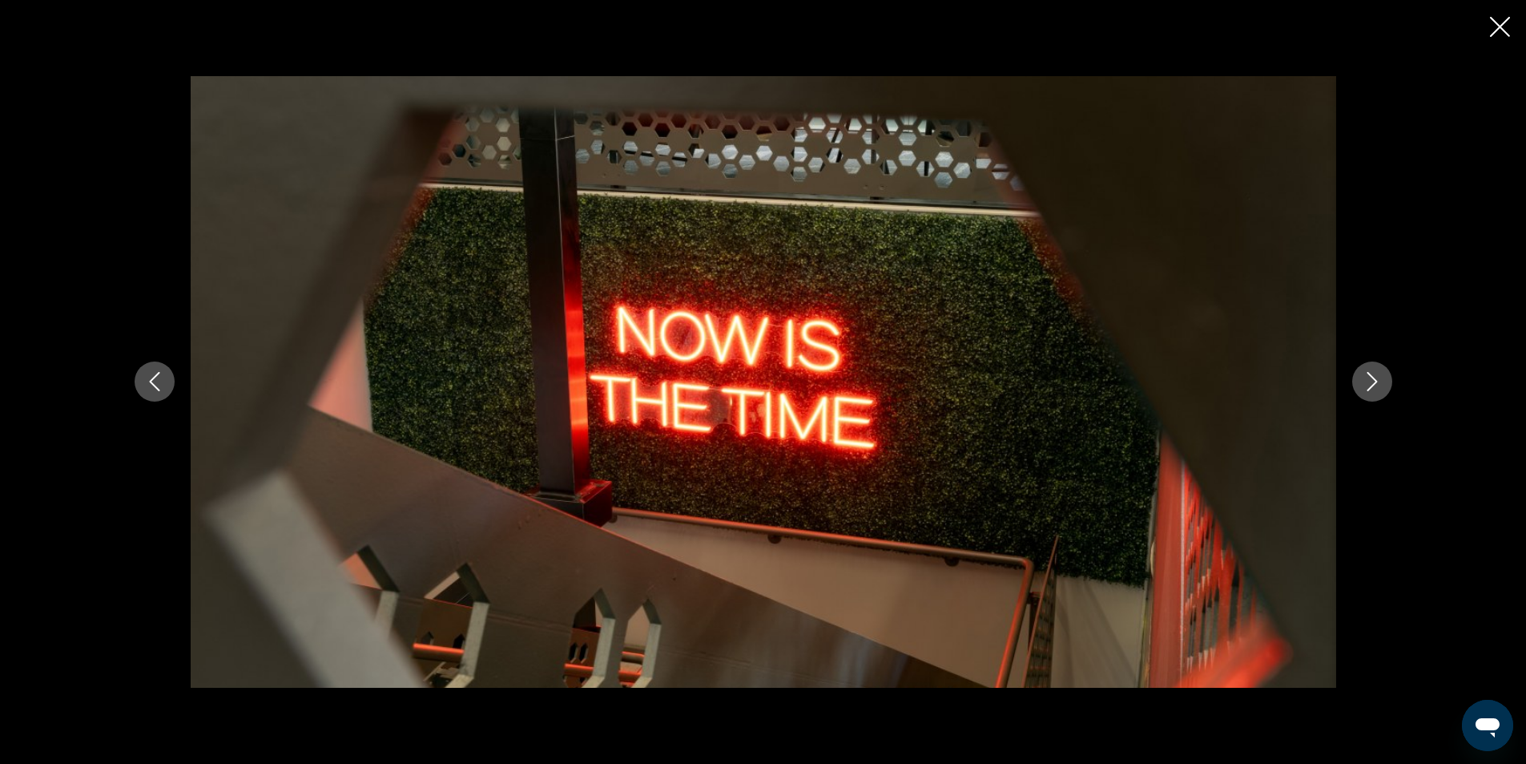
click at [1366, 387] on icon "Next image" at bounding box center [1372, 381] width 19 height 19
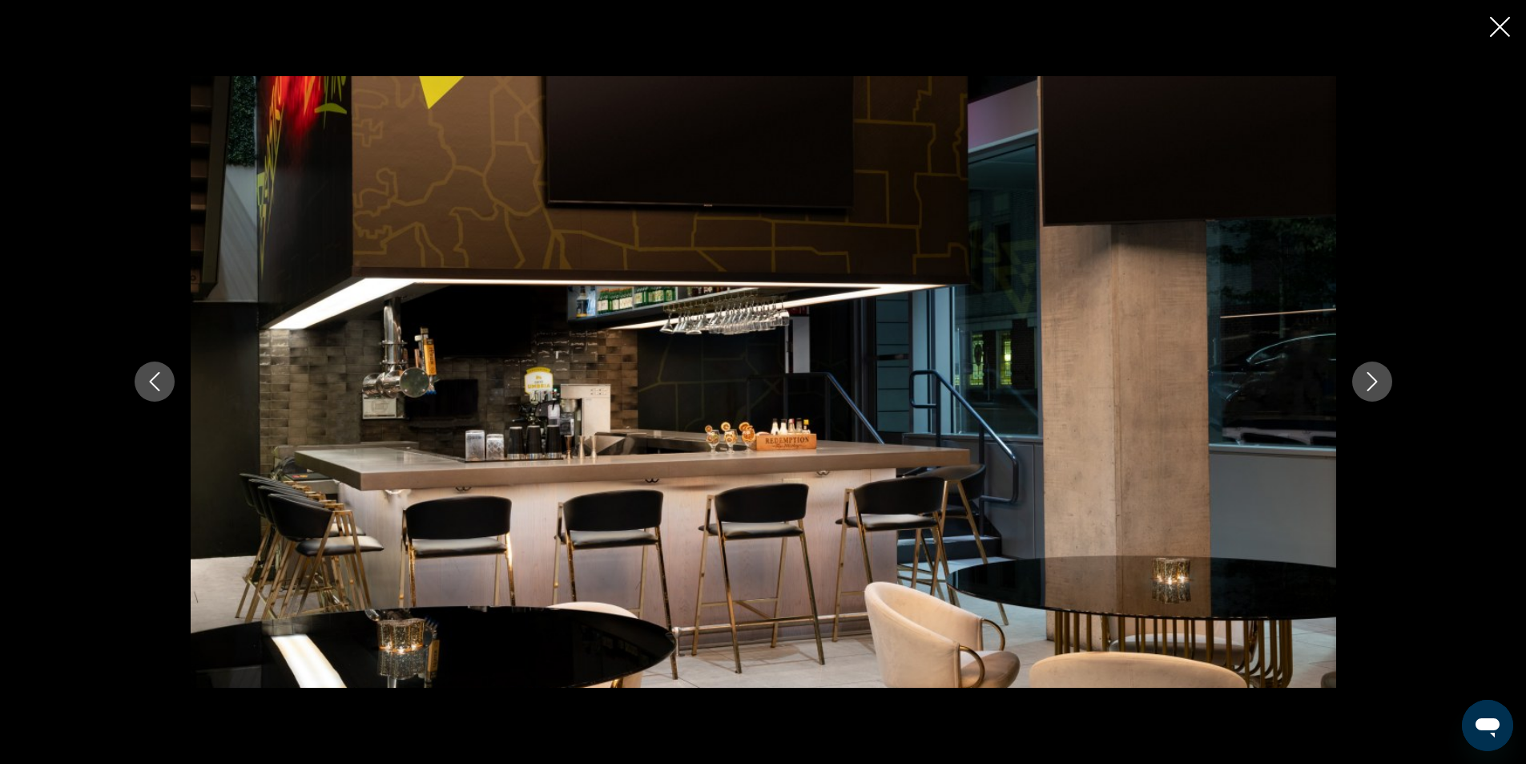
click at [1366, 387] on icon "Next image" at bounding box center [1372, 381] width 19 height 19
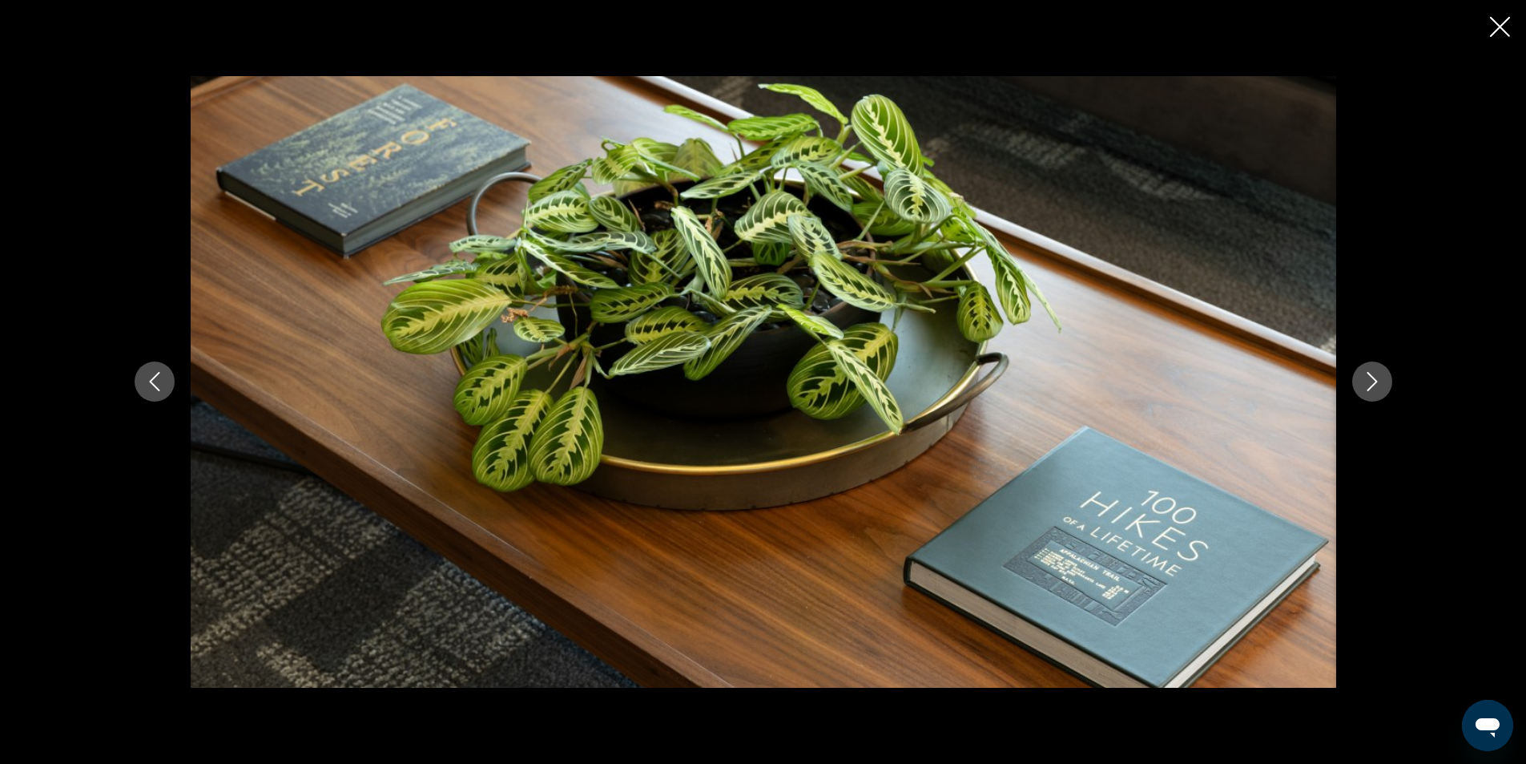
click at [1366, 387] on icon "Next image" at bounding box center [1372, 381] width 19 height 19
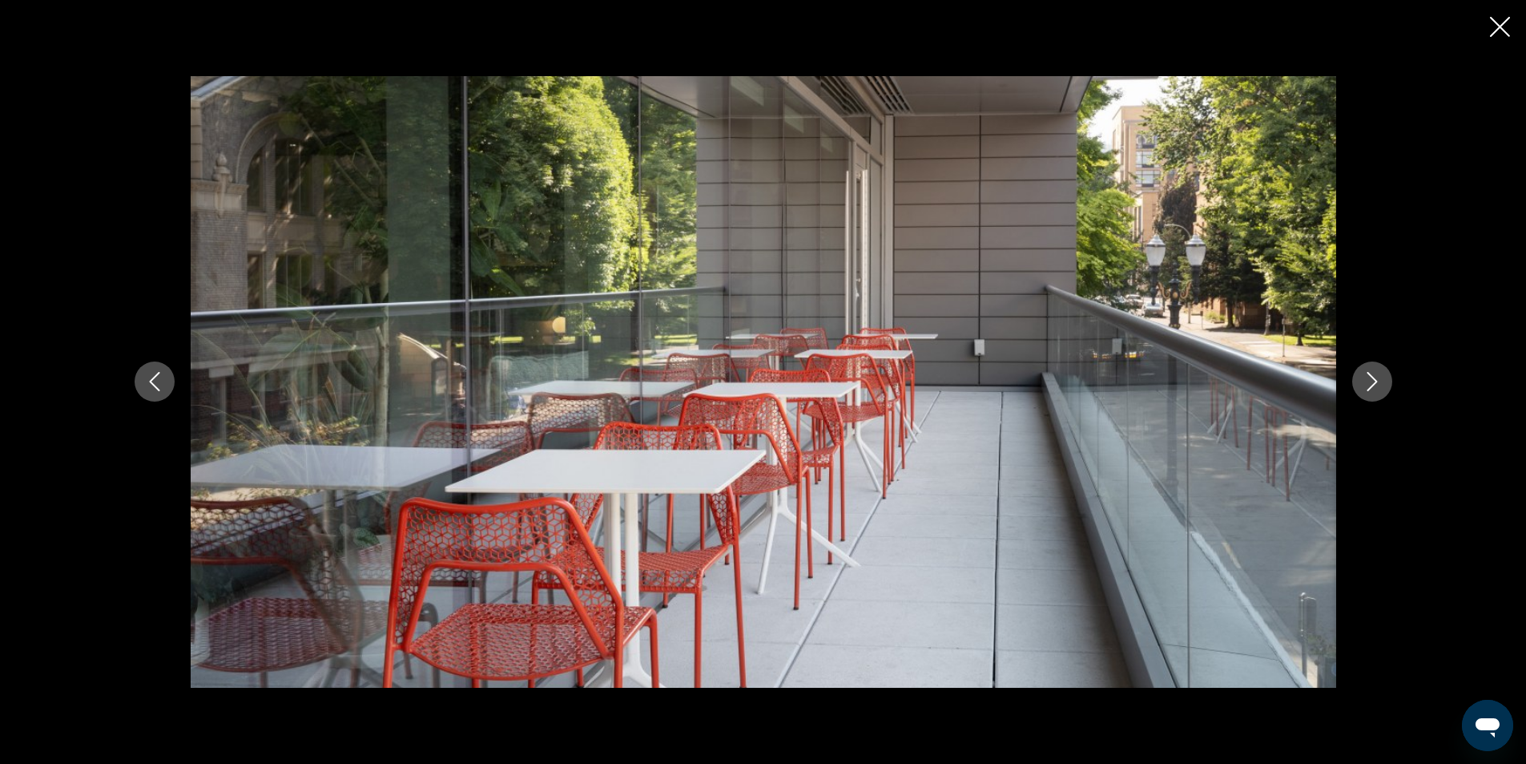
click at [1366, 387] on icon "Next image" at bounding box center [1372, 381] width 19 height 19
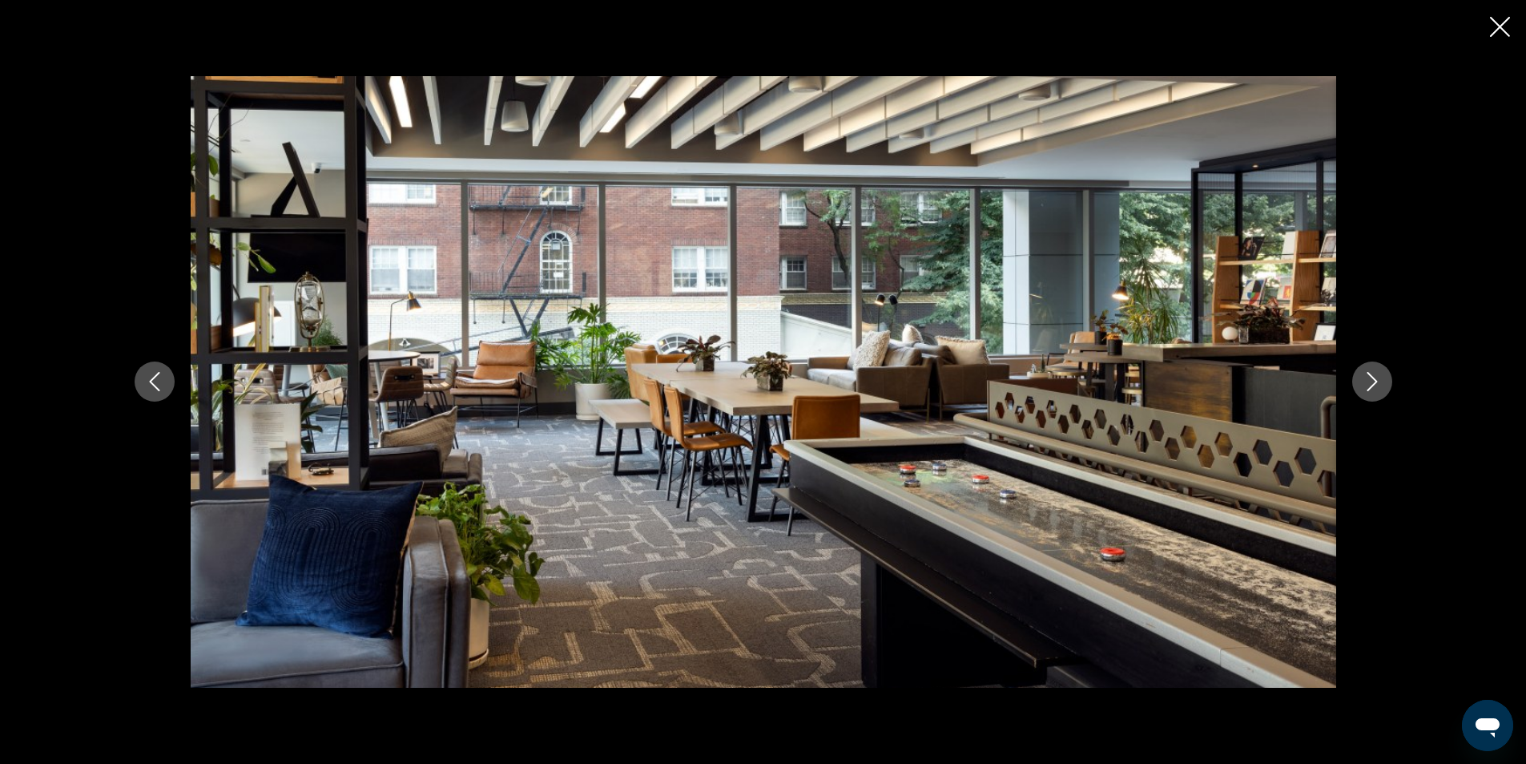
click at [1366, 387] on icon "Next image" at bounding box center [1372, 381] width 19 height 19
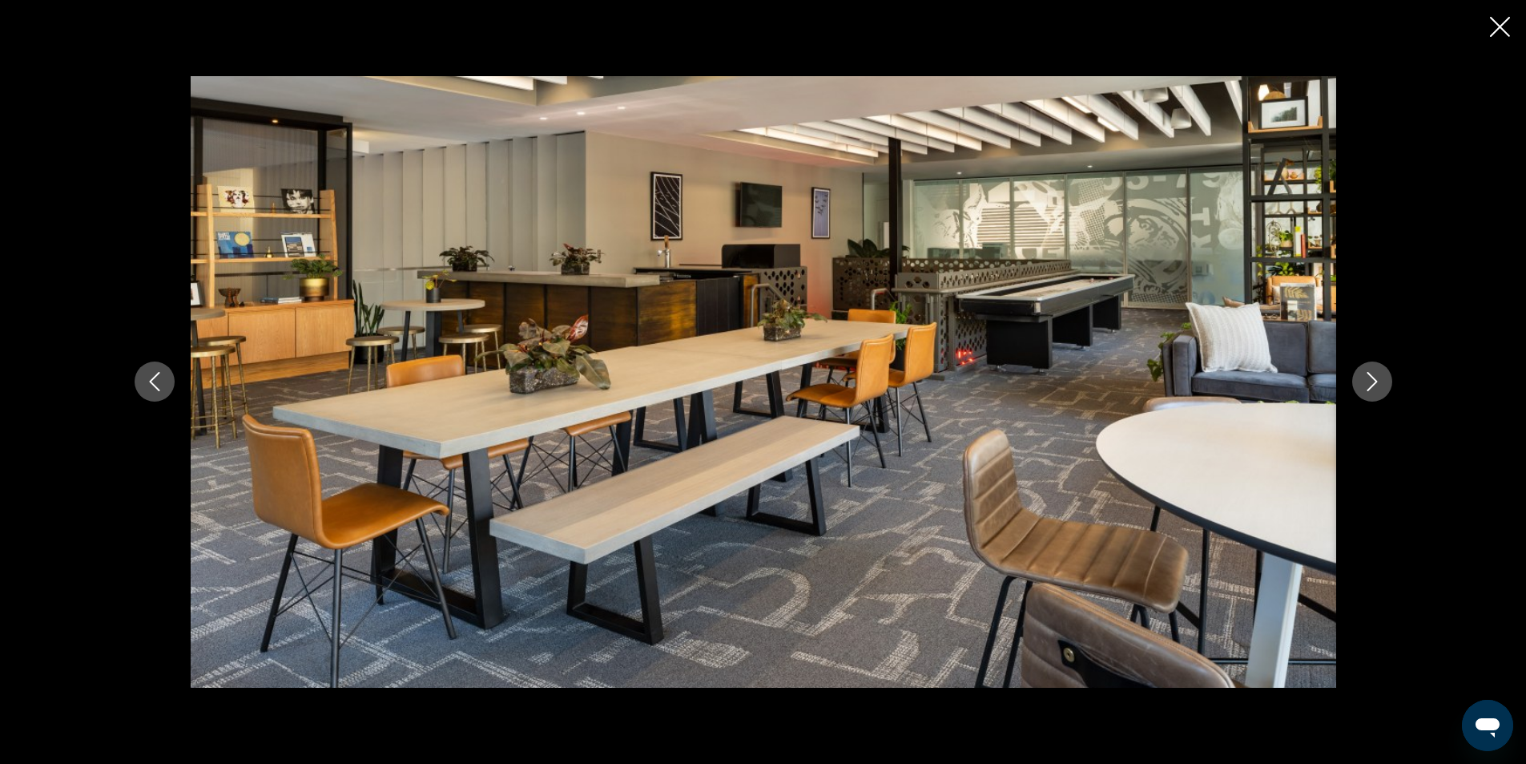
click at [1366, 387] on icon "Next image" at bounding box center [1372, 381] width 19 height 19
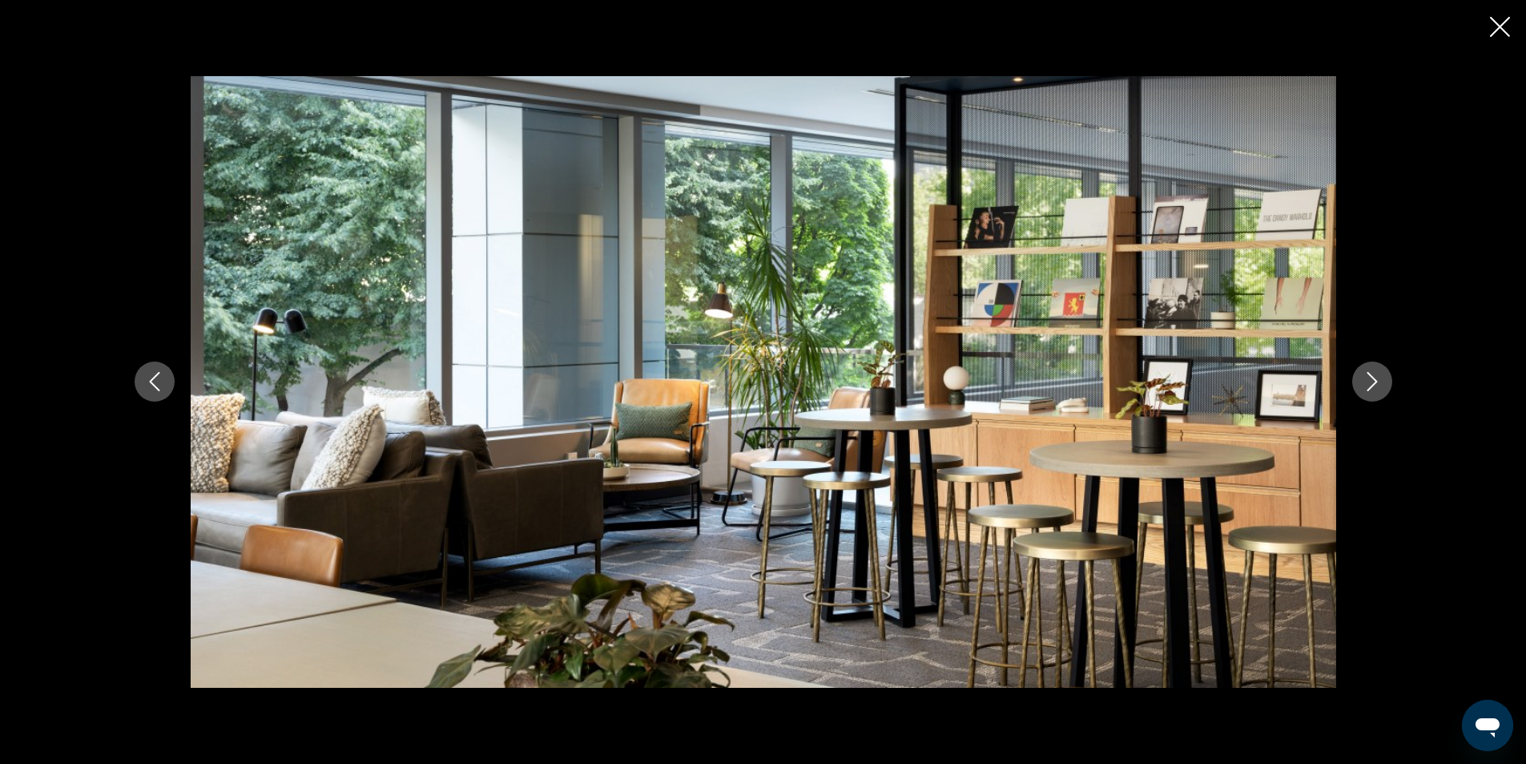
click at [1366, 387] on icon "Next image" at bounding box center [1372, 381] width 19 height 19
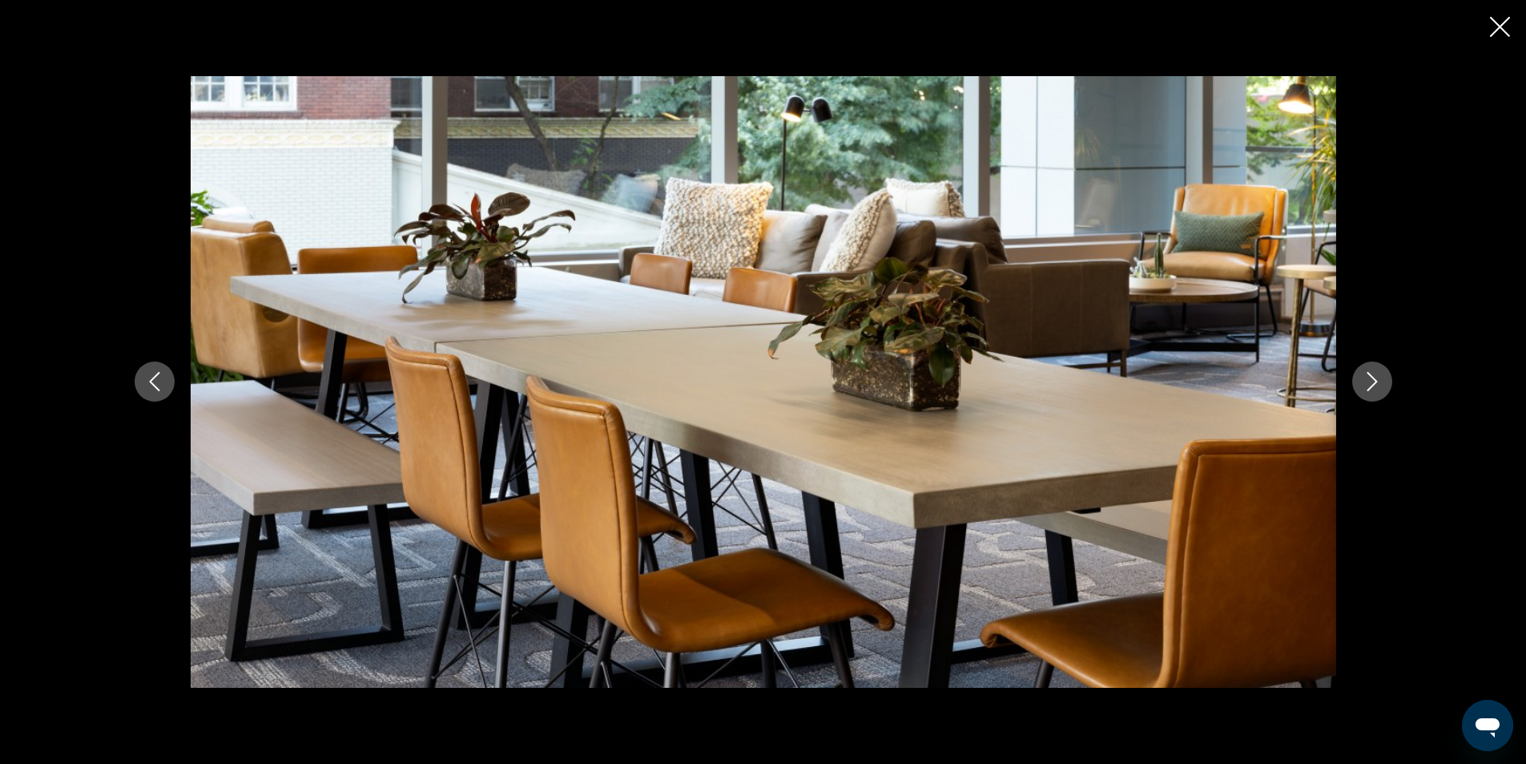
click at [1366, 387] on icon "Next image" at bounding box center [1372, 381] width 19 height 19
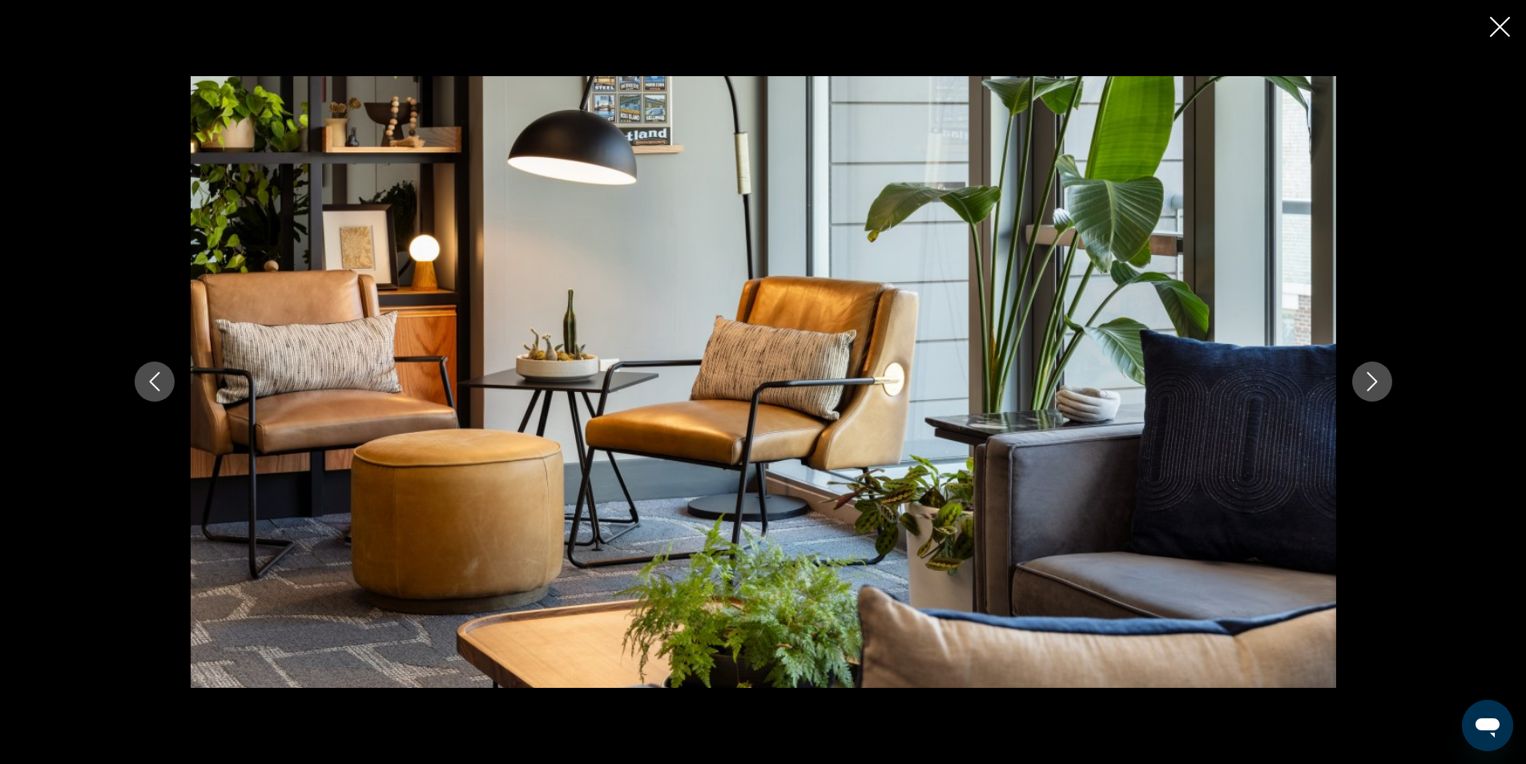
click at [1366, 387] on icon "Next image" at bounding box center [1372, 381] width 19 height 19
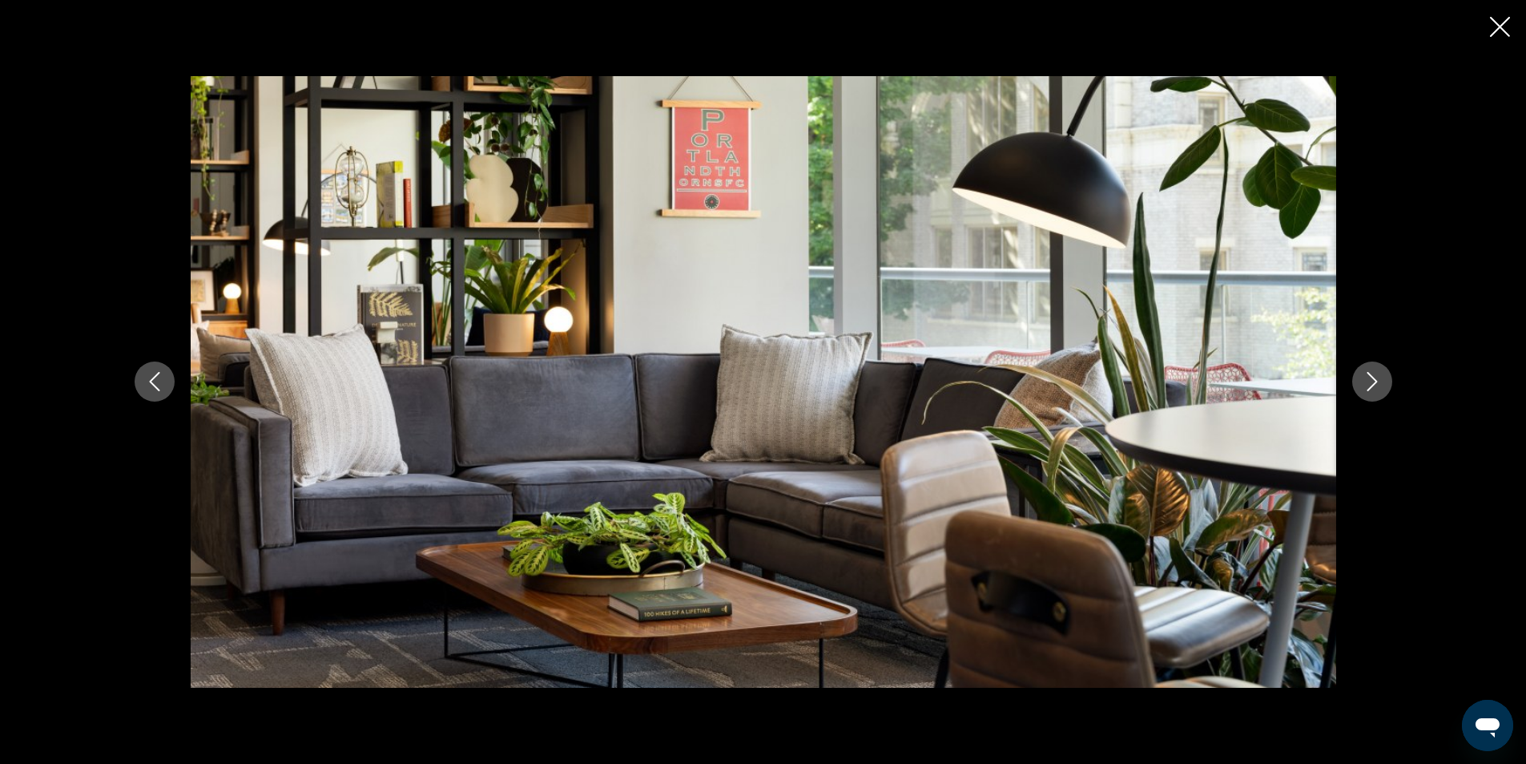
click at [1385, 380] on button "Next image" at bounding box center [1373, 381] width 40 height 40
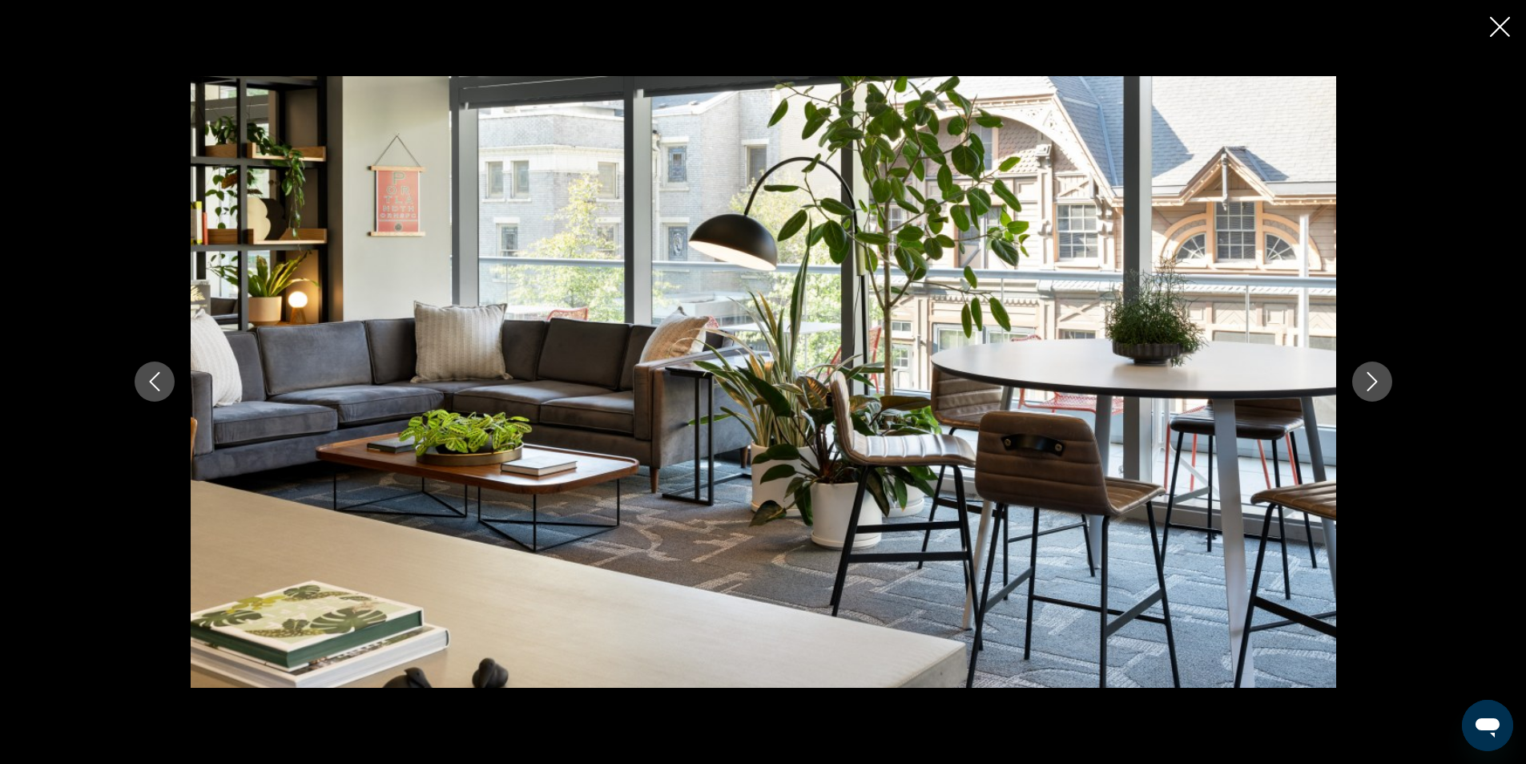
click at [1378, 382] on icon "Next image" at bounding box center [1372, 381] width 19 height 19
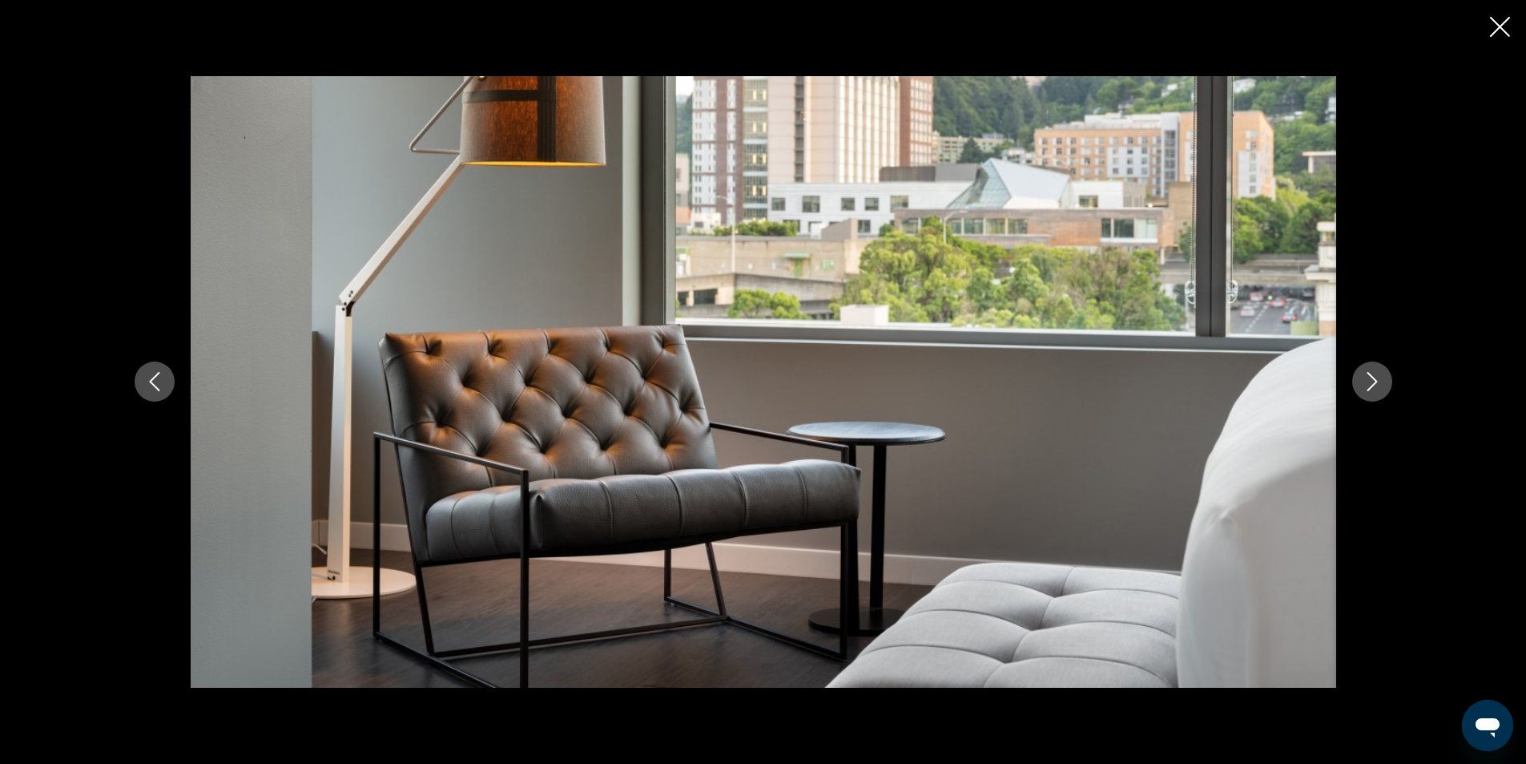
click at [1506, 25] on icon "Close slideshow" at bounding box center [1500, 27] width 20 height 20
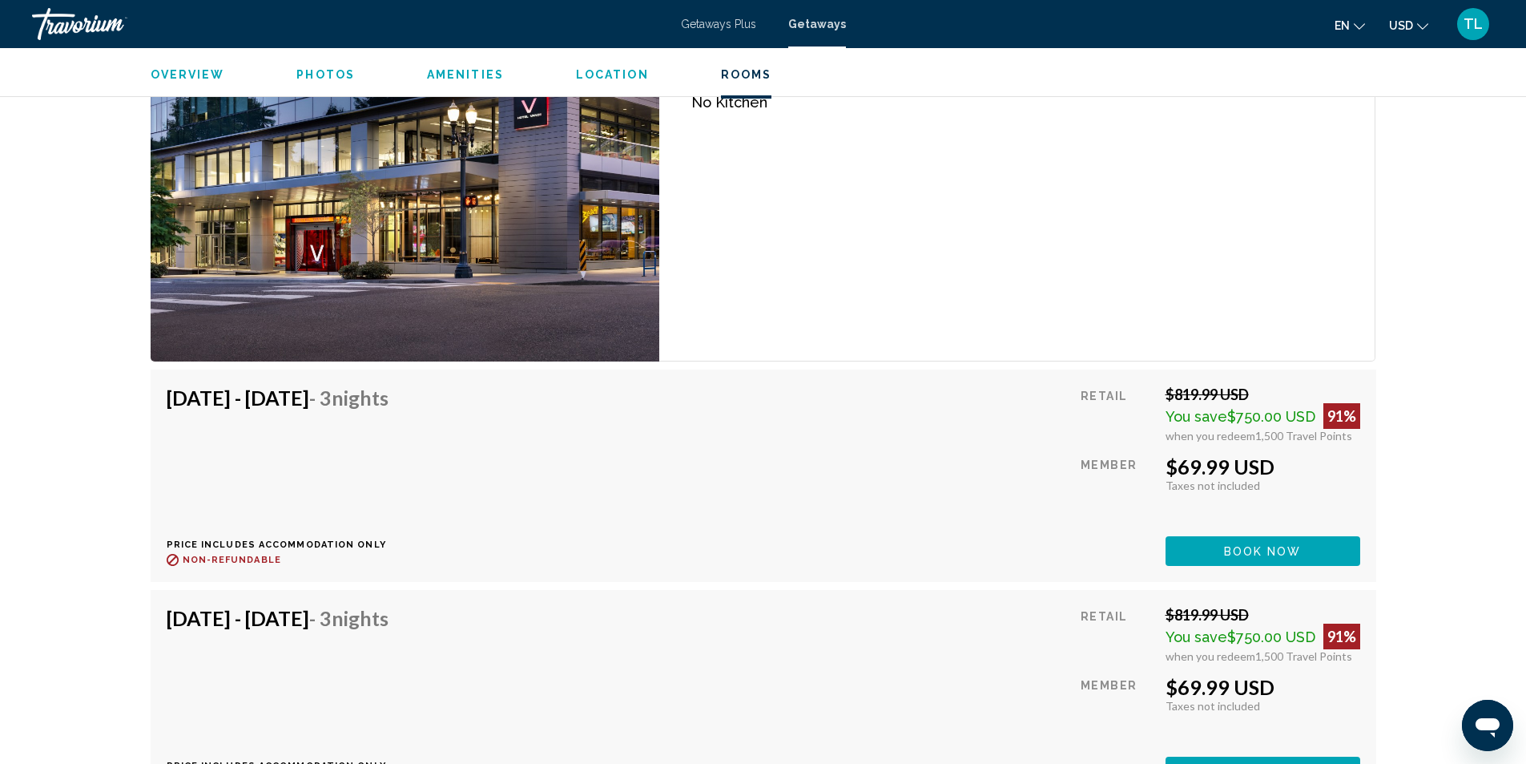
scroll to position [2650, 0]
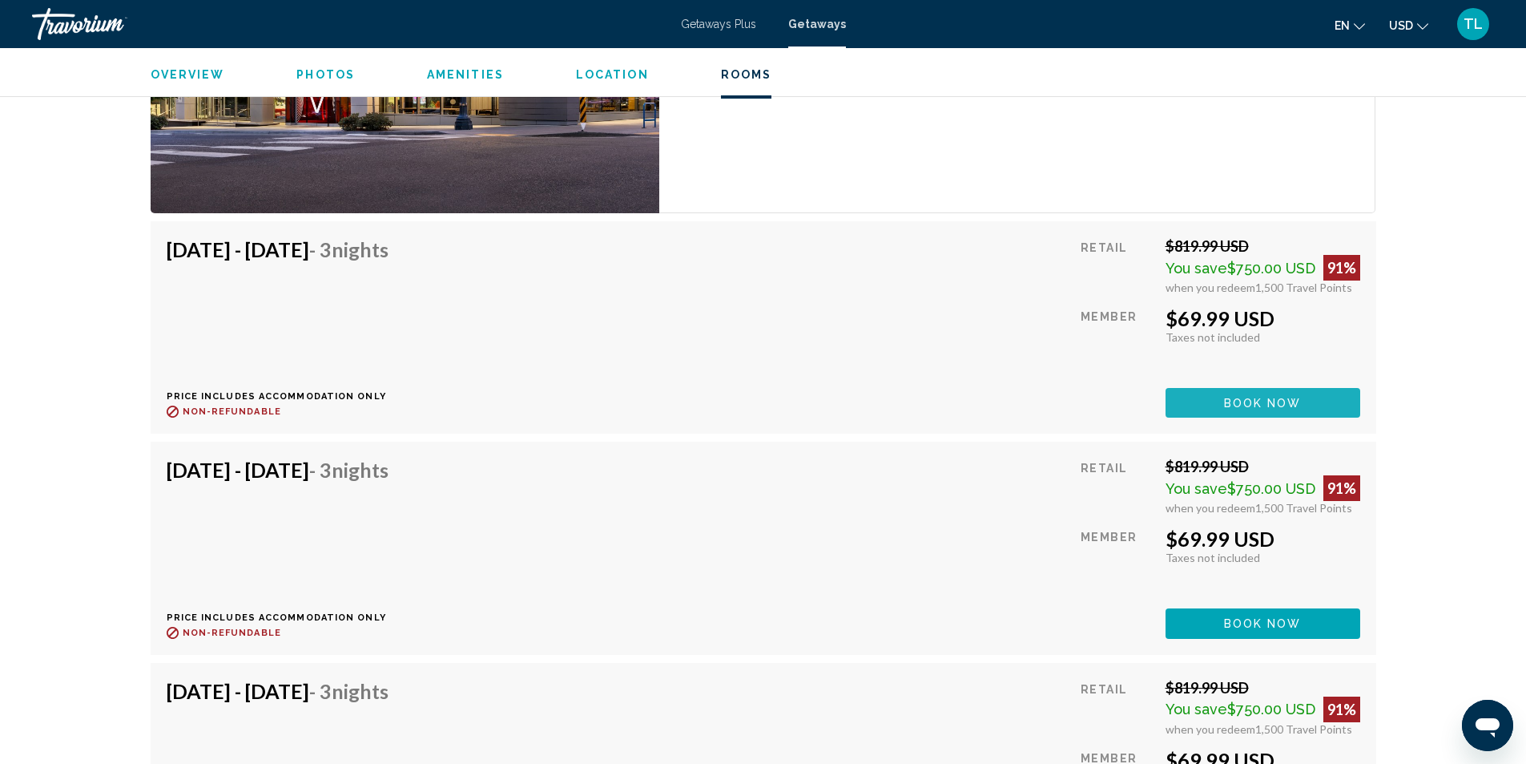
click at [1291, 396] on span "Book now" at bounding box center [1263, 402] width 78 height 13
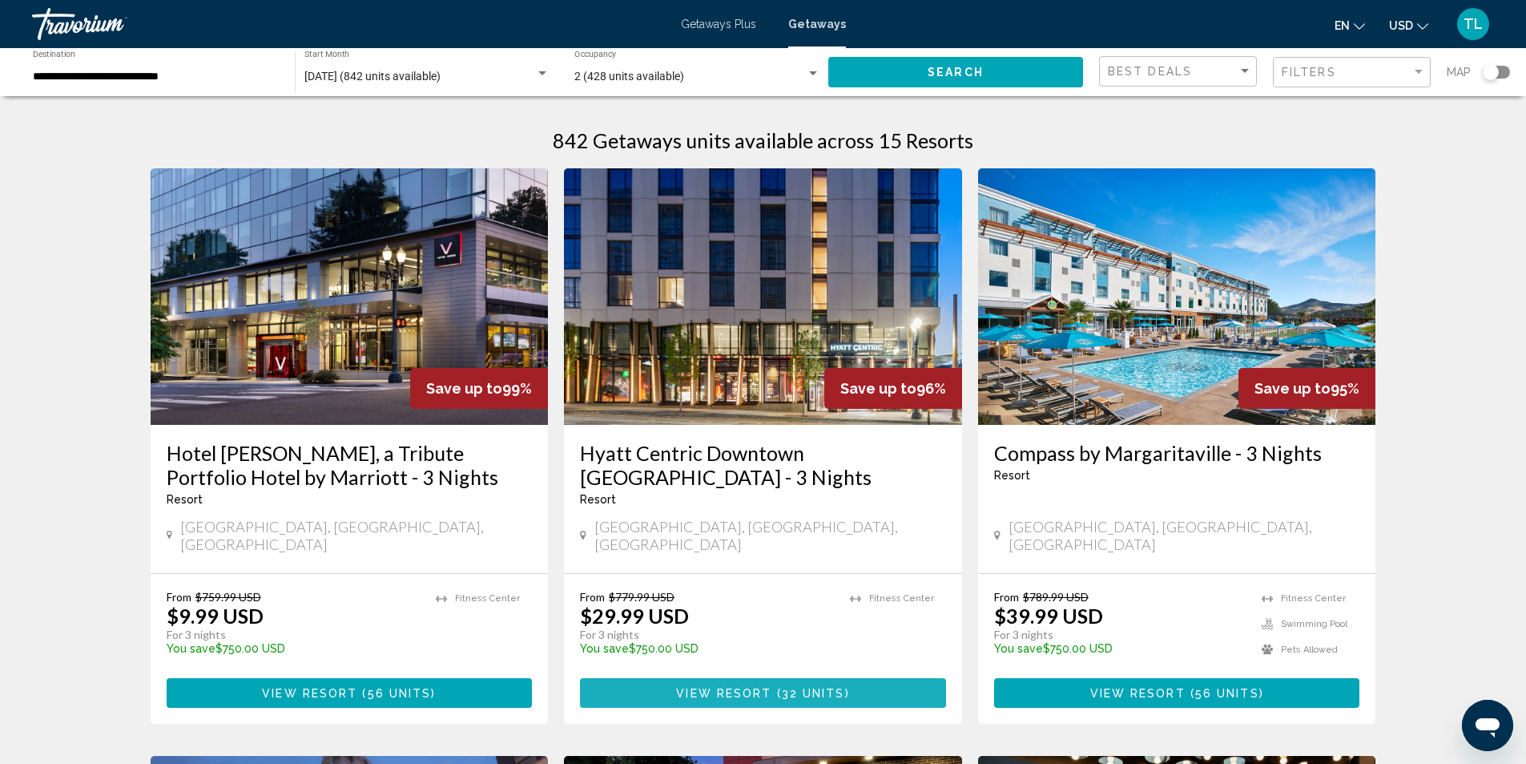
click at [715, 687] on span "View Resort" at bounding box center [723, 693] width 95 height 13
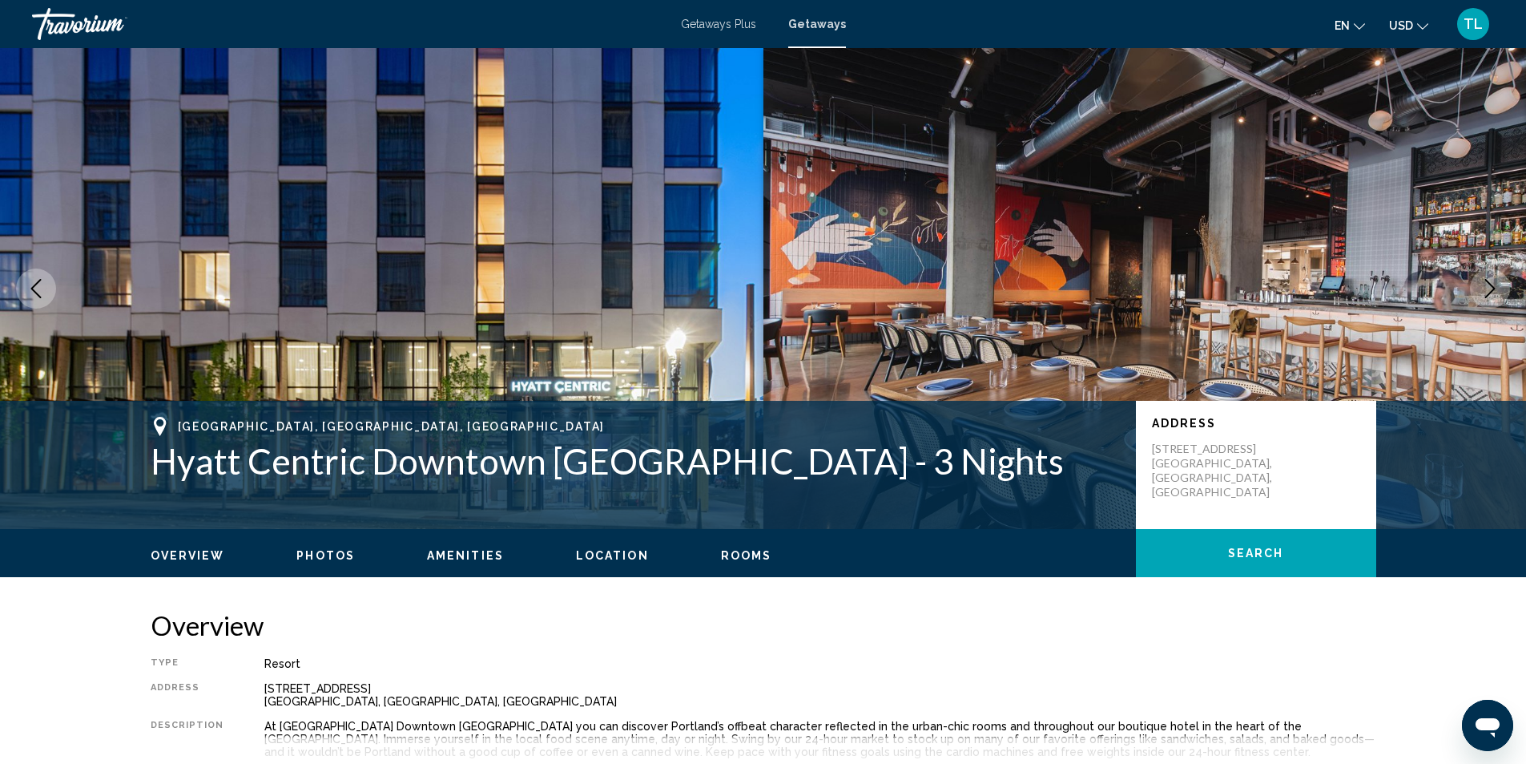
click at [330, 550] on span "Photos" at bounding box center [325, 555] width 58 height 13
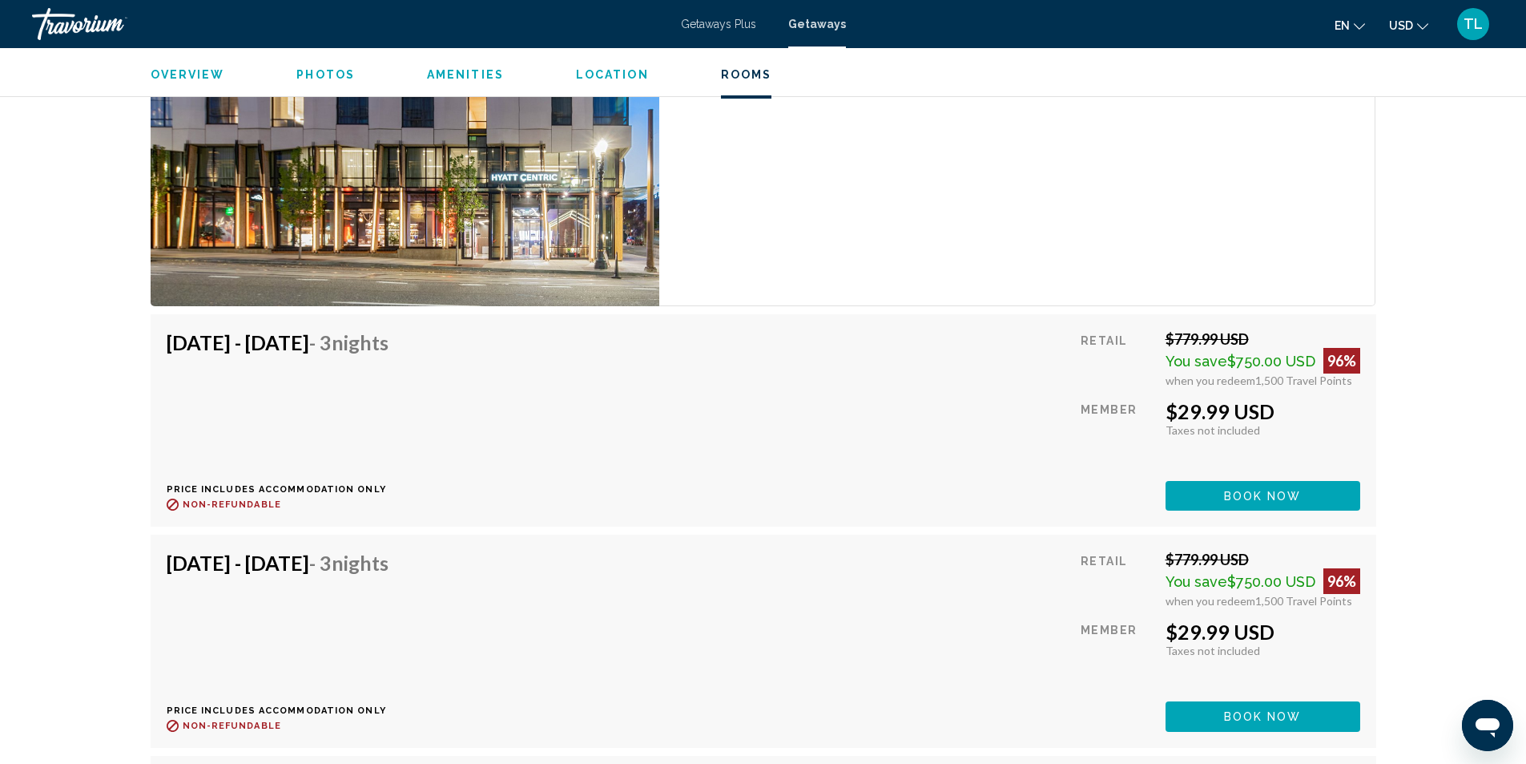
scroll to position [2583, 0]
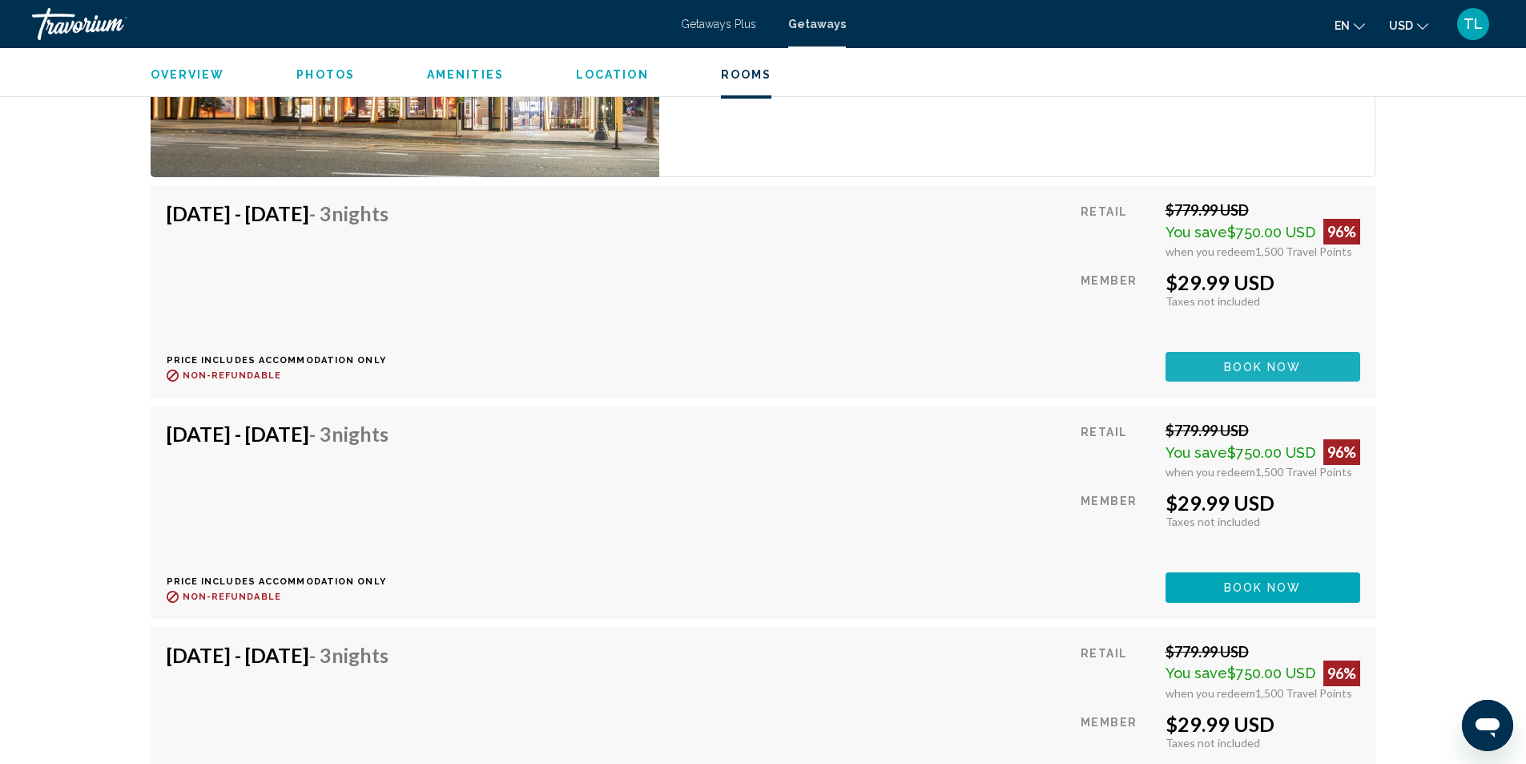
click at [1232, 366] on span "Book now" at bounding box center [1263, 367] width 78 height 13
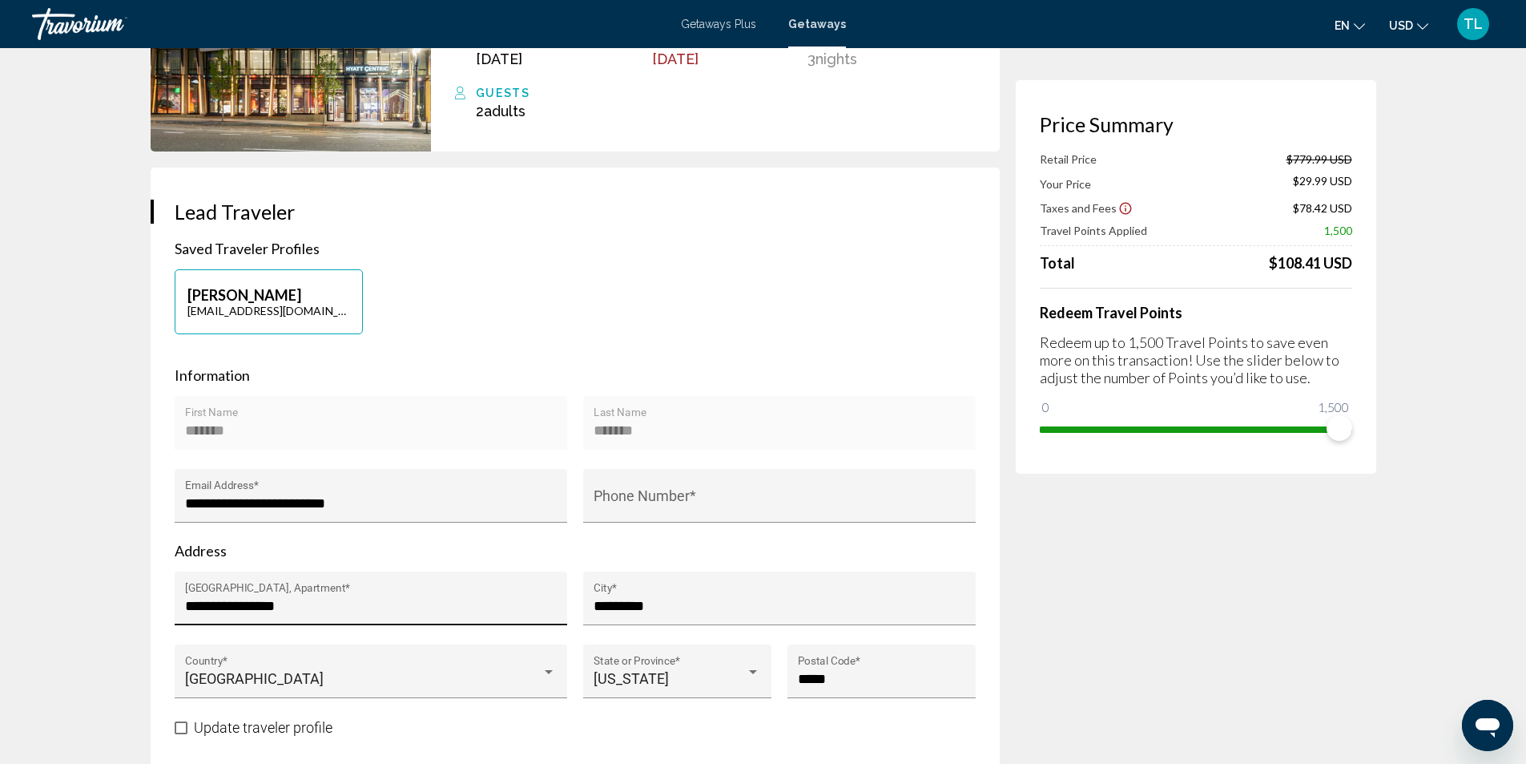
scroll to position [214, 0]
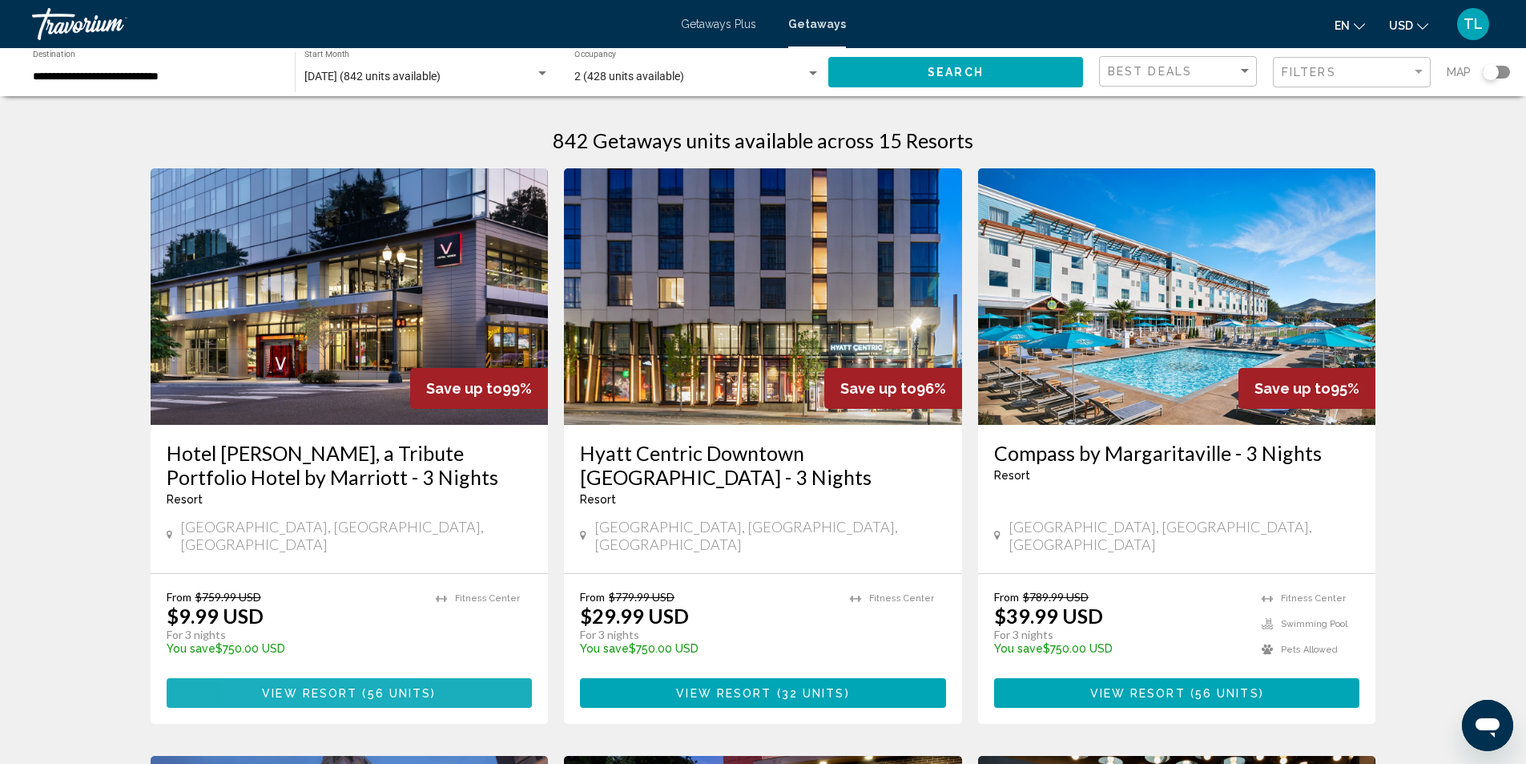
click at [275, 687] on span "View Resort" at bounding box center [309, 693] width 95 height 13
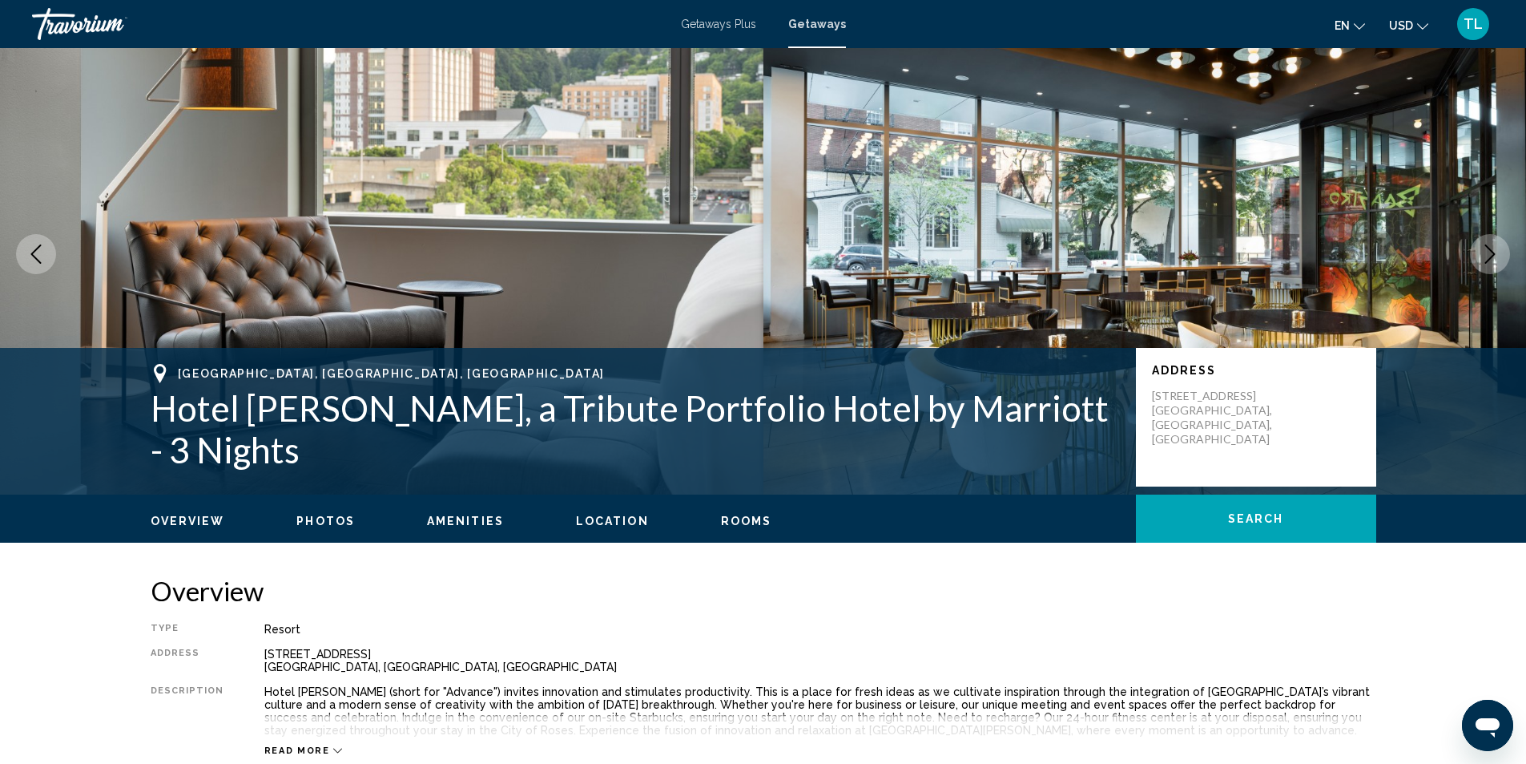
scroll to position [54, 0]
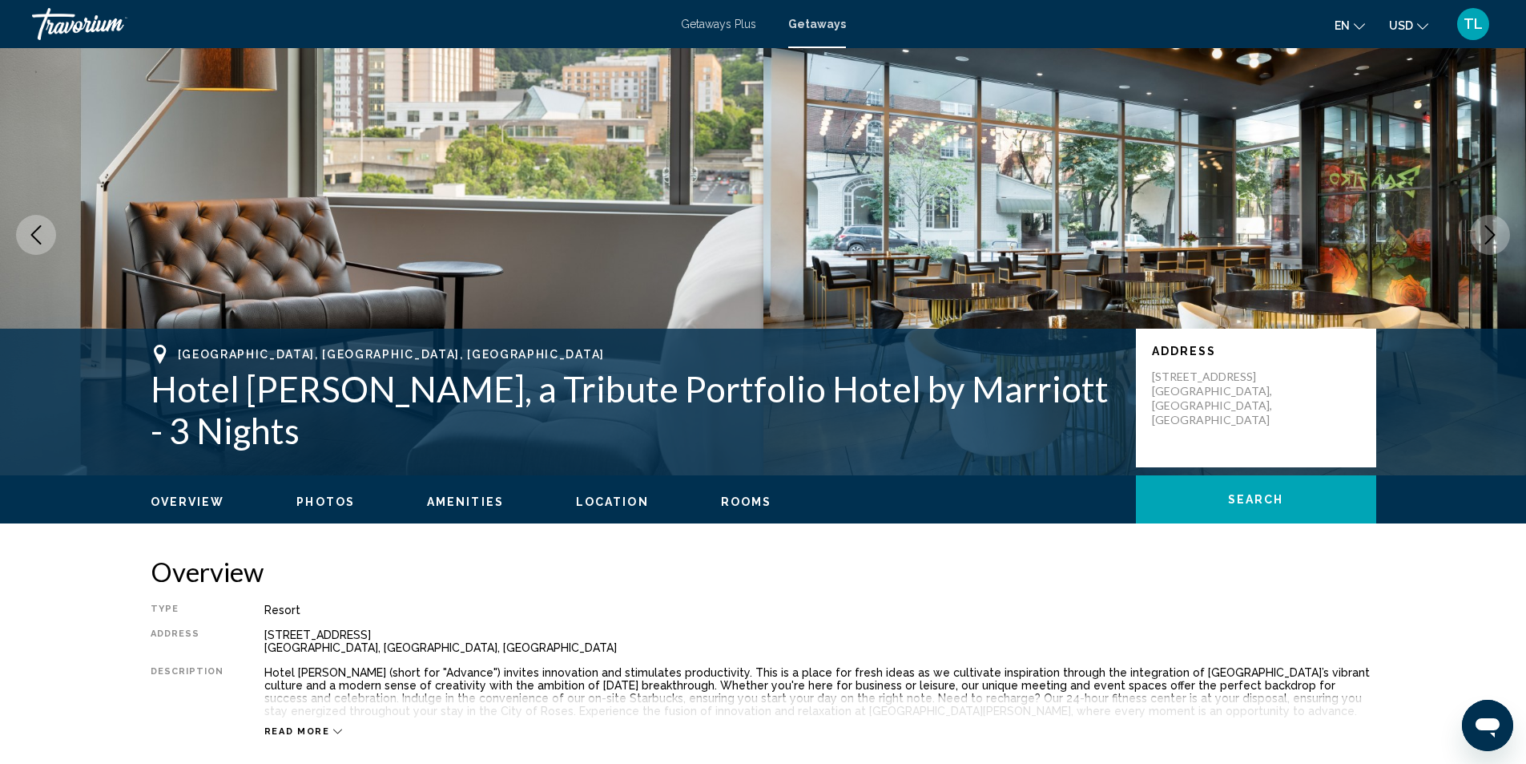
click at [318, 498] on span "Photos" at bounding box center [325, 501] width 58 height 13
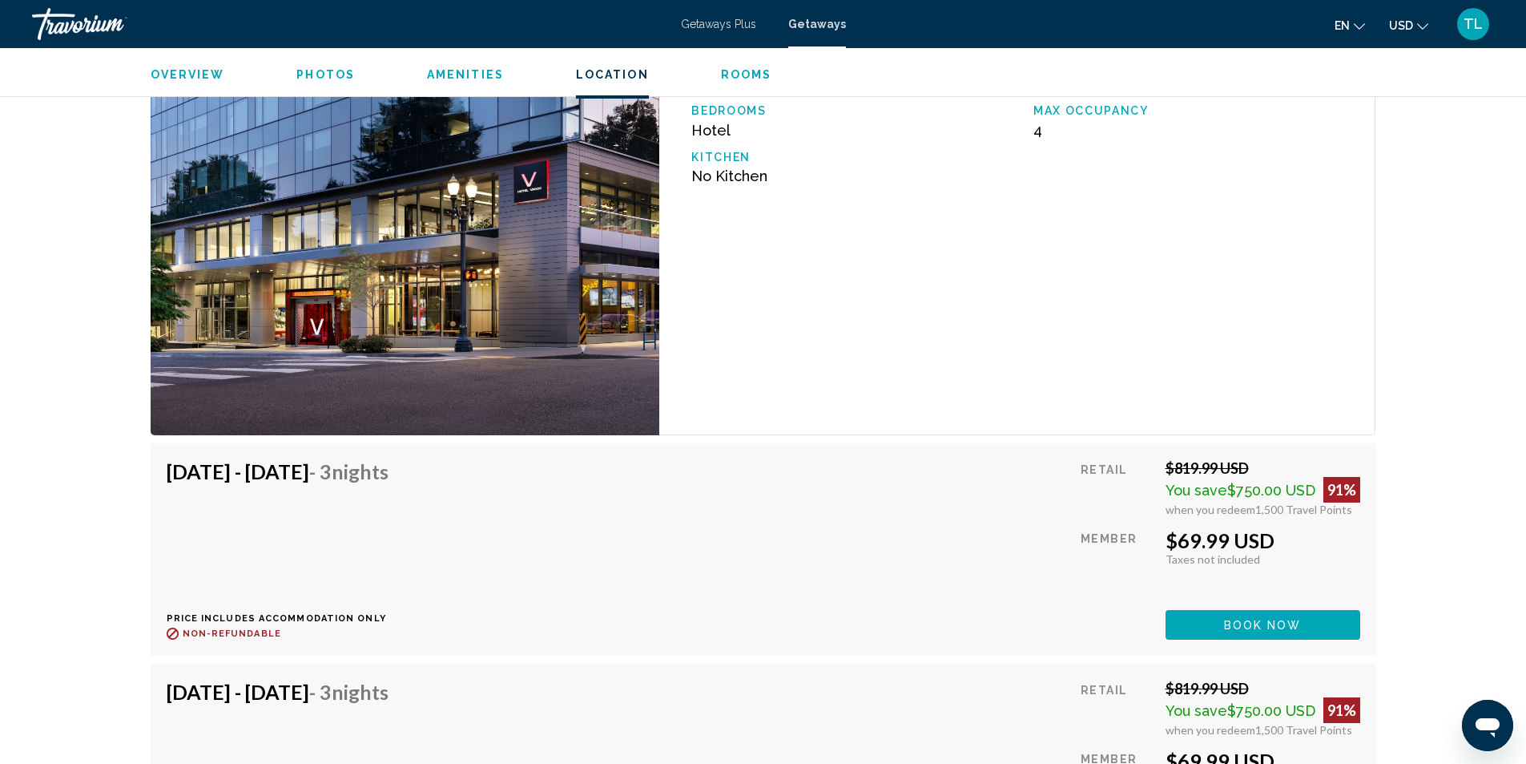
scroll to position [2650, 0]
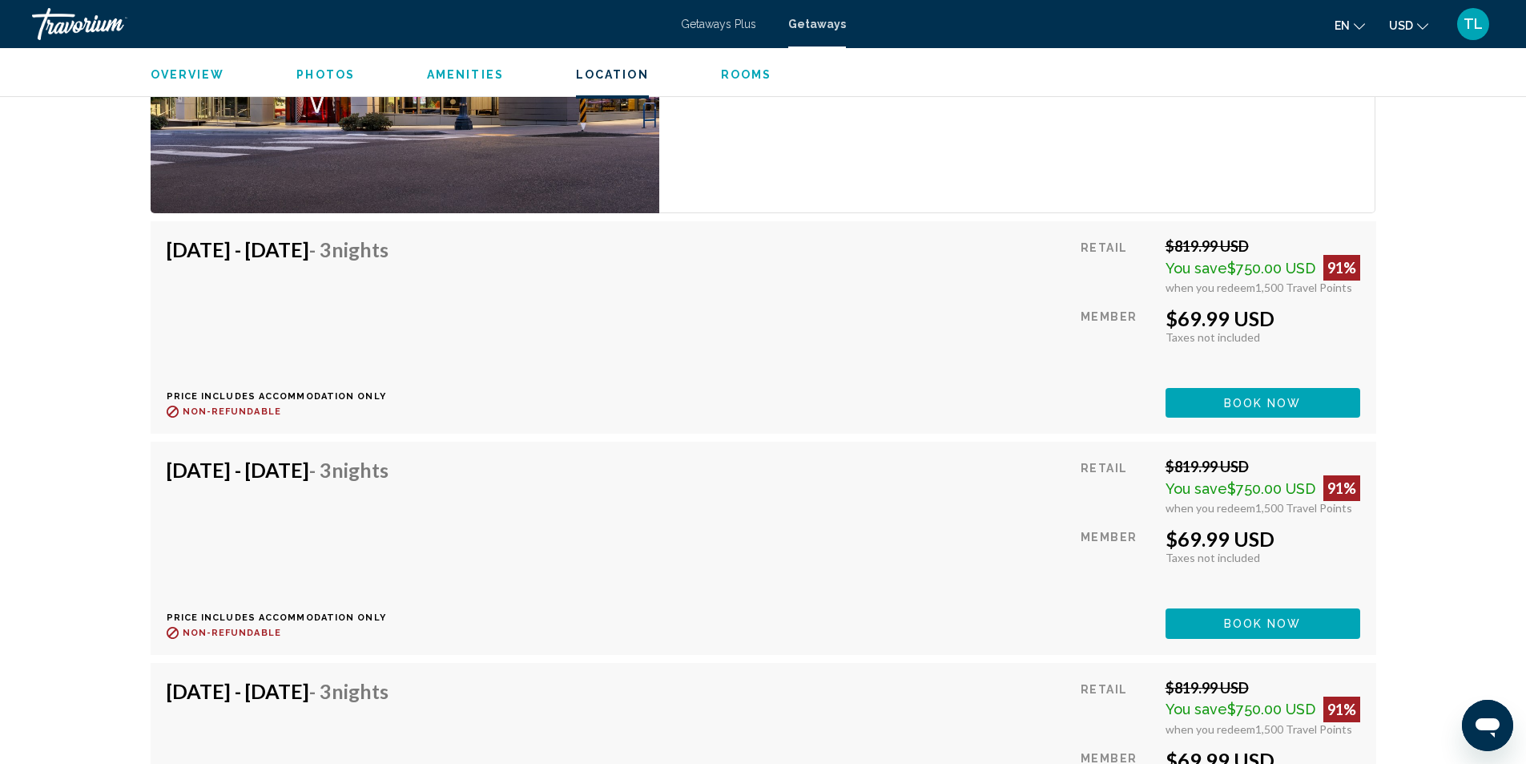
click at [1219, 408] on button "Book now" at bounding box center [1263, 403] width 195 height 30
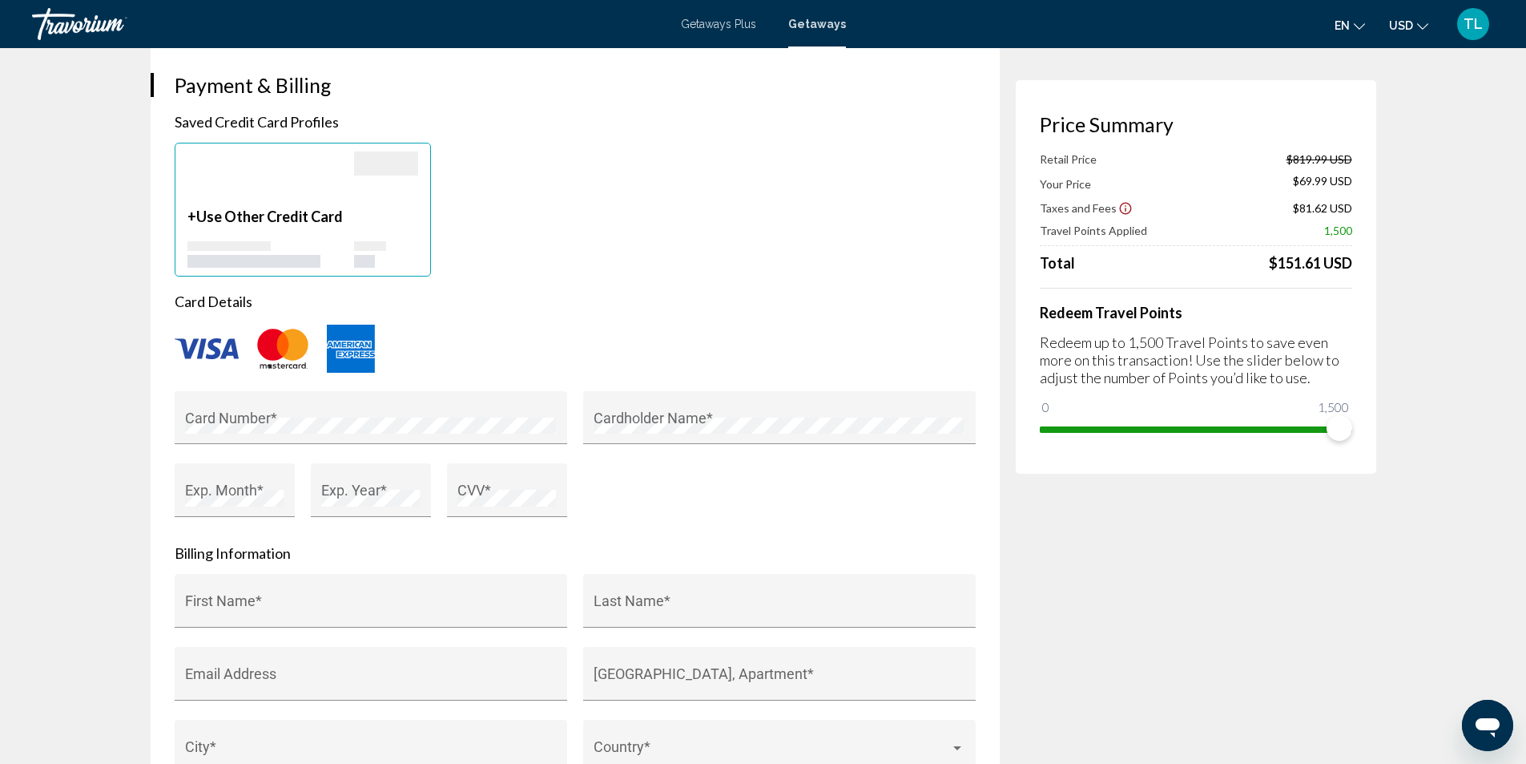
scroll to position [908, 0]
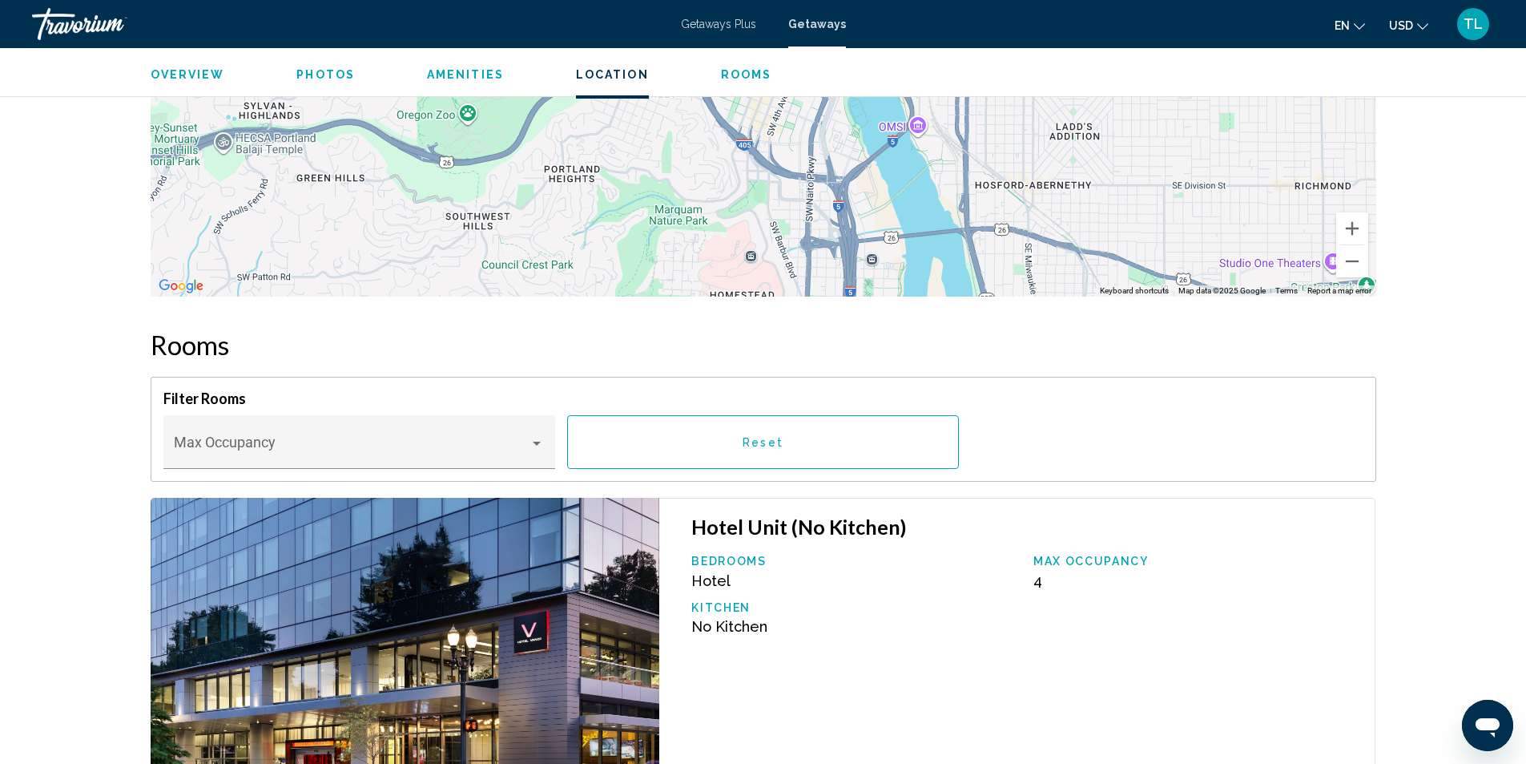
scroll to position [1977, 0]
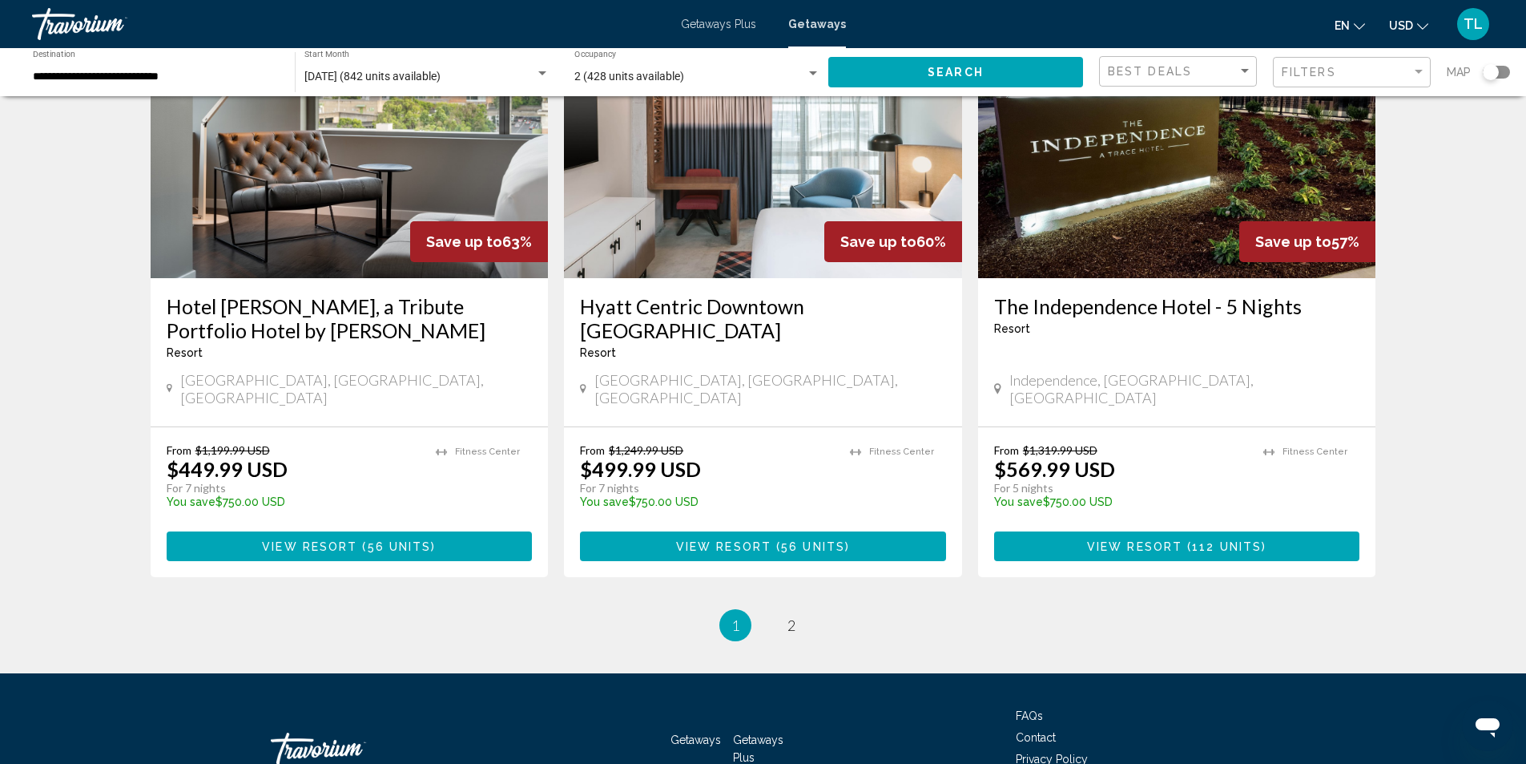
scroll to position [1945, 0]
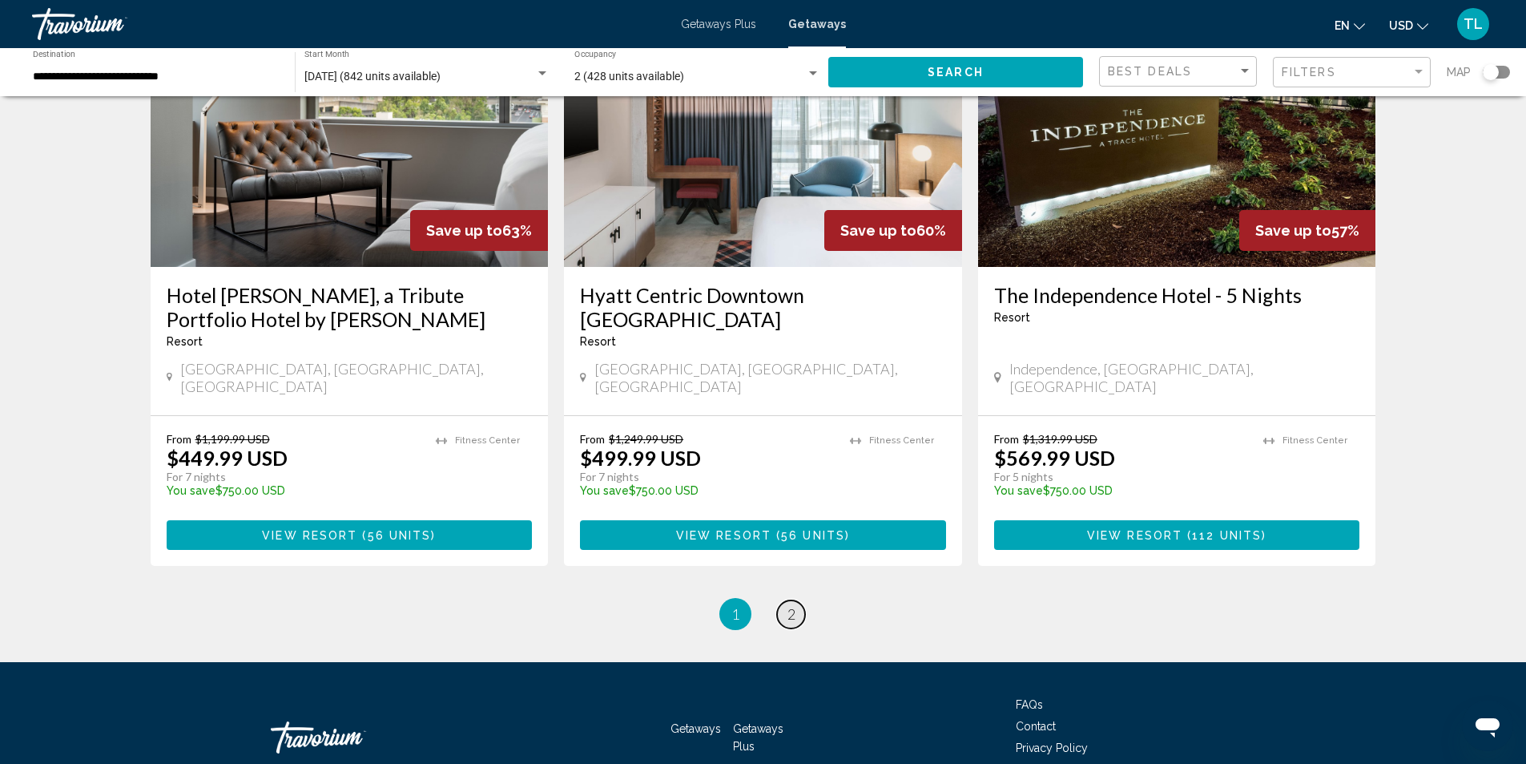
click at [796, 600] on link "page 2" at bounding box center [791, 614] width 28 height 28
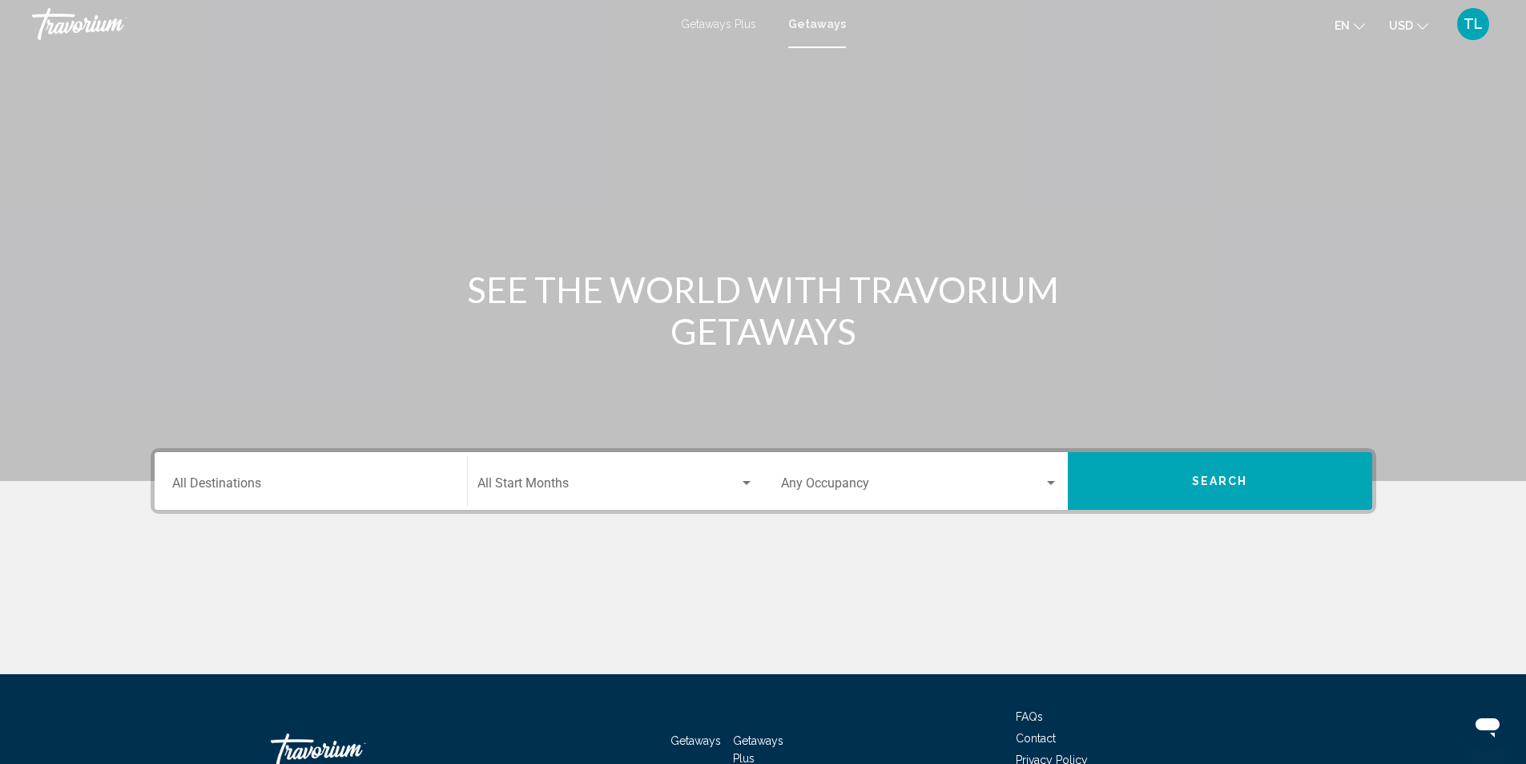
click at [304, 480] on input "Destination All Destinations" at bounding box center [310, 486] width 277 height 14
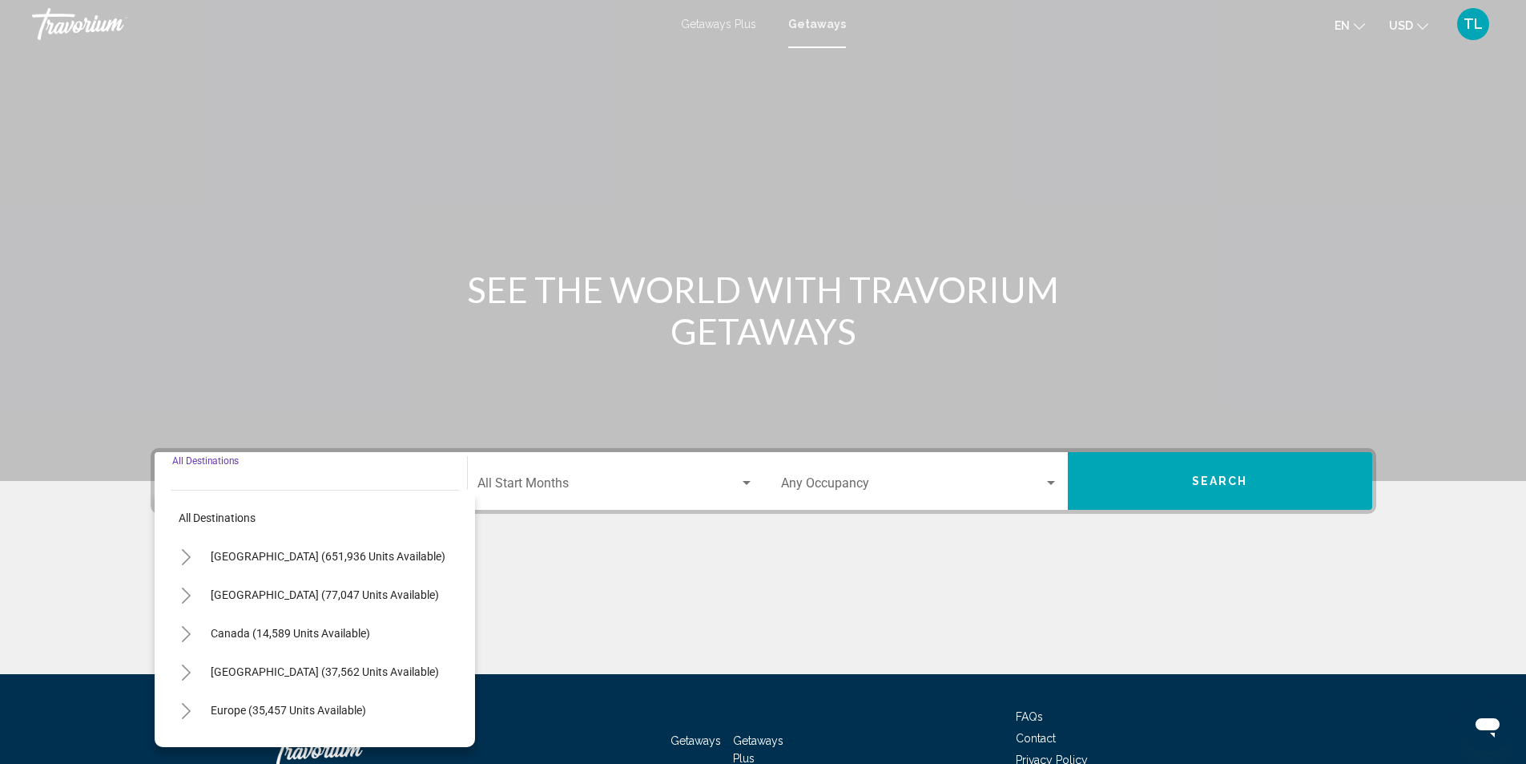
scroll to position [107, 0]
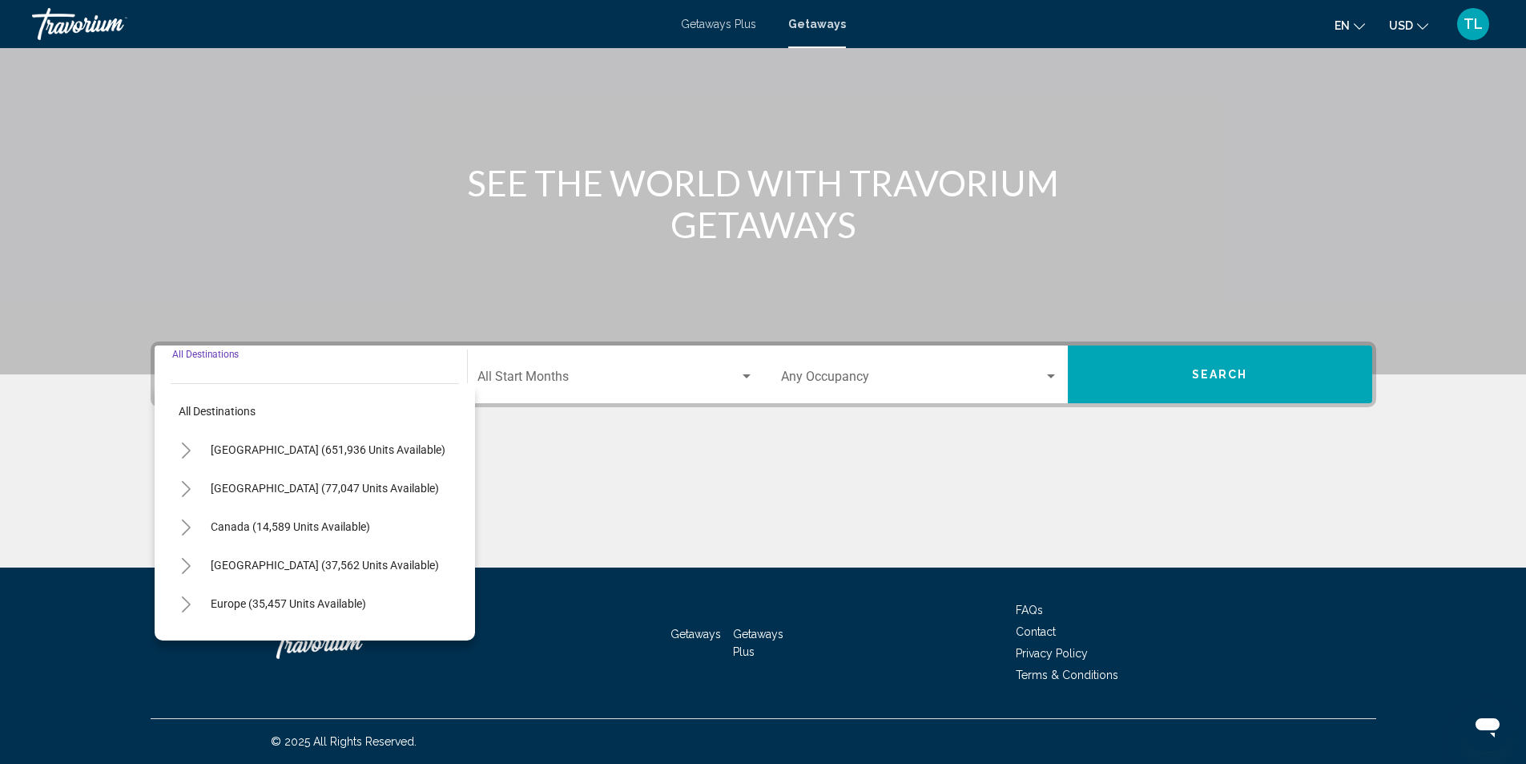
click at [183, 442] on button "Toggle United States (651,936 units available)" at bounding box center [187, 449] width 32 height 32
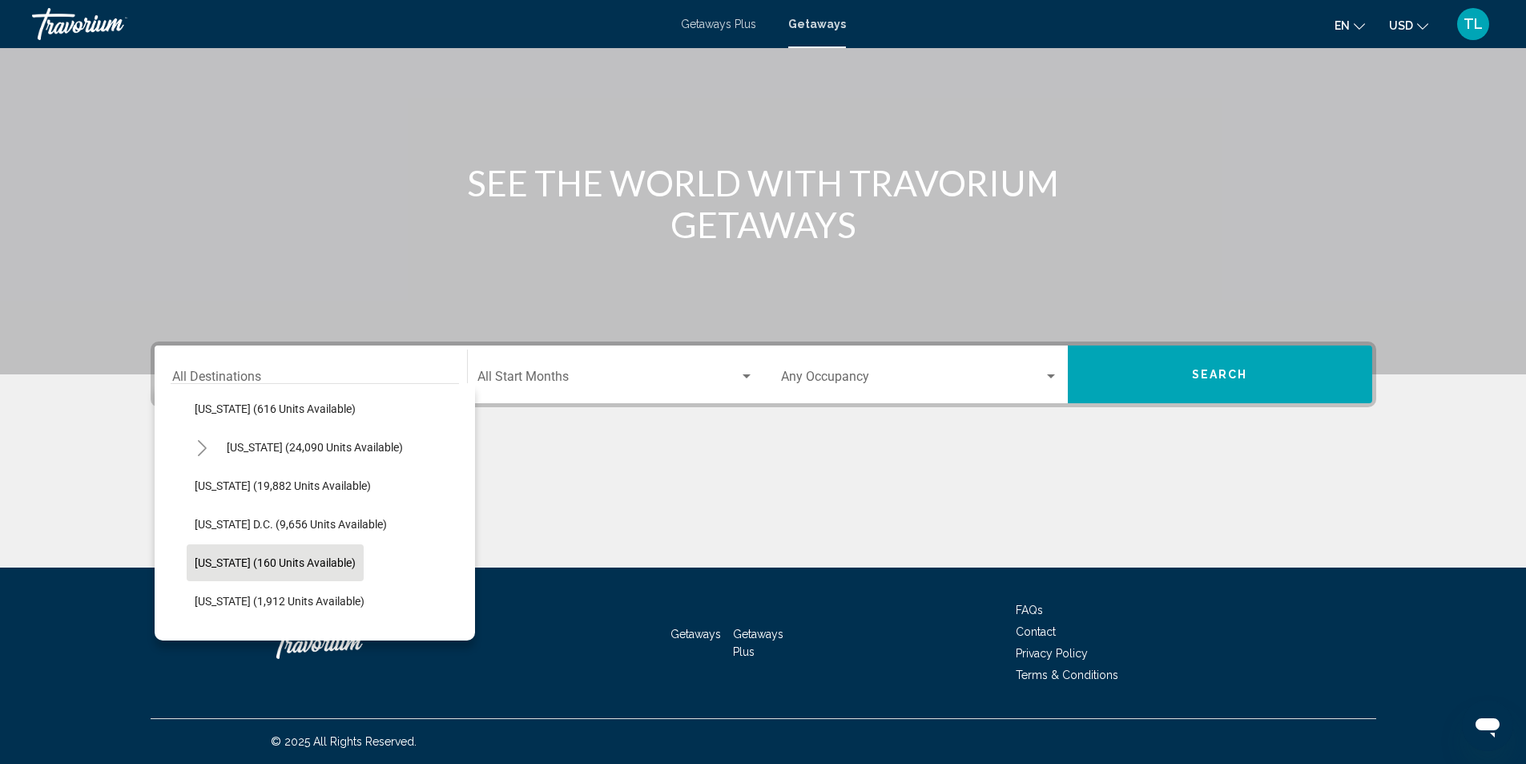
scroll to position [1603, 0]
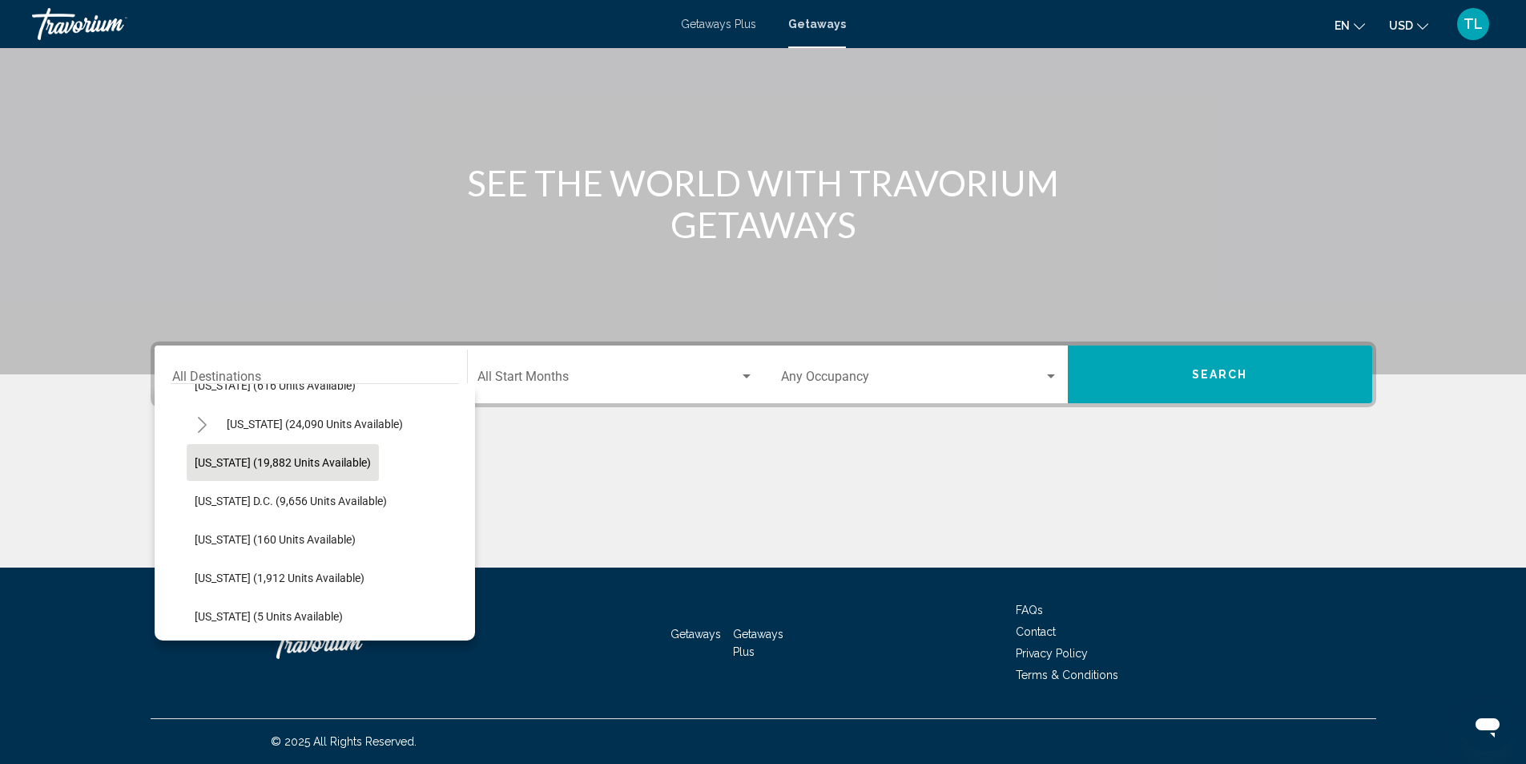
click at [242, 461] on span "[US_STATE] (19,882 units available)" at bounding box center [283, 462] width 176 height 13
type input "**********"
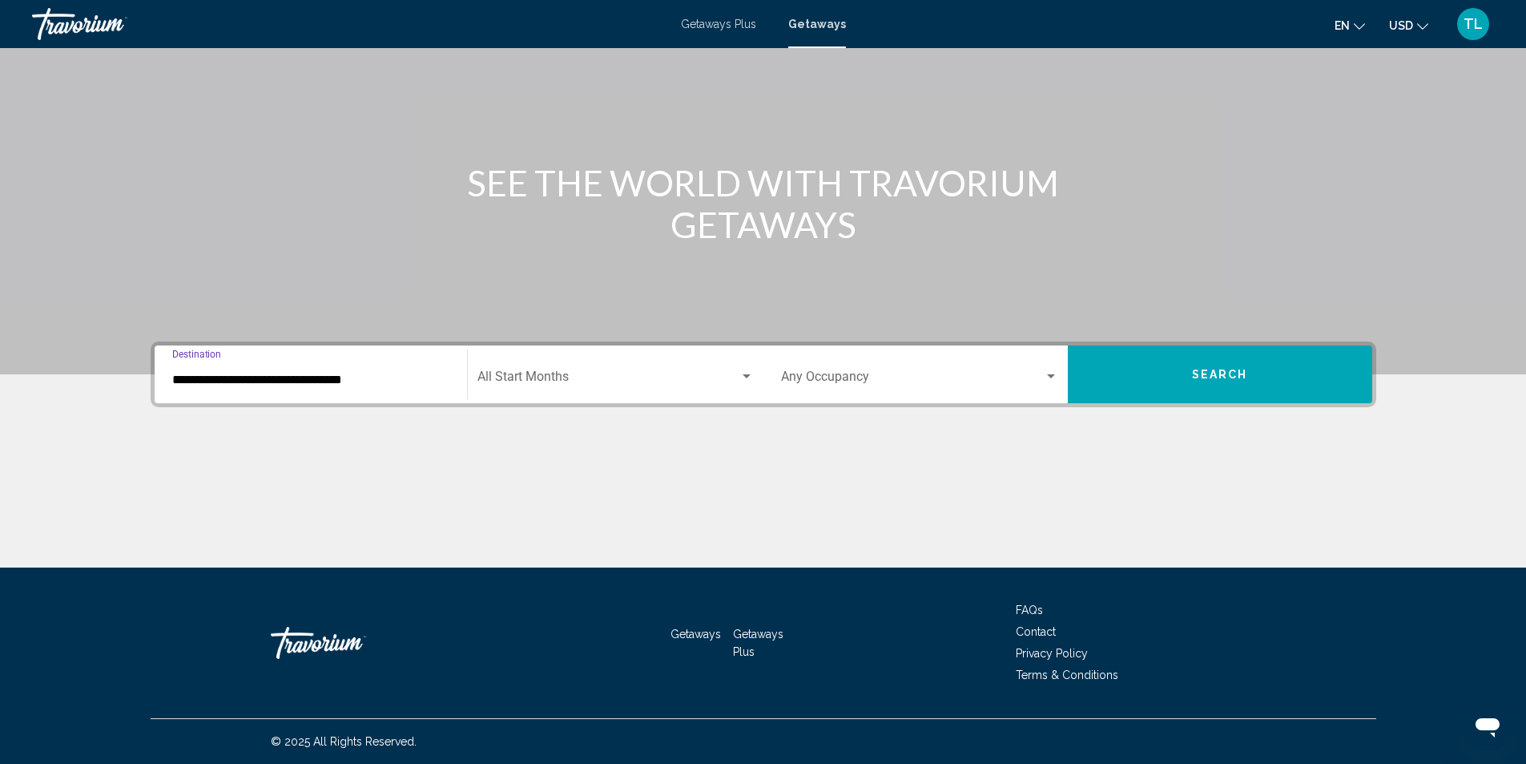
click at [640, 370] on div "Start Month All Start Months" at bounding box center [616, 374] width 276 height 50
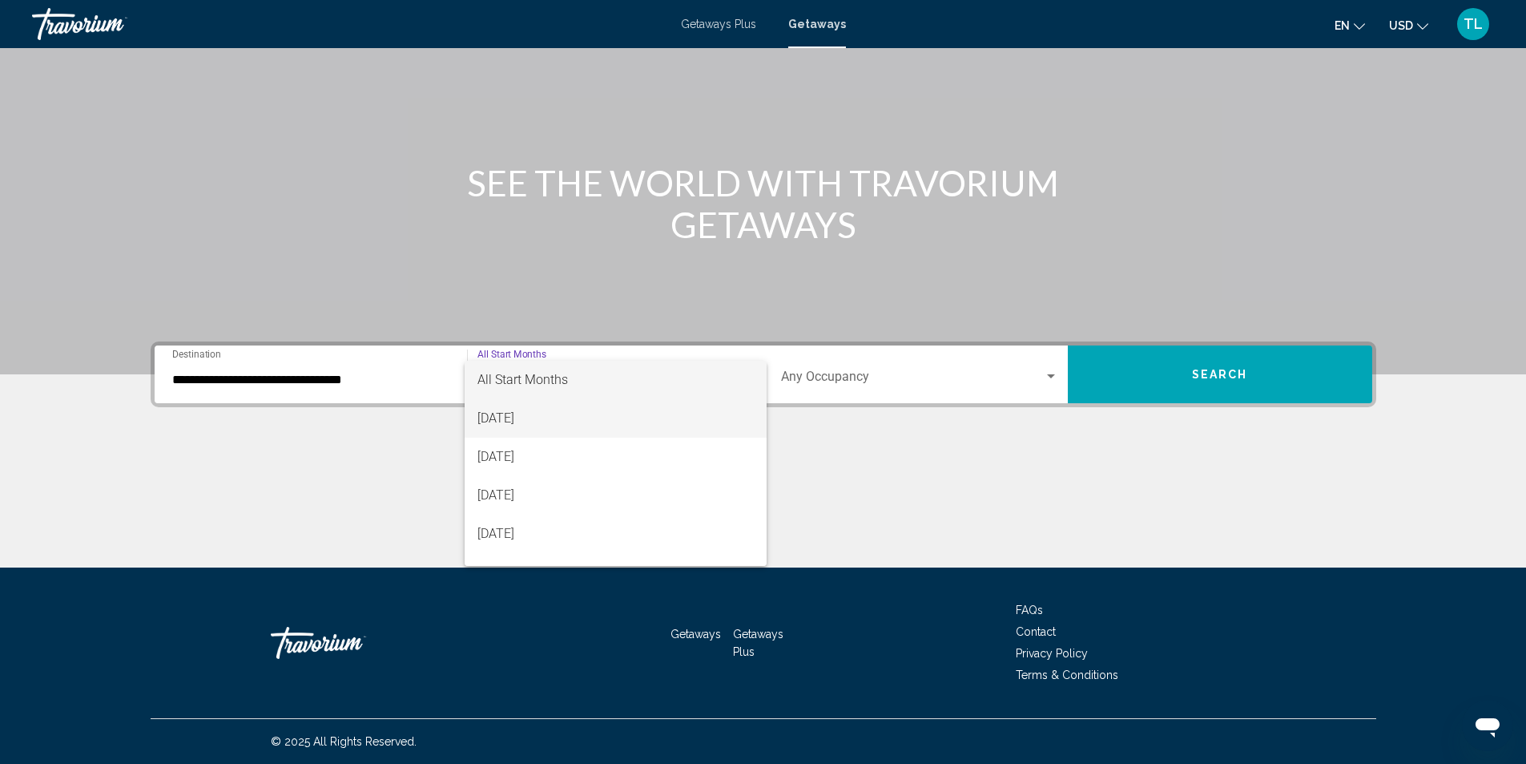
click at [576, 417] on span "[DATE]" at bounding box center [616, 418] width 276 height 38
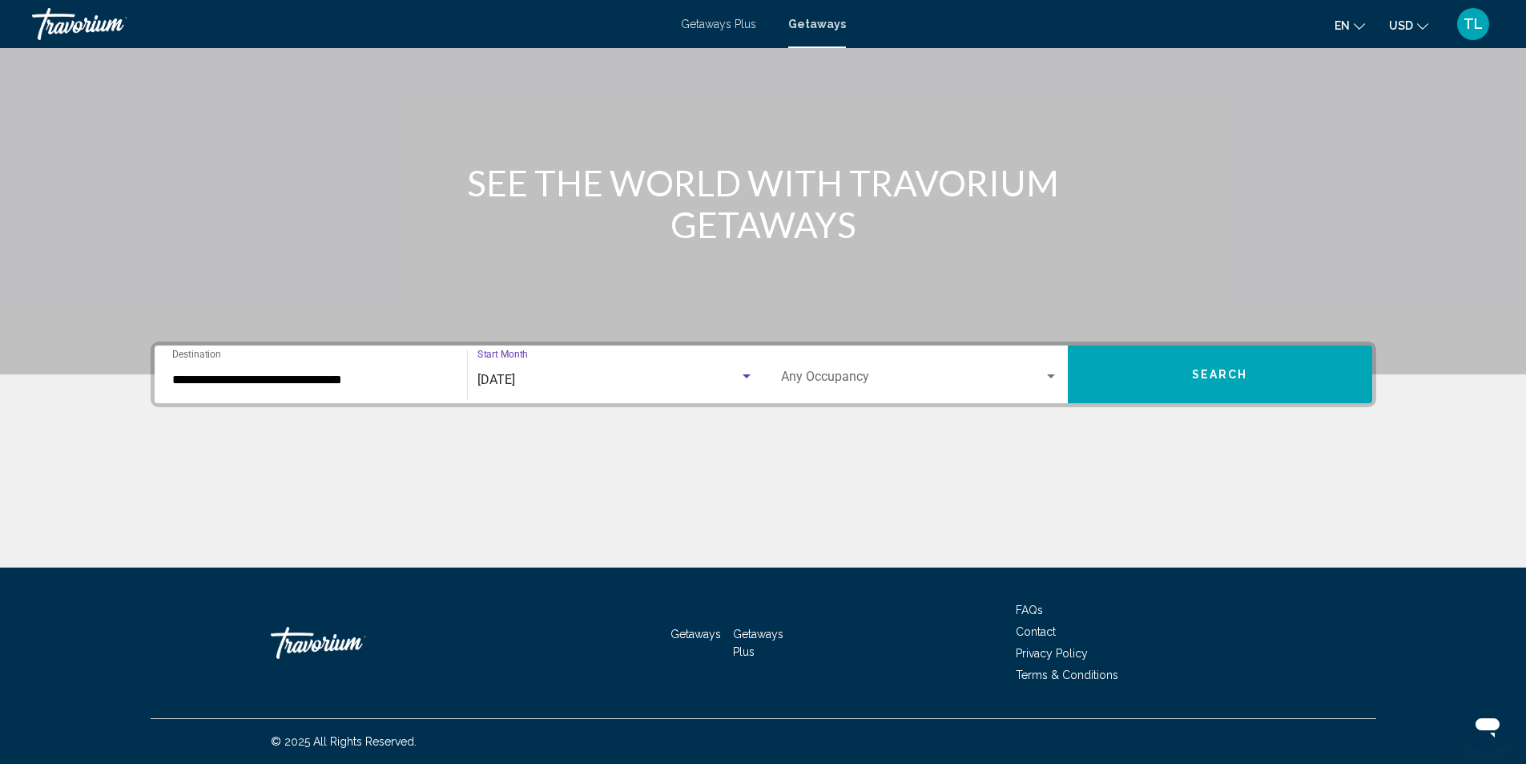
click at [1212, 372] on span "Search" at bounding box center [1220, 375] width 56 height 13
